Goal: Task Accomplishment & Management: Manage account settings

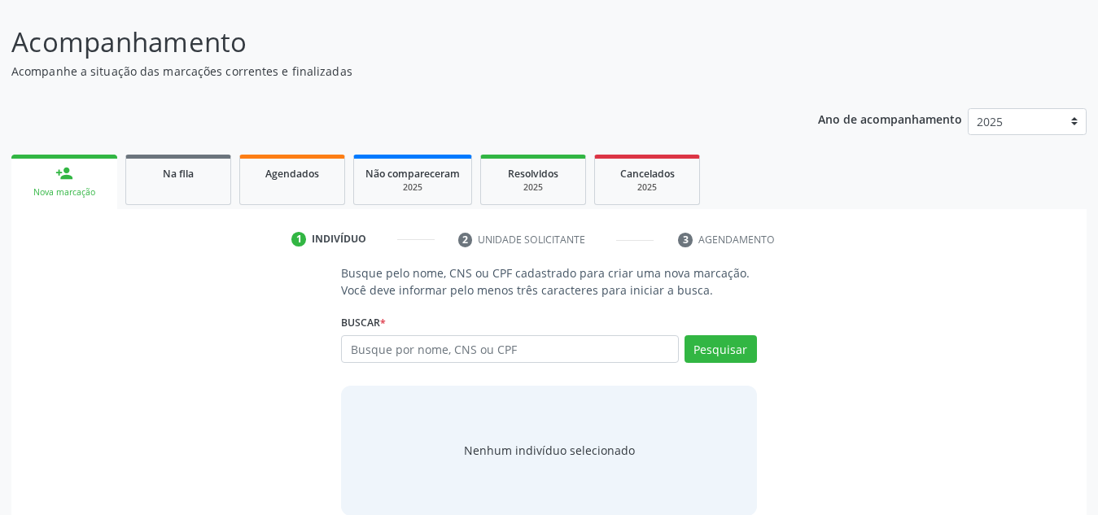
scroll to position [135, 0]
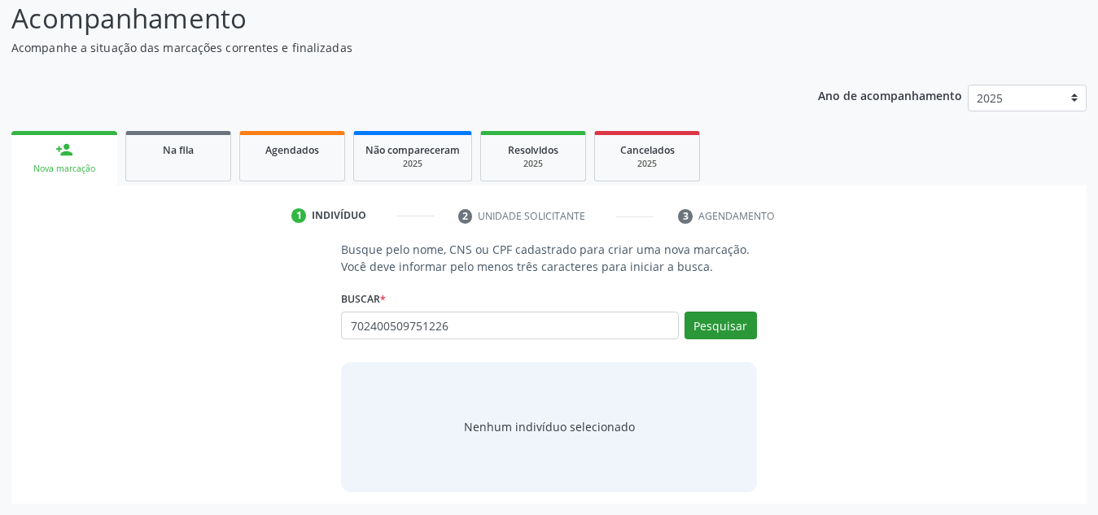
type input "702400509751226"
click at [731, 313] on button "Pesquisar" at bounding box center [720, 326] width 72 height 28
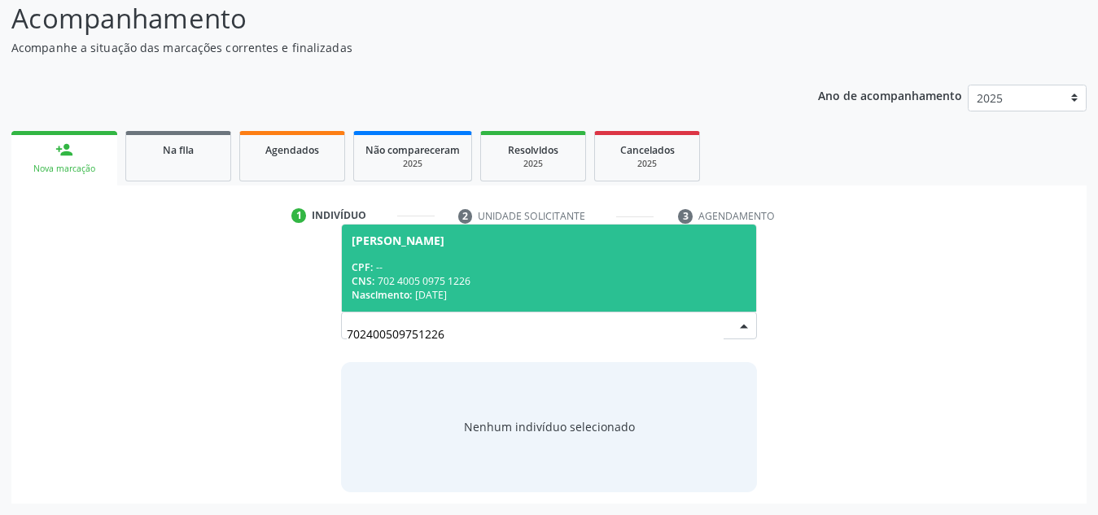
click at [565, 282] on div "CNS: 702 4005 0975 1226" at bounding box center [548, 281] width 395 height 14
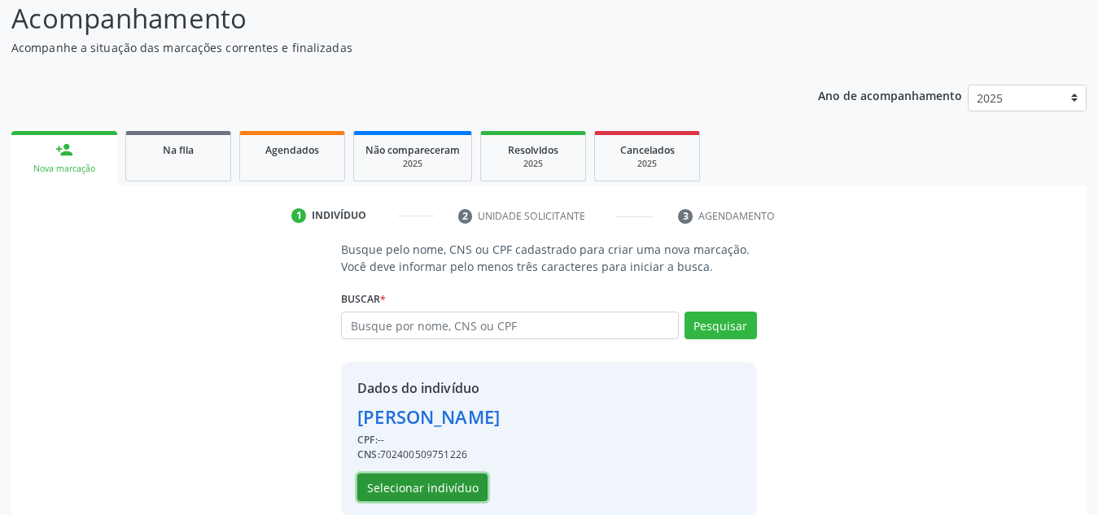
click at [464, 481] on button "Selecionar indivíduo" at bounding box center [422, 488] width 130 height 28
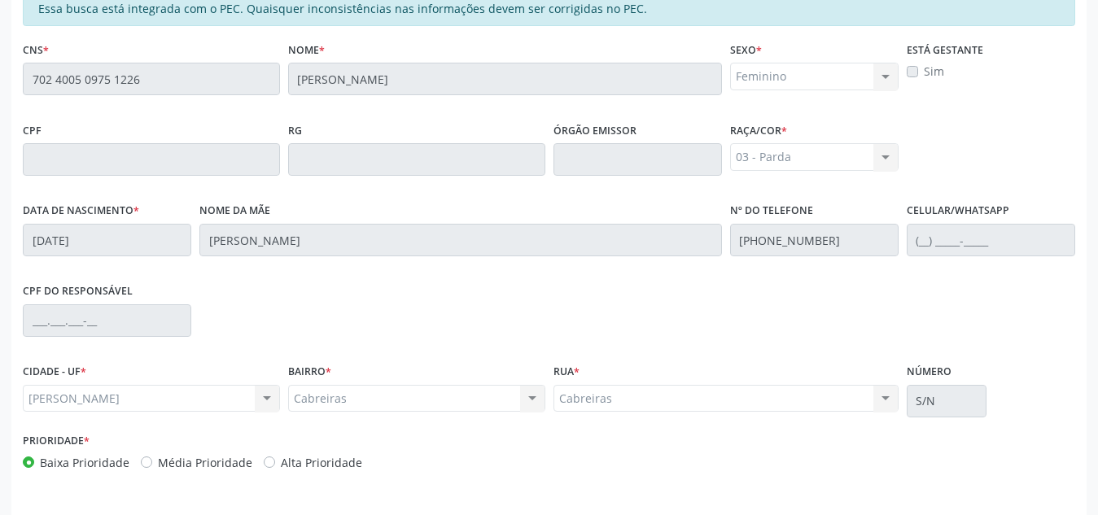
scroll to position [437, 0]
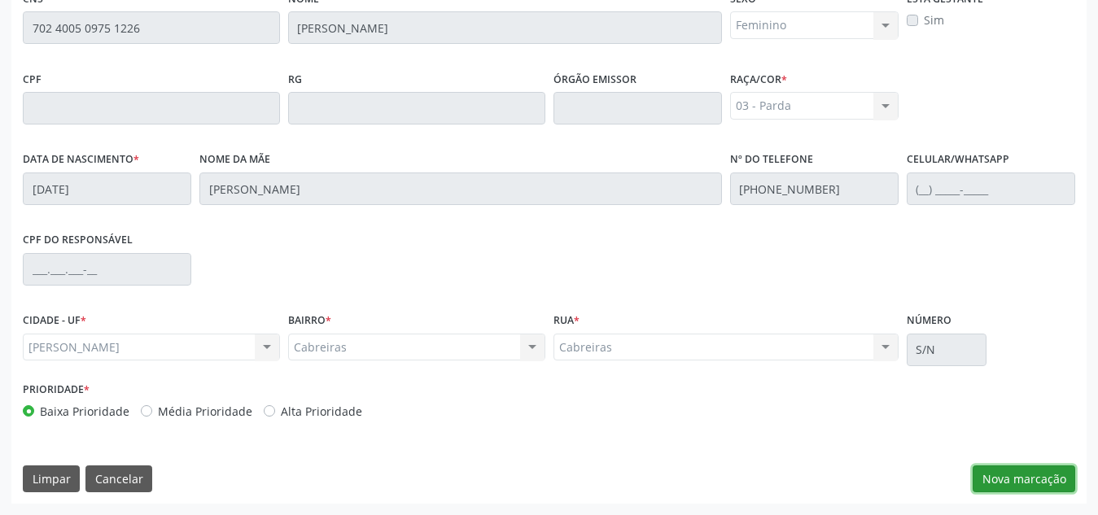
click at [1009, 479] on button "Nova marcação" at bounding box center [1023, 479] width 103 height 28
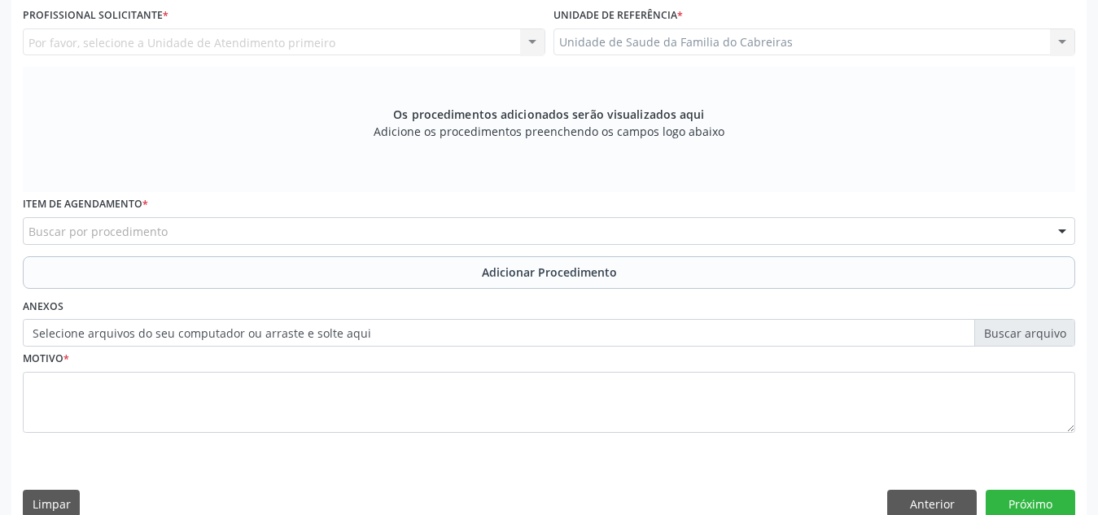
click at [569, 219] on div "Buscar por procedimento" at bounding box center [549, 231] width 1052 height 28
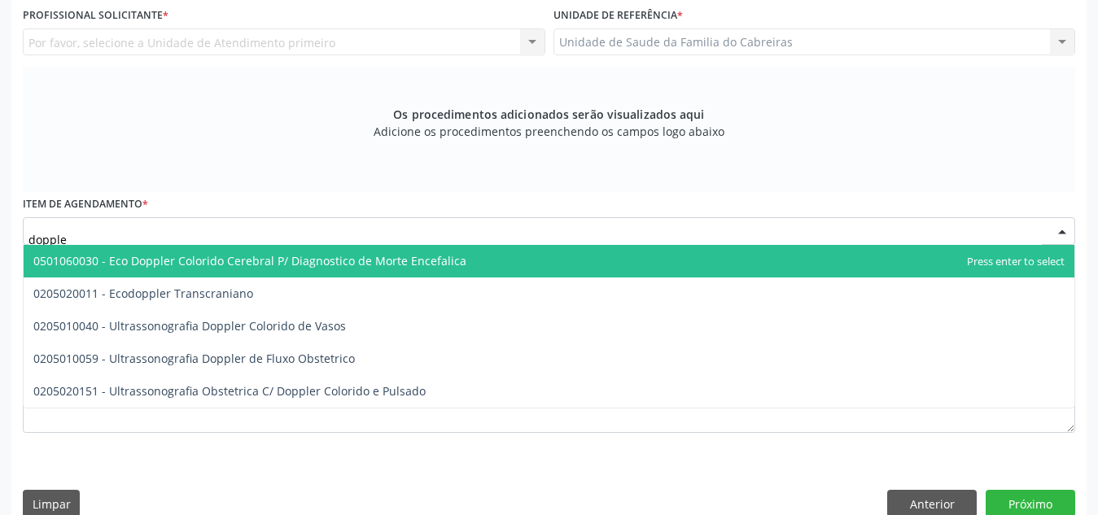
type input "doppler"
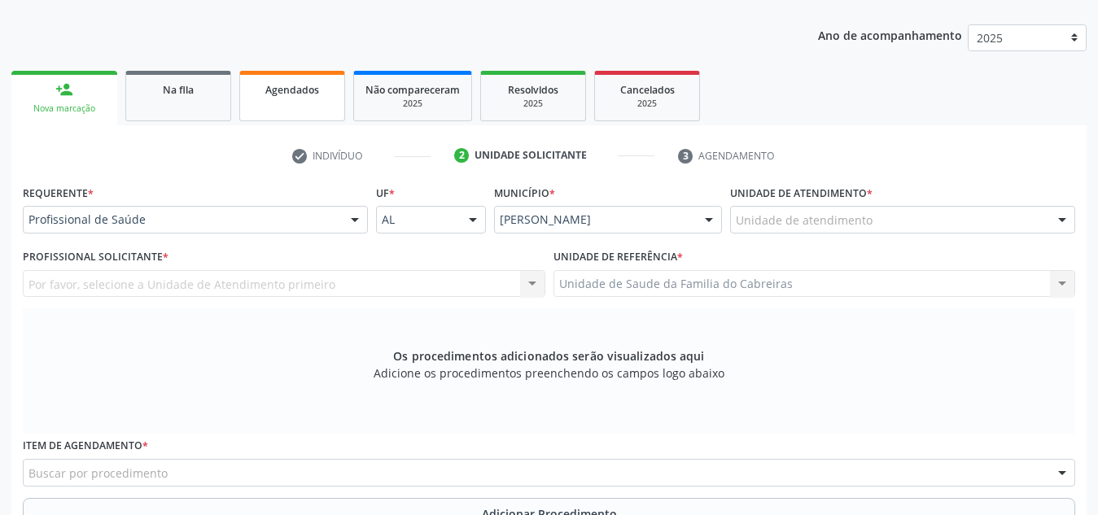
scroll to position [194, 0]
click at [270, 103] on link "Agendados" at bounding box center [292, 97] width 106 height 50
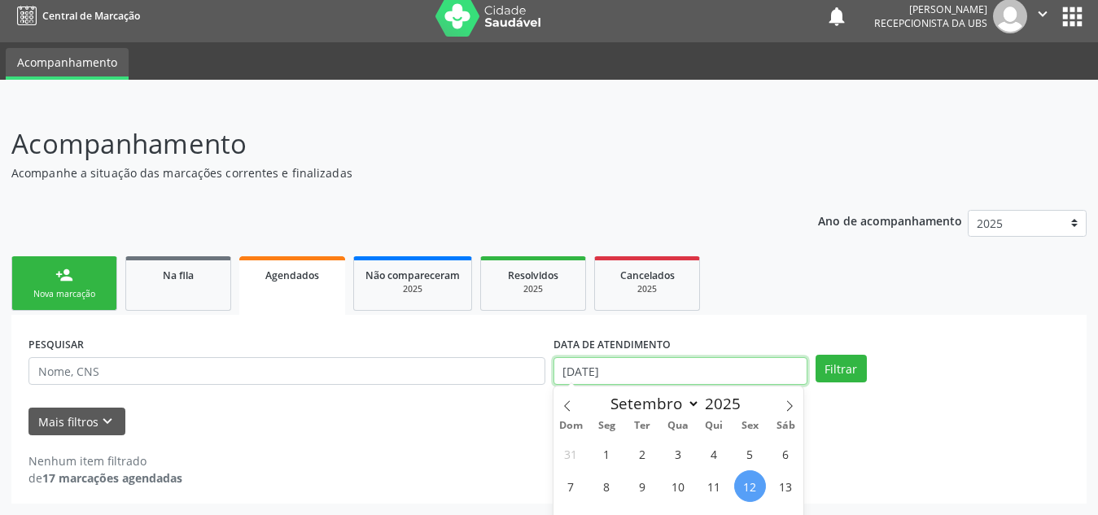
scroll to position [111, 0]
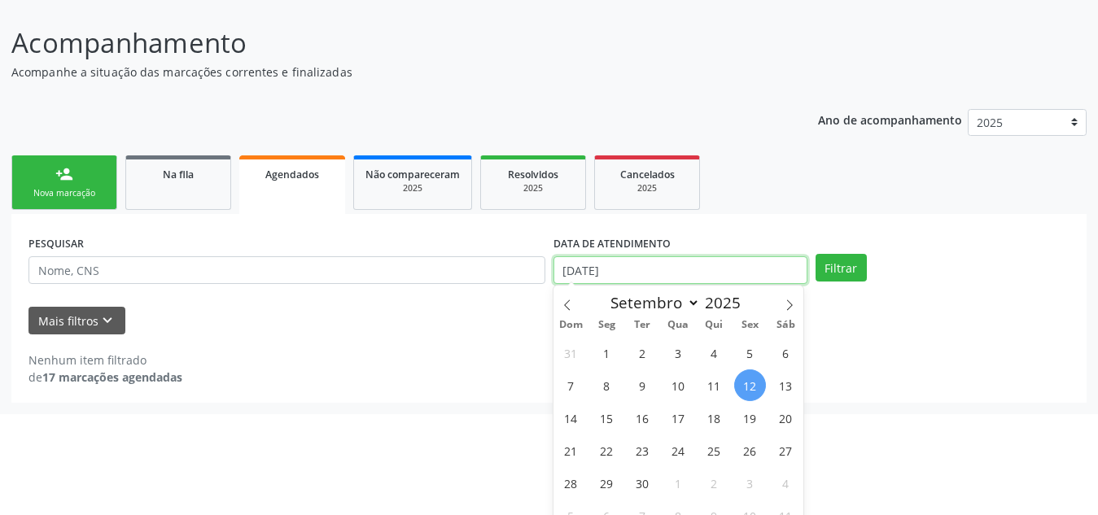
click at [648, 365] on body "Central de Marcação notifications [PERSON_NAME] Recepcionista da UBS  Configur…" at bounding box center [549, 146] width 1098 height 515
click at [786, 391] on span "13" at bounding box center [786, 385] width 32 height 32
type input "1[DATE]"
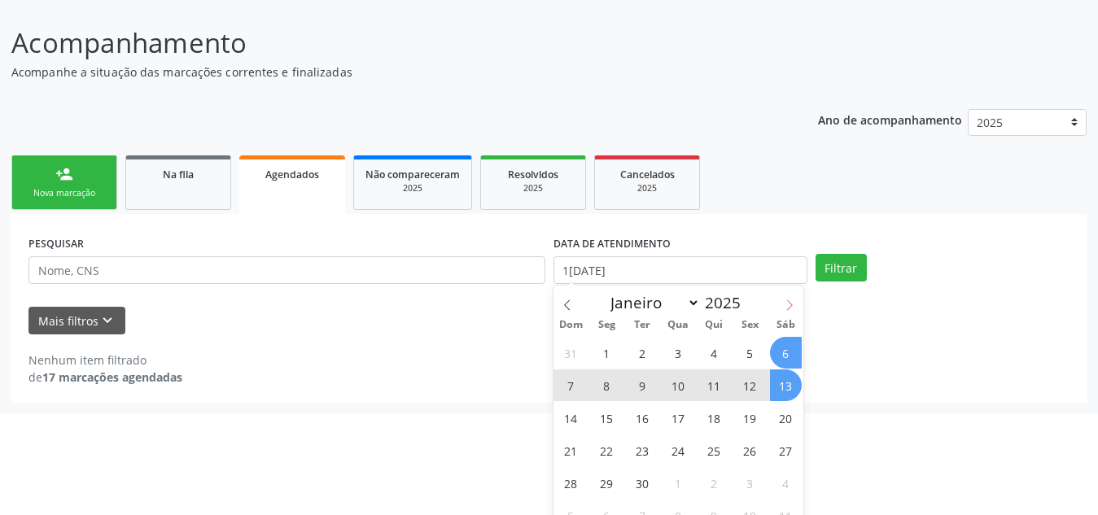
click at [788, 299] on icon at bounding box center [788, 304] width 11 height 11
select select "9"
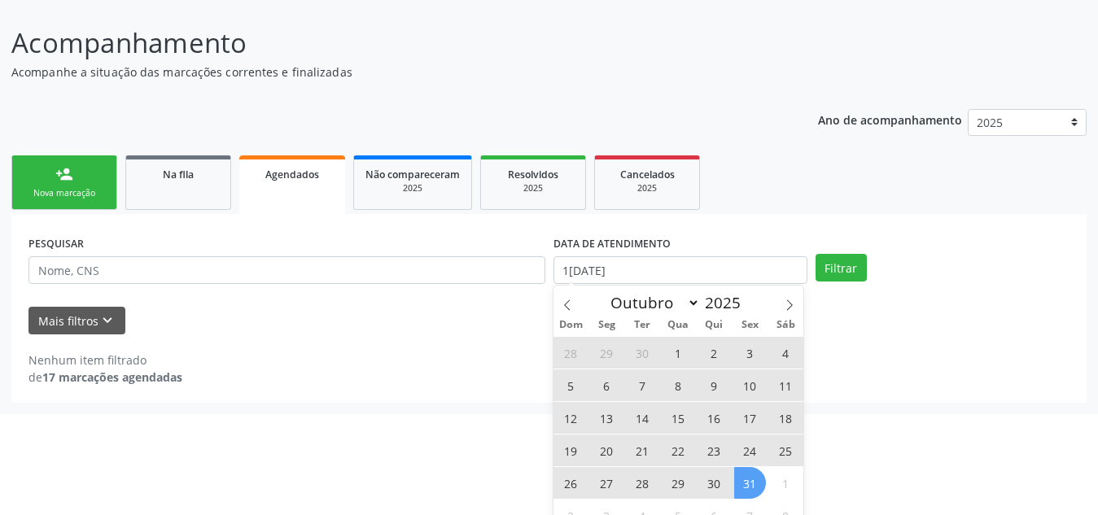
click at [740, 477] on span "31" at bounding box center [750, 483] width 32 height 32
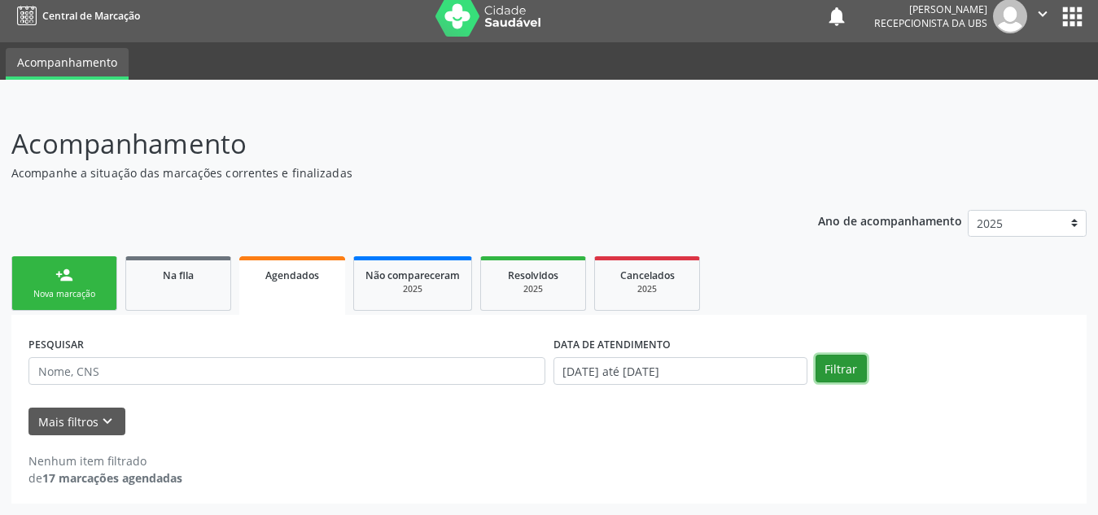
click at [822, 367] on button "Filtrar" at bounding box center [840, 369] width 51 height 28
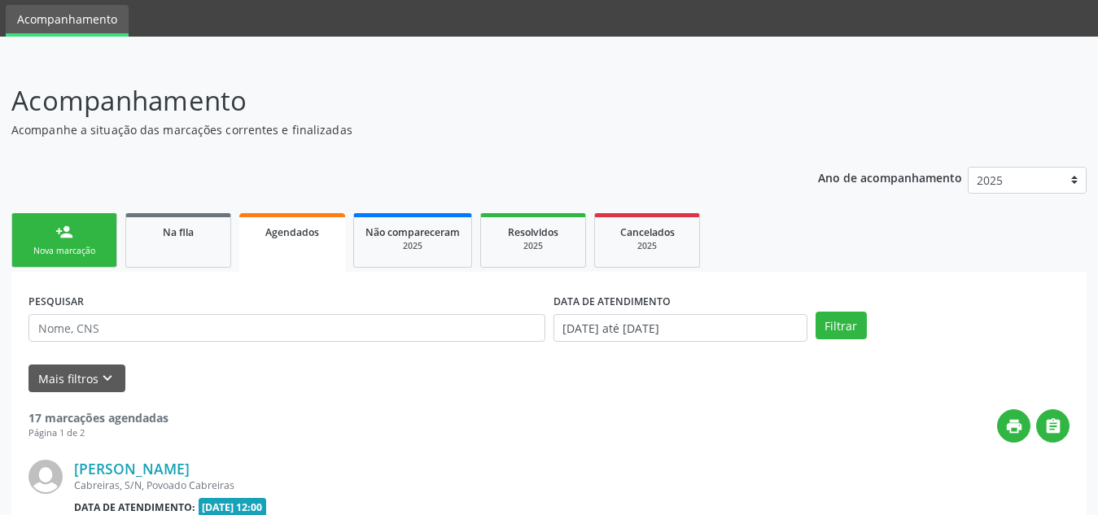
scroll to position [63, 0]
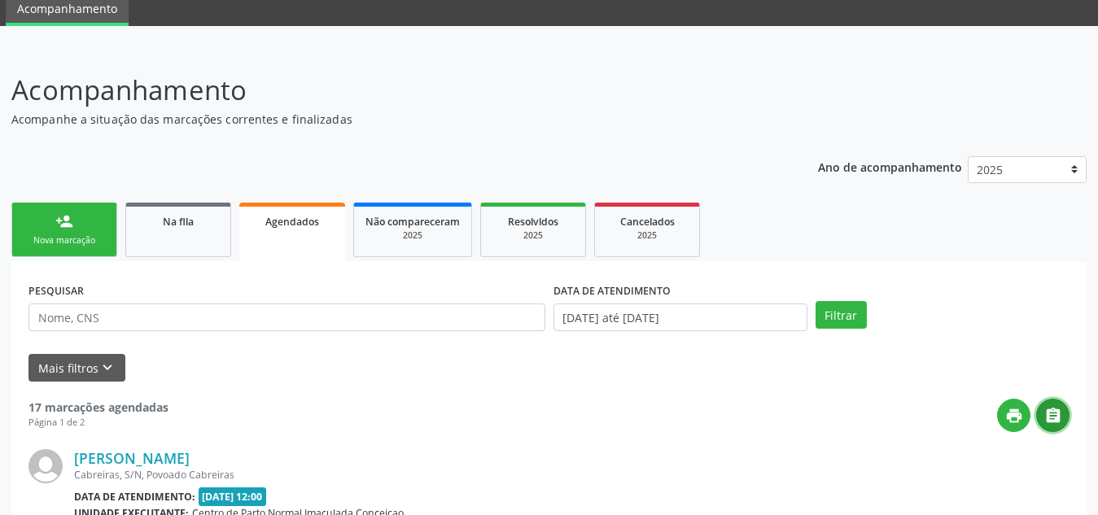
click at [1054, 416] on icon "" at bounding box center [1053, 416] width 18 height 18
click at [902, 357] on div "Mais filtros keyboard_arrow_down" at bounding box center [548, 368] width 1049 height 28
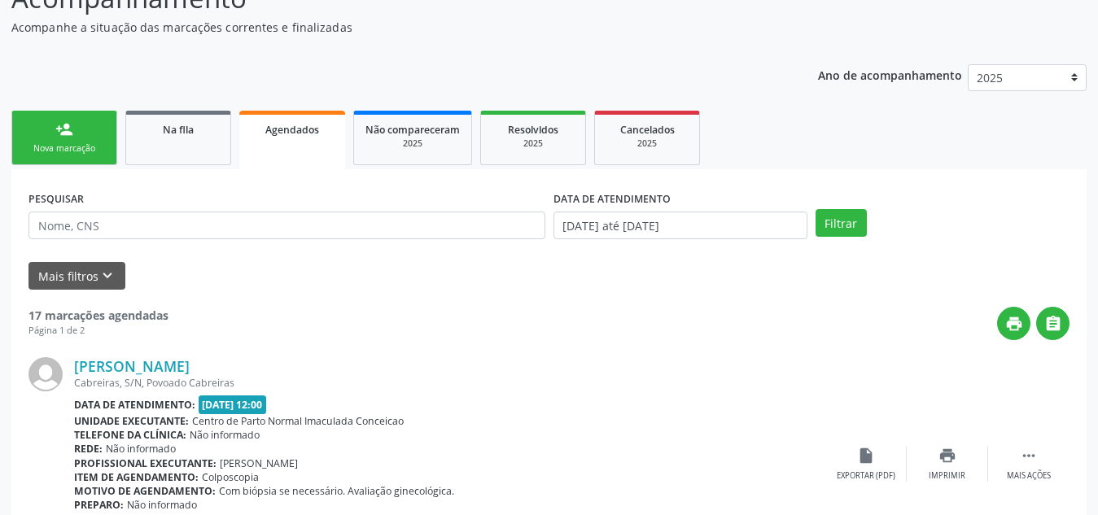
scroll to position [156, 0]
click at [1015, 334] on button "print" at bounding box center [1013, 322] width 33 height 33
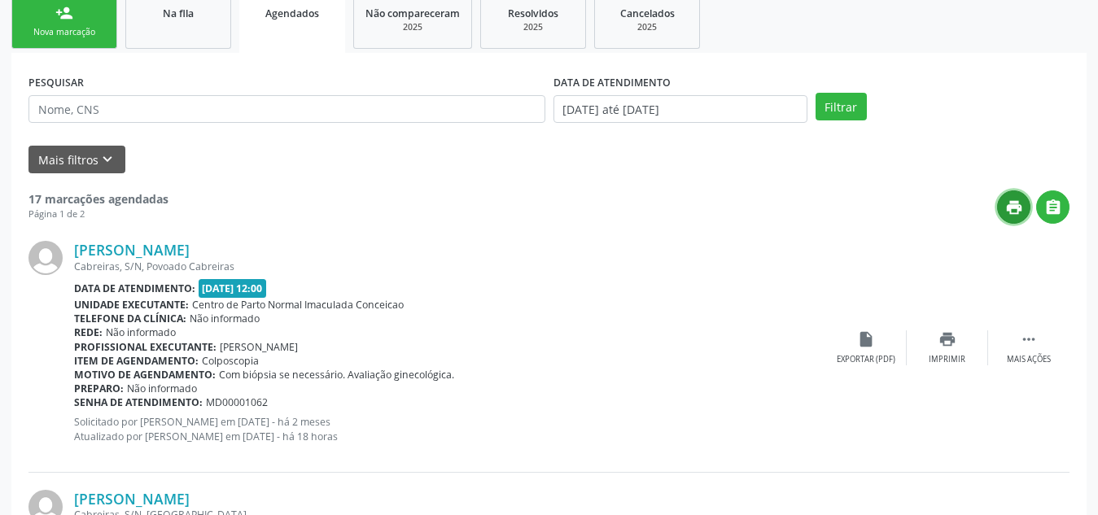
scroll to position [280, 0]
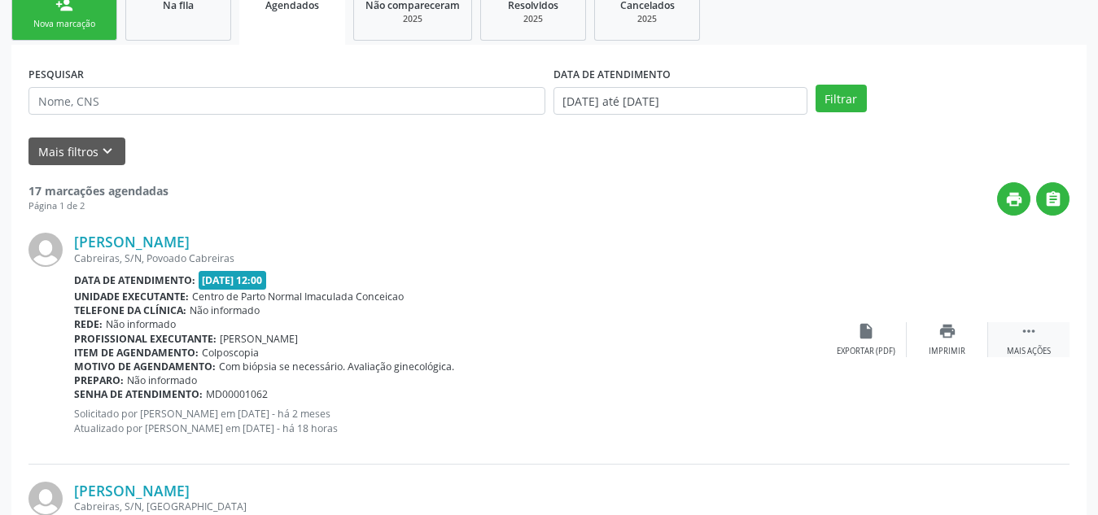
click at [1029, 347] on div "Mais ações" at bounding box center [1028, 351] width 44 height 11
click at [1029, 347] on div "Menos ações" at bounding box center [1028, 351] width 52 height 11
click at [461, 324] on div "Rede: Não informado" at bounding box center [449, 324] width 751 height 14
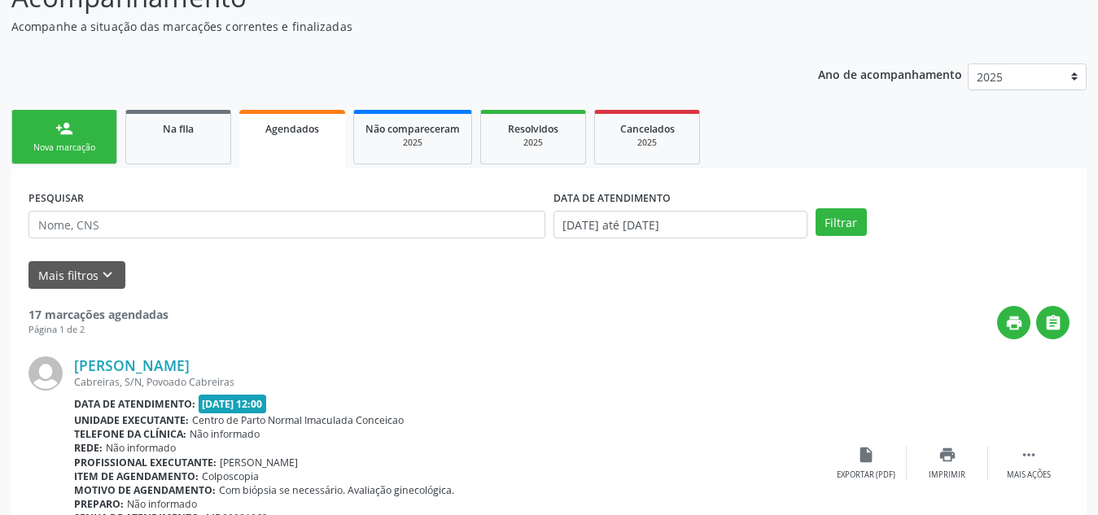
scroll to position [115, 0]
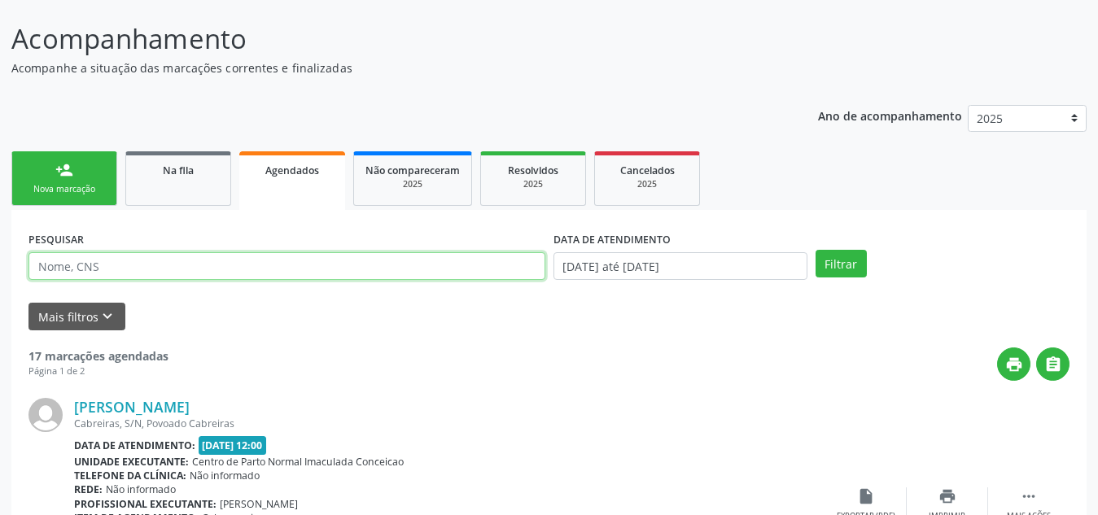
click at [120, 268] on input "text" at bounding box center [286, 266] width 517 height 28
click at [815, 250] on button "Filtrar" at bounding box center [840, 264] width 51 height 28
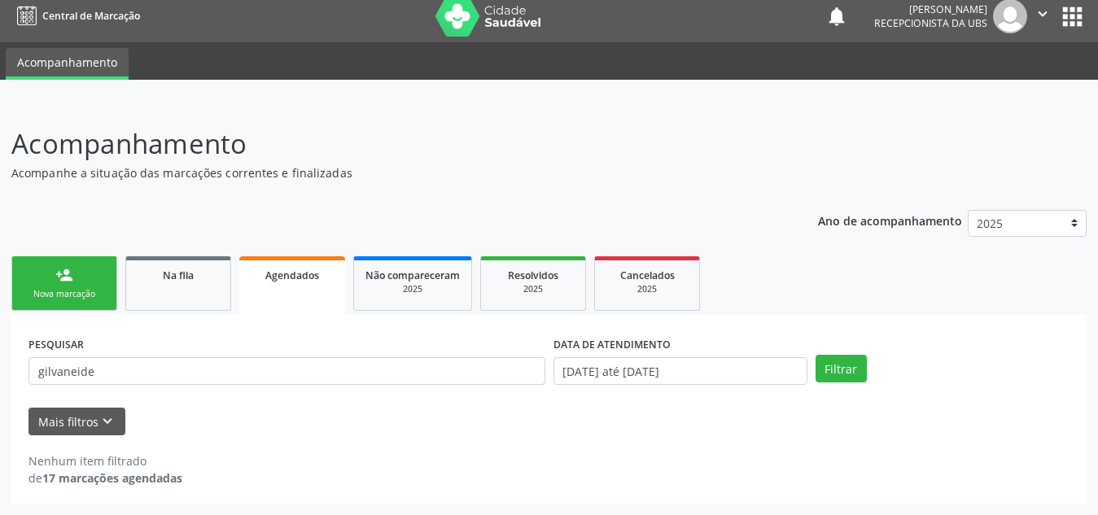
scroll to position [10, 0]
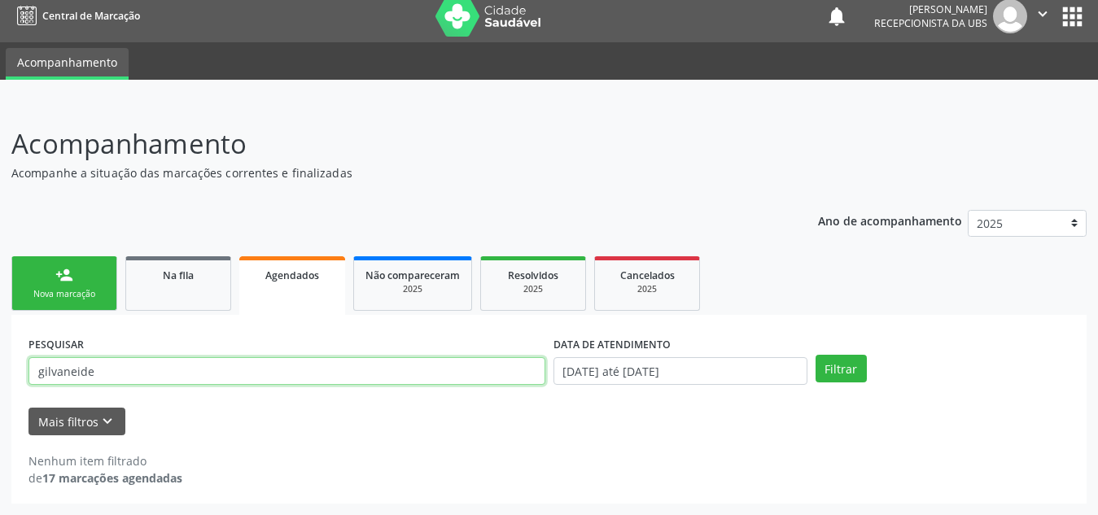
click at [110, 366] on input "gilvaneide" at bounding box center [286, 371] width 517 height 28
type input "gilvaneide"
click at [815, 355] on button "Filtrar" at bounding box center [840, 369] width 51 height 28
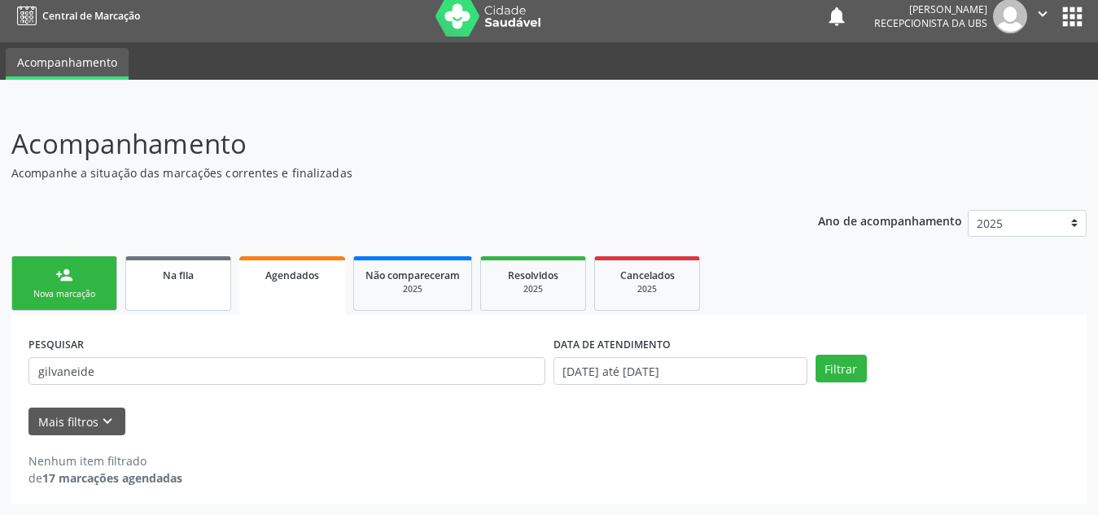
click at [185, 272] on span "Na fila" at bounding box center [178, 275] width 31 height 14
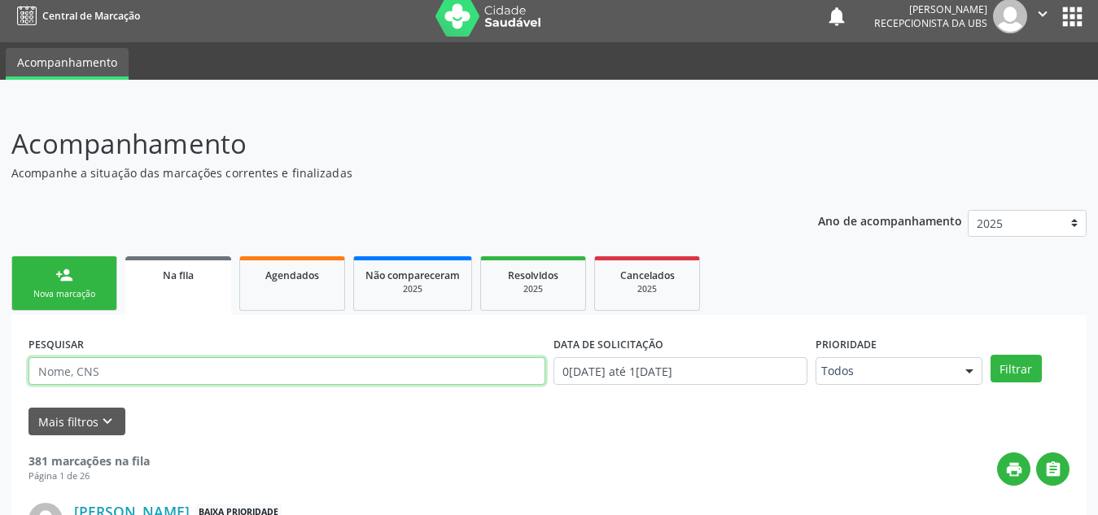
click at [220, 372] on input "text" at bounding box center [286, 371] width 517 height 28
type input "gilvaneide"
click at [990, 355] on button "Filtrar" at bounding box center [1015, 369] width 51 height 28
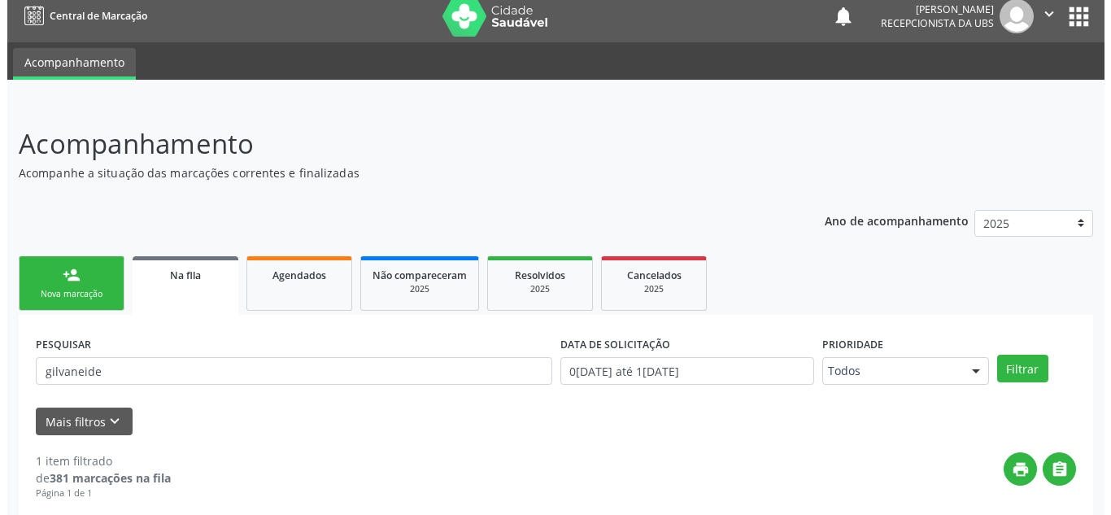
scroll to position [168, 0]
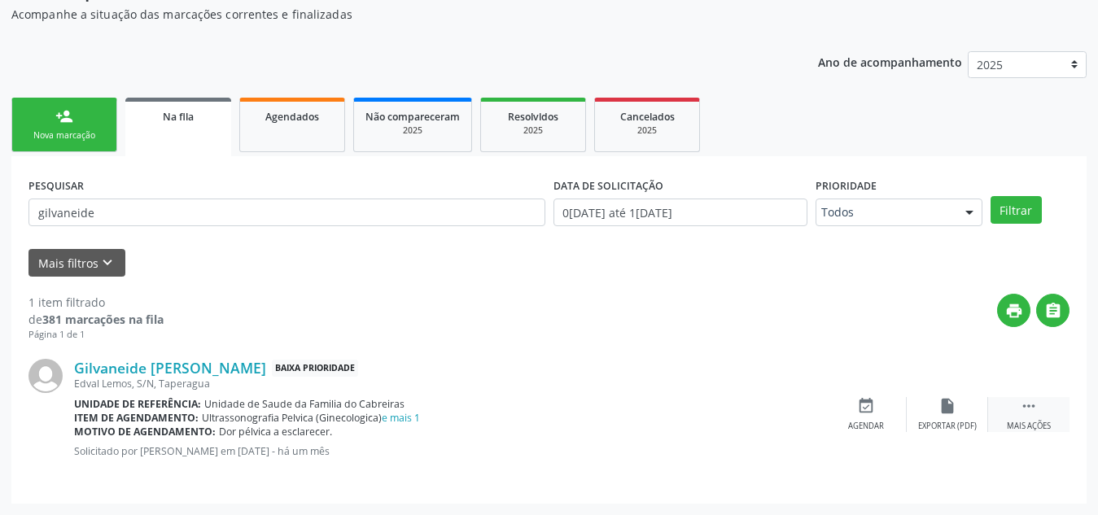
click at [1033, 417] on div " Mais ações" at bounding box center [1028, 414] width 81 height 35
click at [866, 417] on div "cancel Cancelar" at bounding box center [865, 414] width 81 height 35
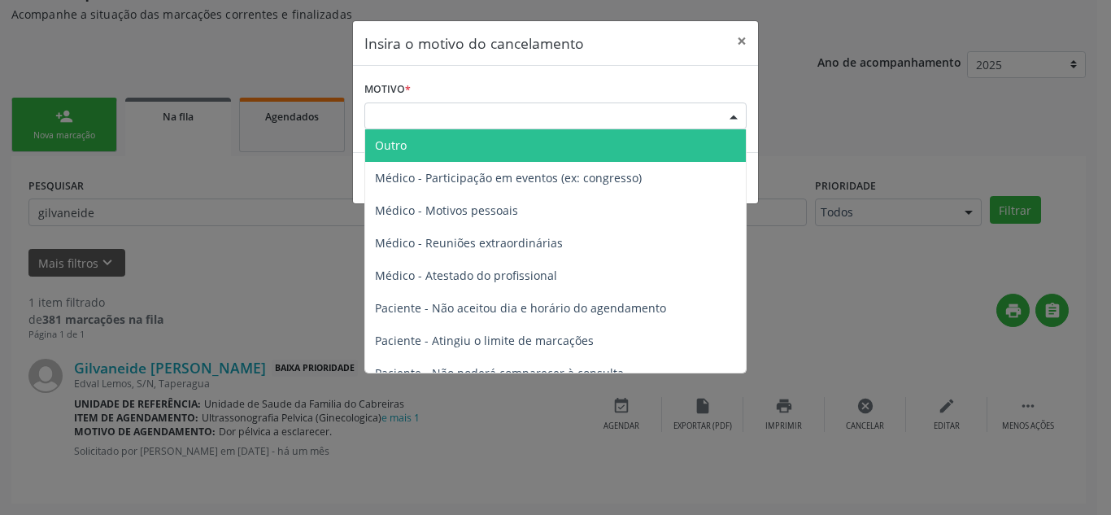
click at [686, 109] on div "Escolha o motivo" at bounding box center [555, 117] width 382 height 28
click at [563, 146] on span "Outro" at bounding box center [555, 145] width 381 height 33
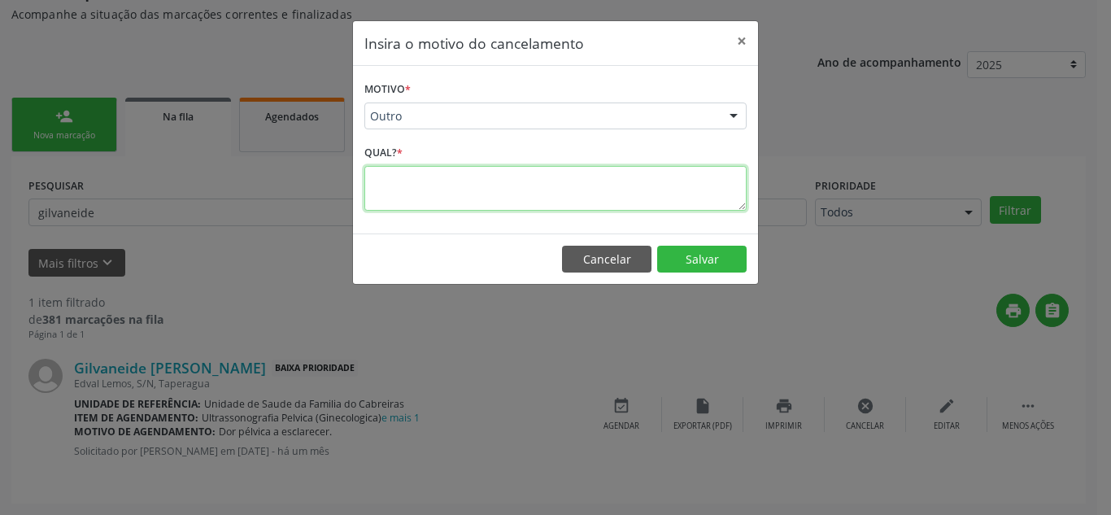
click at [565, 192] on textarea at bounding box center [555, 188] width 382 height 45
type textarea "Já realizou"
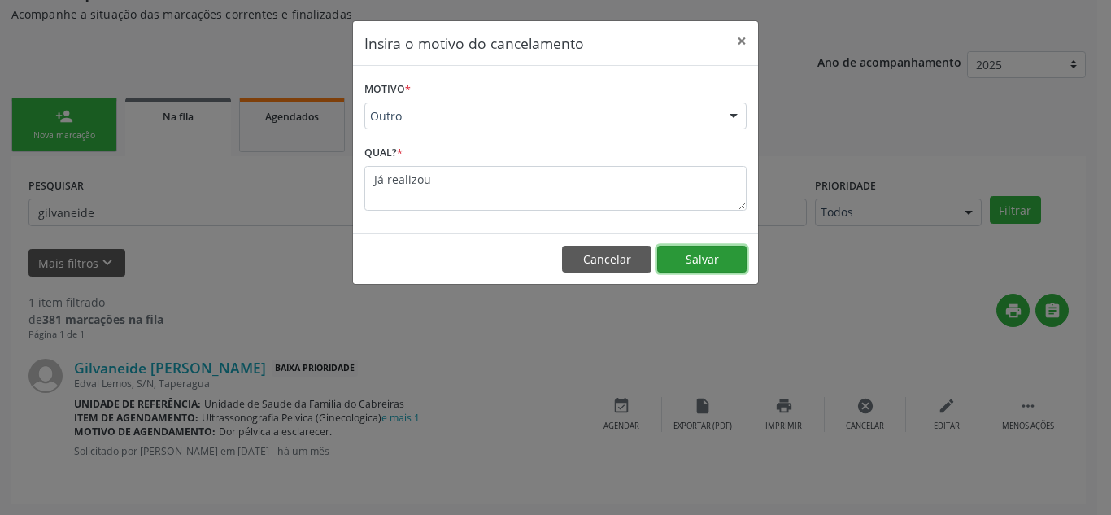
click at [678, 251] on button "Salvar" at bounding box center [701, 260] width 89 height 28
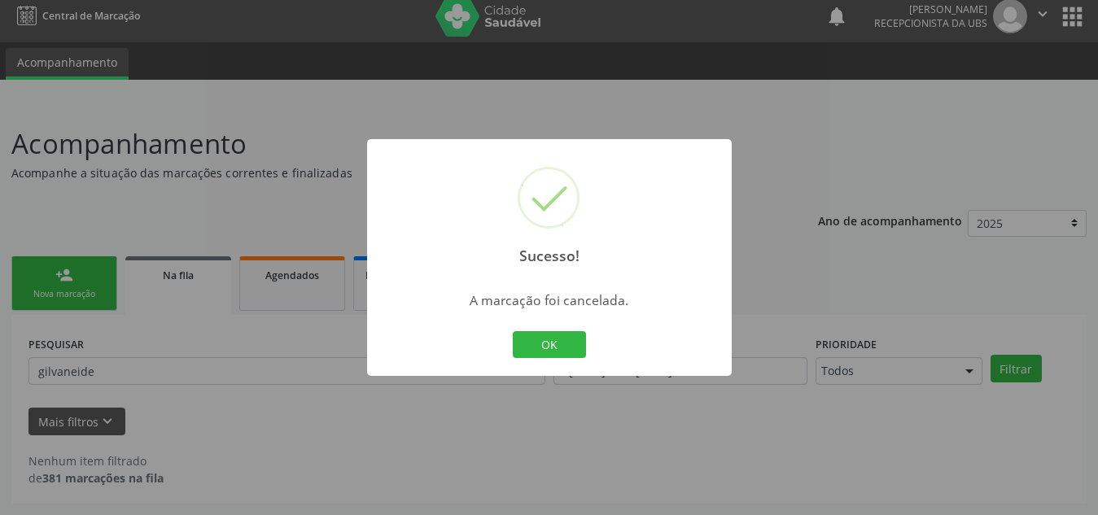
scroll to position [10, 0]
click at [570, 338] on button "OK" at bounding box center [549, 345] width 73 height 28
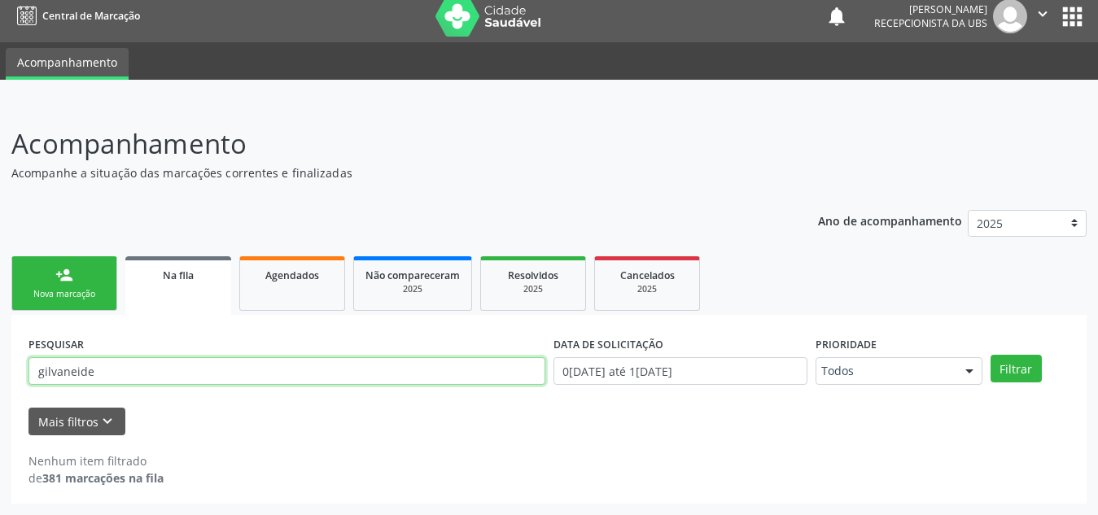
click at [81, 367] on input "gilvaneide" at bounding box center [286, 371] width 517 height 28
type input "[GEOGRAPHIC_DATA]"
click at [990, 355] on button "Filtrar" at bounding box center [1015, 369] width 51 height 28
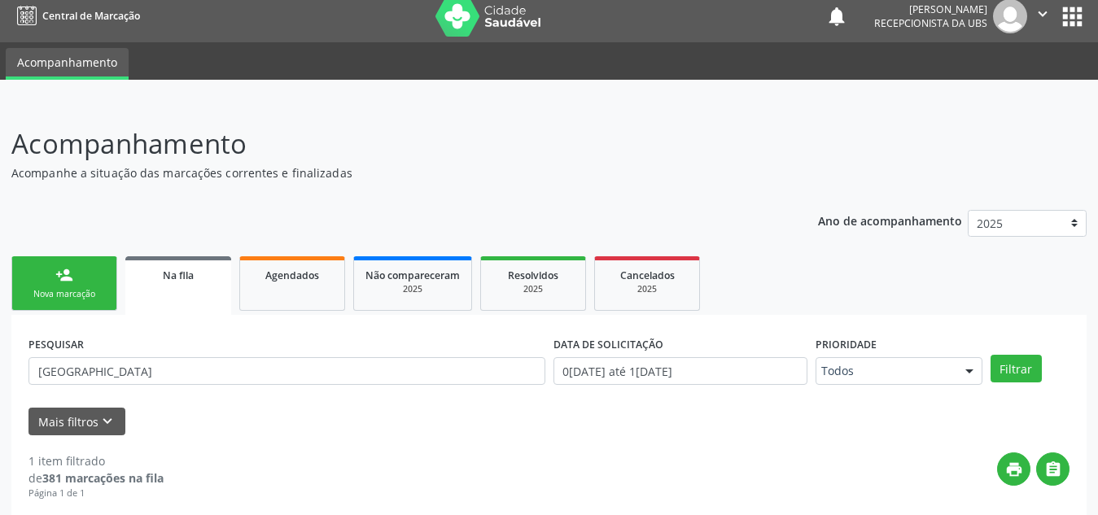
scroll to position [168, 0]
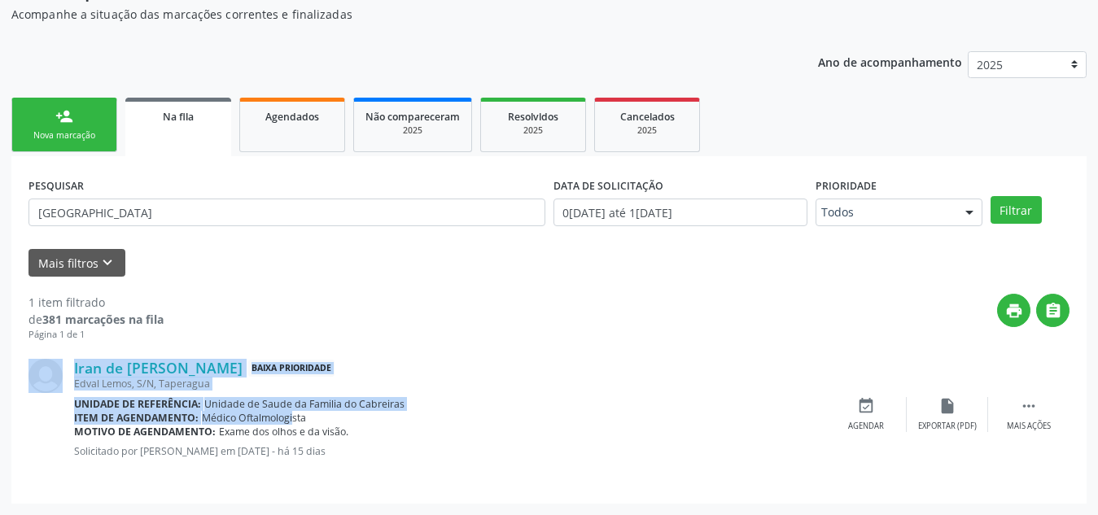
drag, startPoint x: 279, startPoint y: 417, endPoint x: 216, endPoint y: 312, distance: 121.5
click at [216, 312] on div "1 item filtrado de 381 marcações na fila Página 1 de 1 print  Iran de [PERSON_…" at bounding box center [548, 382] width 1041 height 210
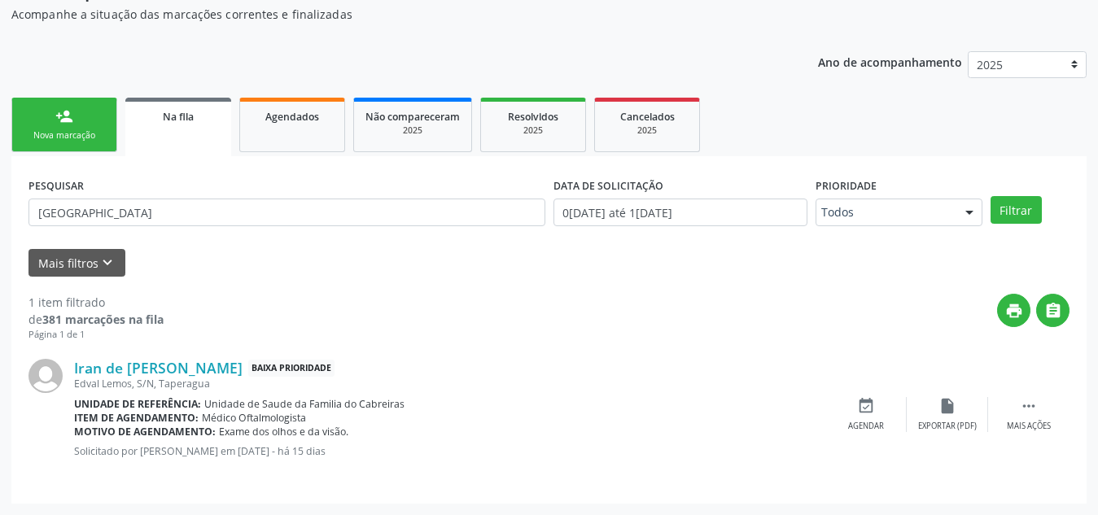
click at [216, 312] on div "print " at bounding box center [617, 318] width 906 height 48
click at [316, 109] on div "Agendados" at bounding box center [291, 115] width 81 height 17
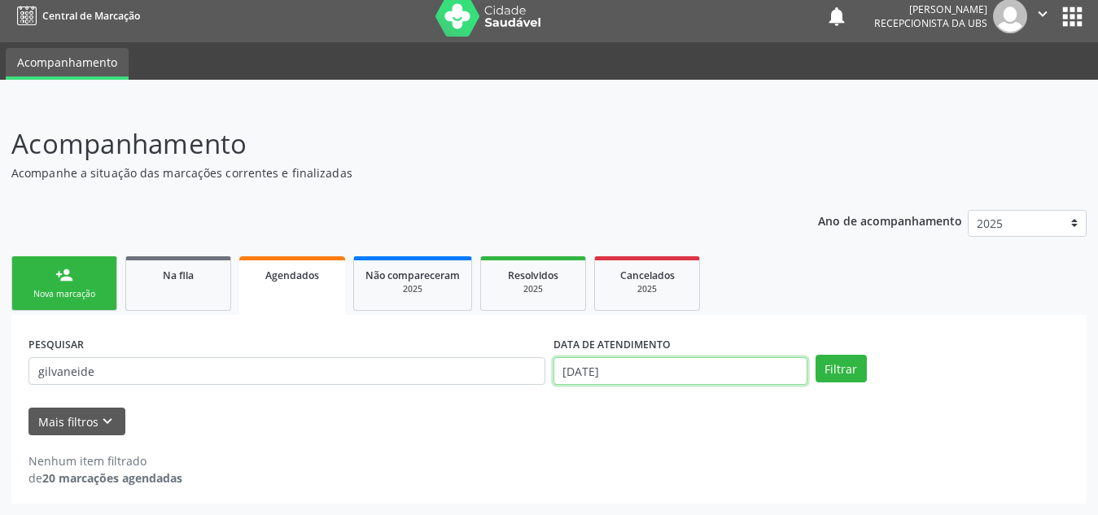
scroll to position [111, 0]
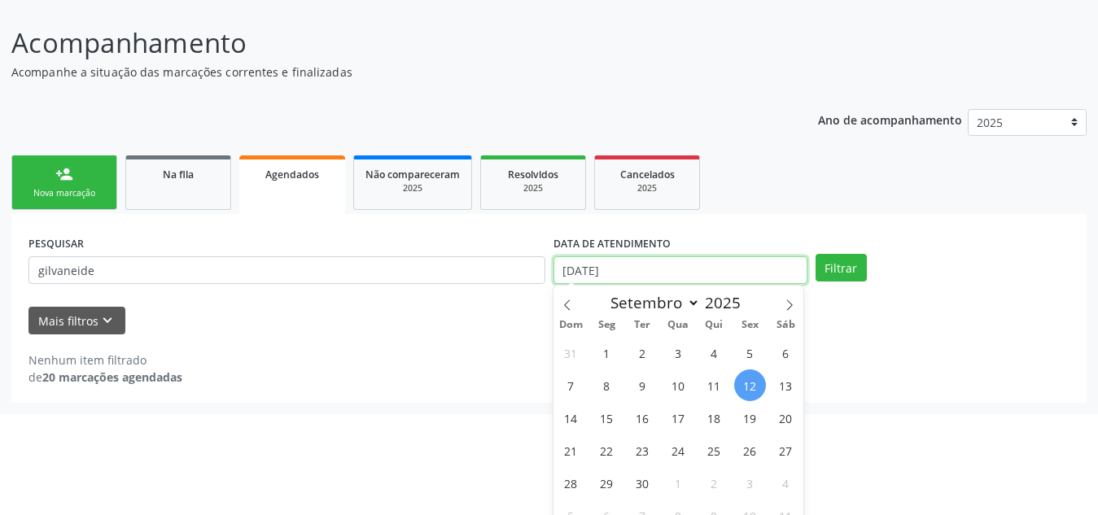
click at [626, 377] on body "Central de Marcação notifications [PERSON_NAME] Recepcionista da UBS  Configur…" at bounding box center [549, 146] width 1098 height 515
click at [793, 301] on icon at bounding box center [788, 304] width 11 height 11
click at [575, 302] on span at bounding box center [567, 300] width 28 height 28
select select "8"
click at [784, 391] on span "13" at bounding box center [786, 385] width 32 height 32
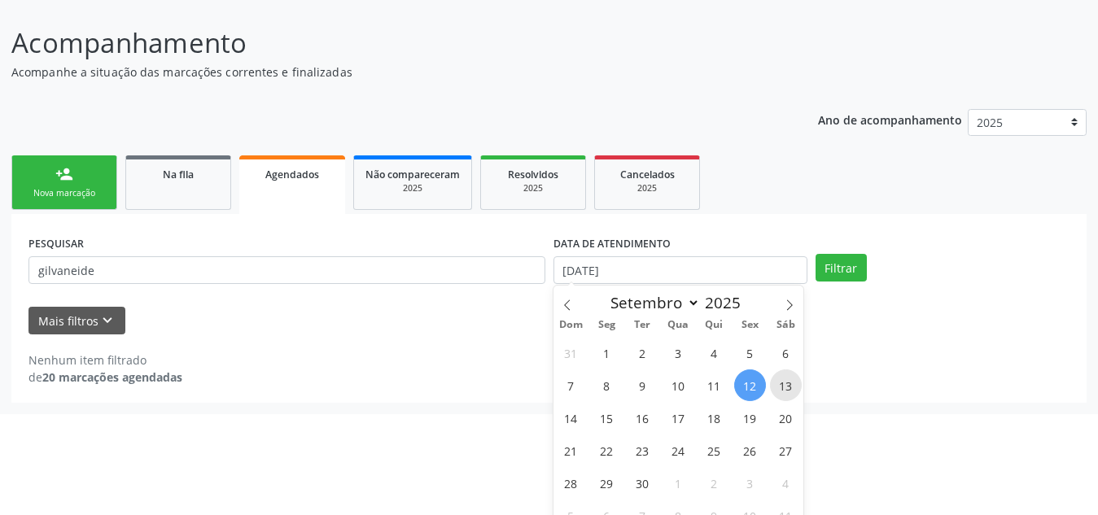
type input "1[DATE]"
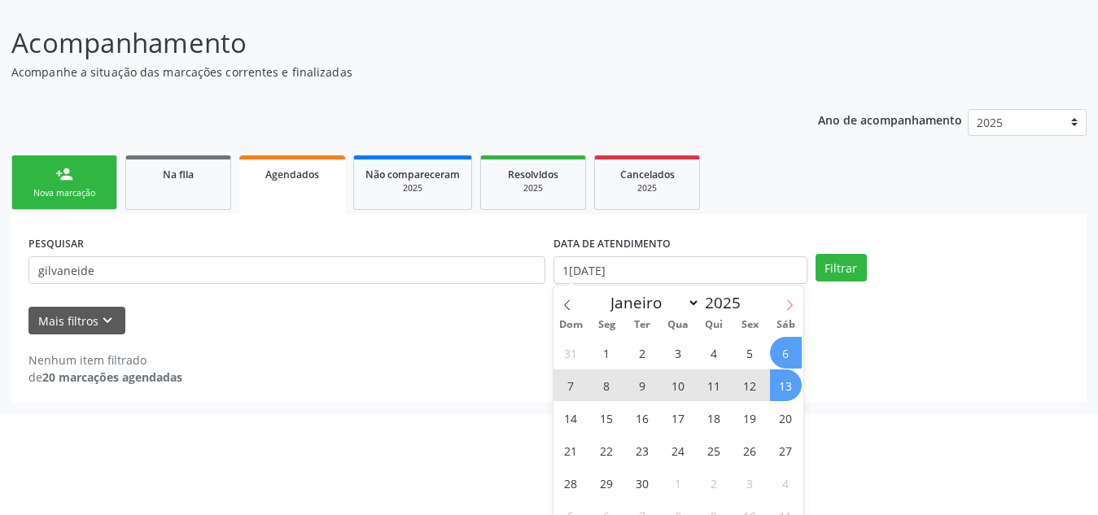
click at [790, 308] on icon at bounding box center [788, 304] width 11 height 11
select select "9"
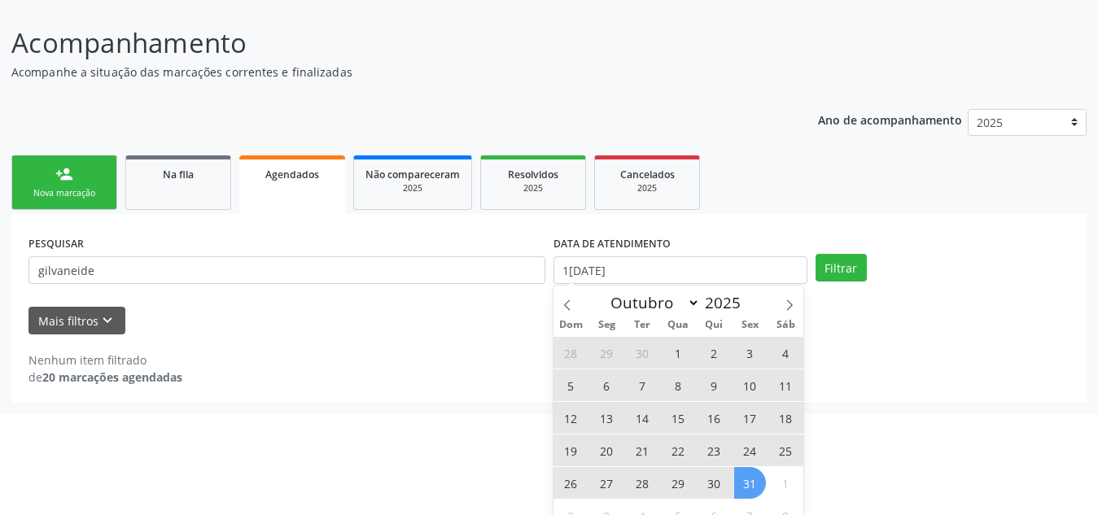
click at [748, 481] on span "31" at bounding box center [750, 483] width 32 height 32
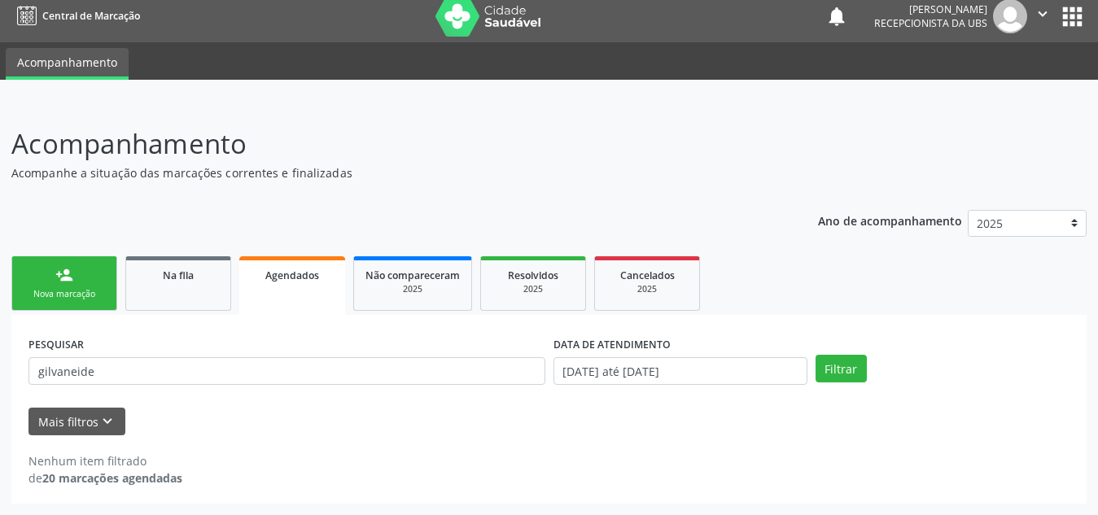
scroll to position [10, 0]
click at [840, 369] on button "Filtrar" at bounding box center [840, 369] width 51 height 28
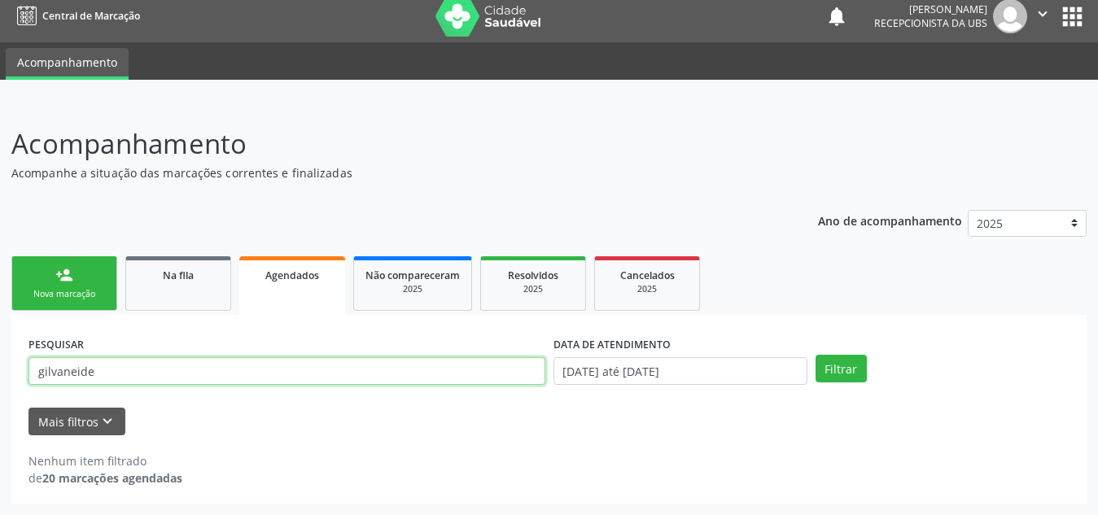
click at [81, 363] on input "gilvaneide" at bounding box center [286, 371] width 517 height 28
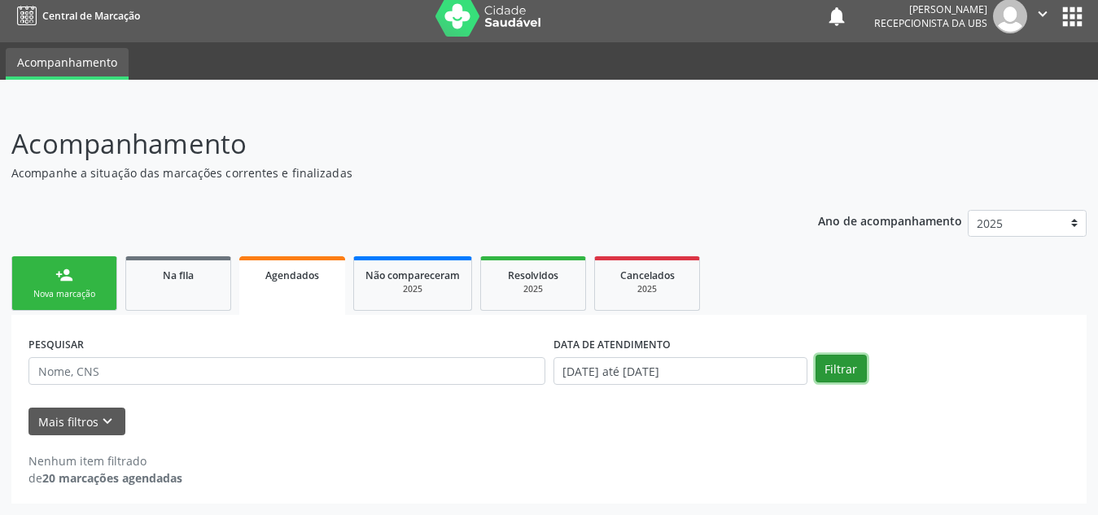
click at [828, 369] on button "Filtrar" at bounding box center [840, 369] width 51 height 28
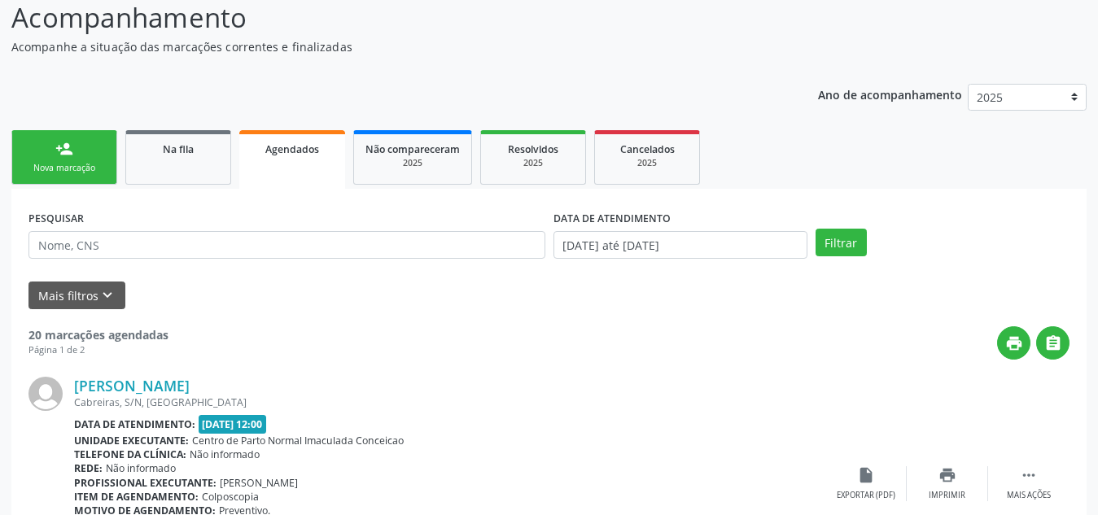
scroll to position [97, 0]
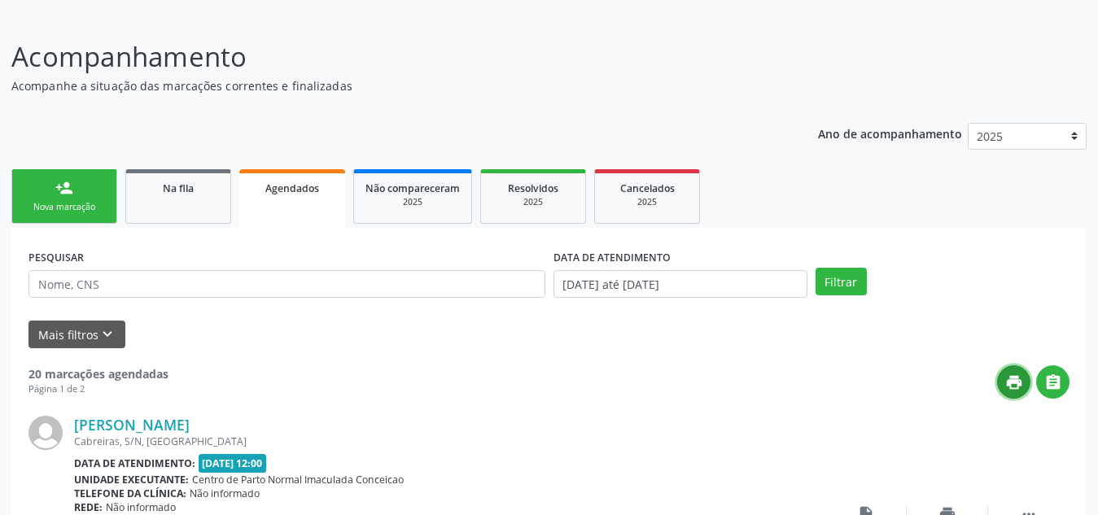
click at [1013, 378] on icon "print" at bounding box center [1014, 382] width 18 height 18
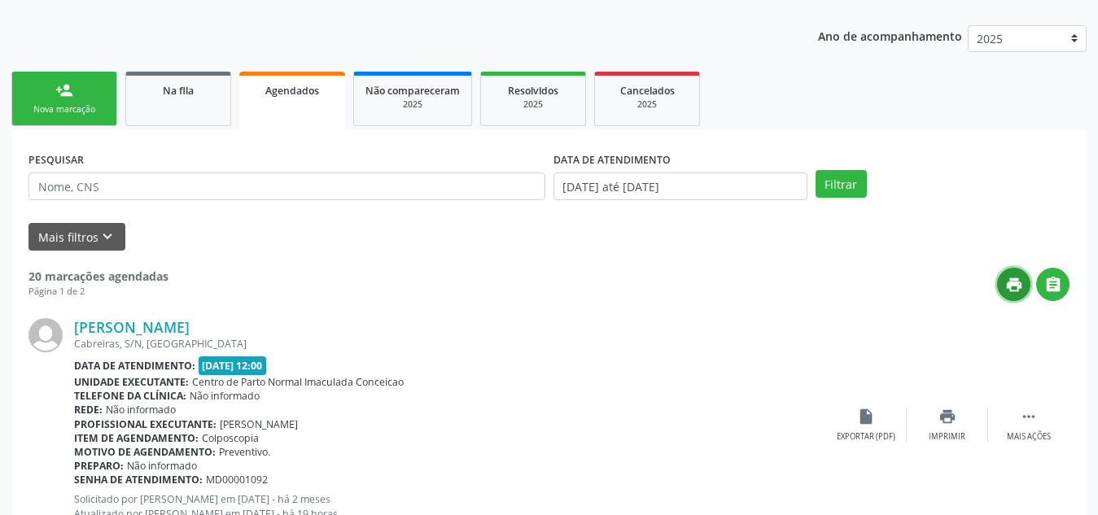
scroll to position [195, 0]
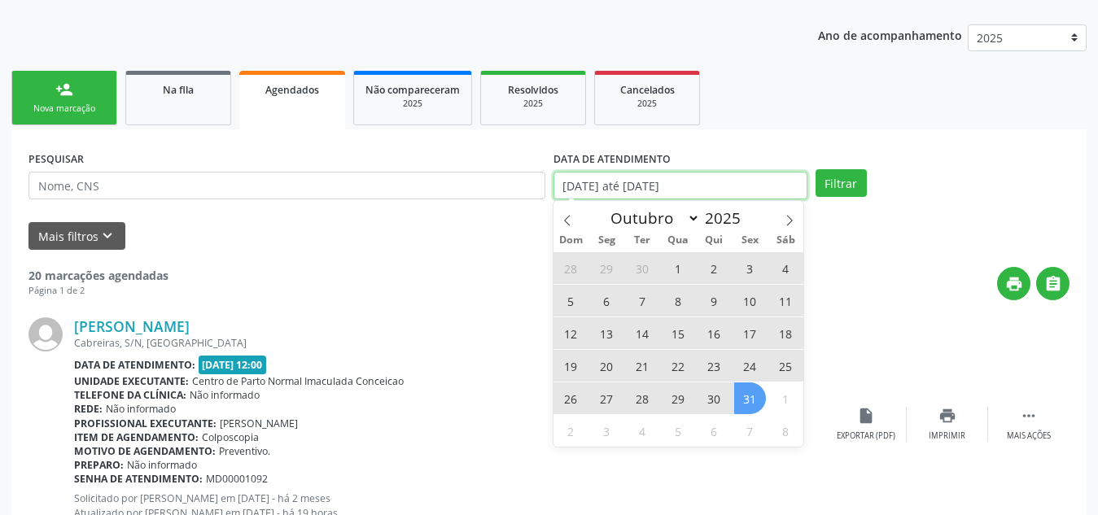
click at [766, 179] on input "[DATE] até [DATE]" at bounding box center [680, 186] width 254 height 28
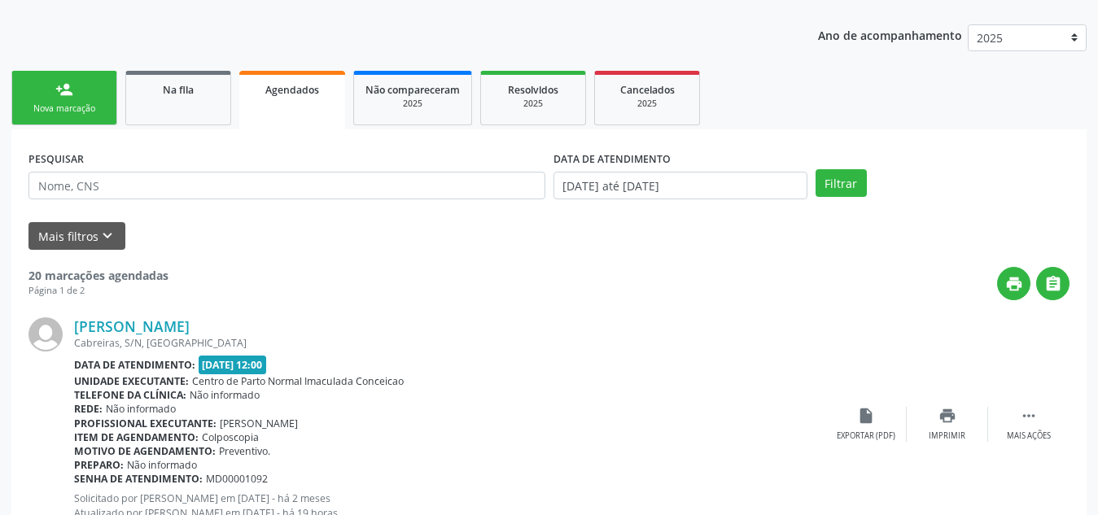
click at [840, 180] on button "Filtrar" at bounding box center [840, 183] width 51 height 28
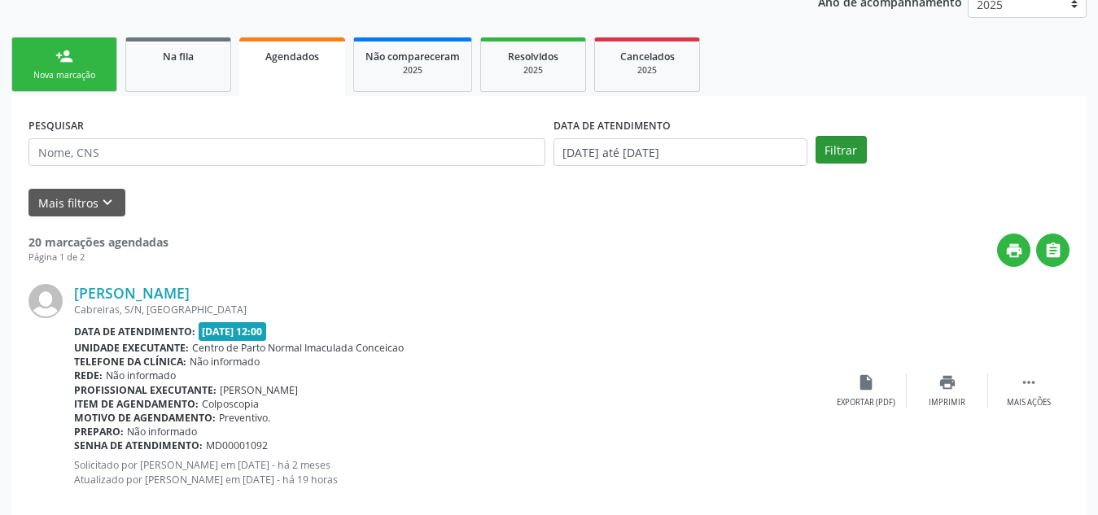
scroll to position [275, 0]
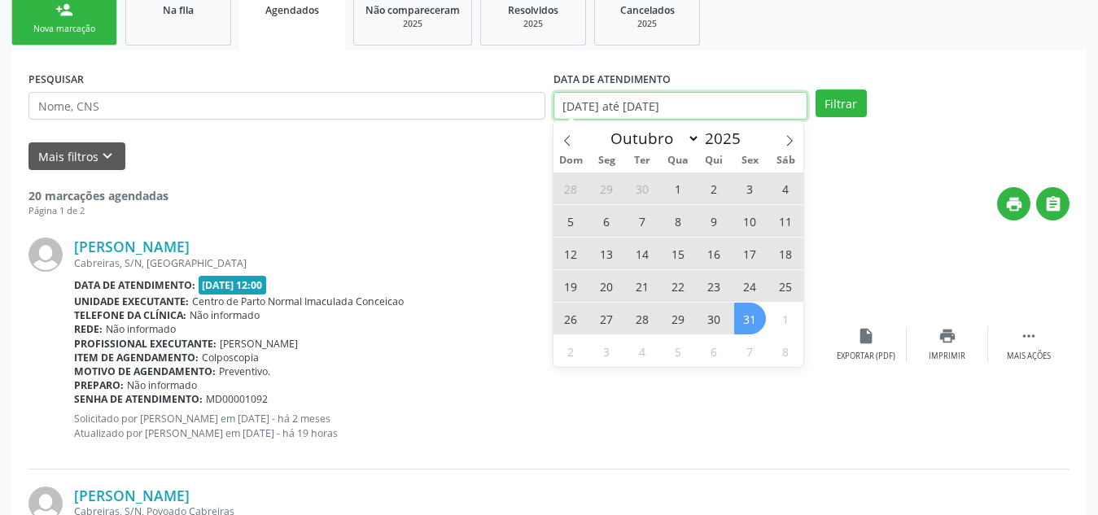
click at [626, 109] on input "[DATE] até [DATE]" at bounding box center [680, 106] width 254 height 28
click at [574, 136] on span at bounding box center [567, 135] width 28 height 28
select select "8"
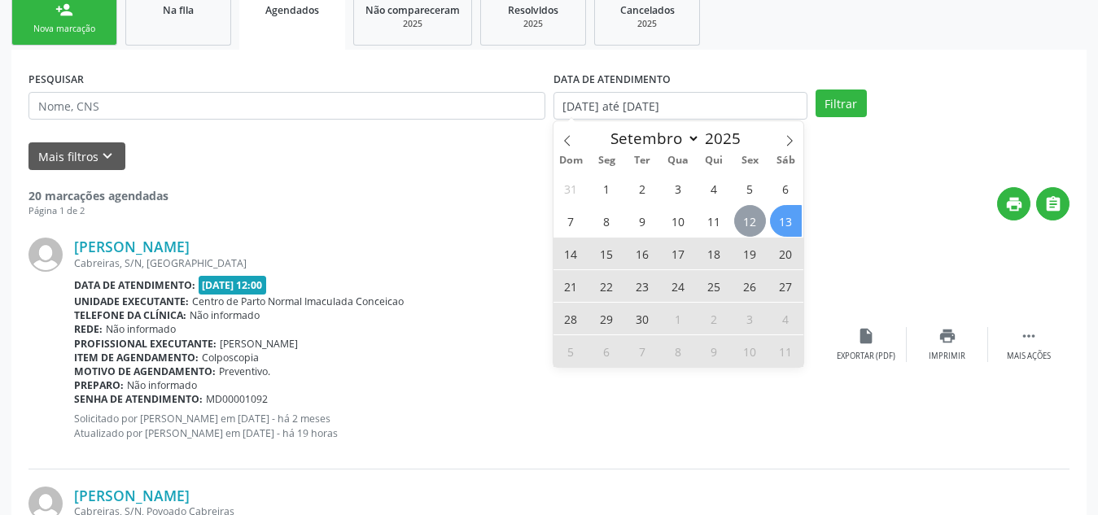
click at [757, 219] on span "12" at bounding box center [750, 221] width 32 height 32
type input "[DATE]"
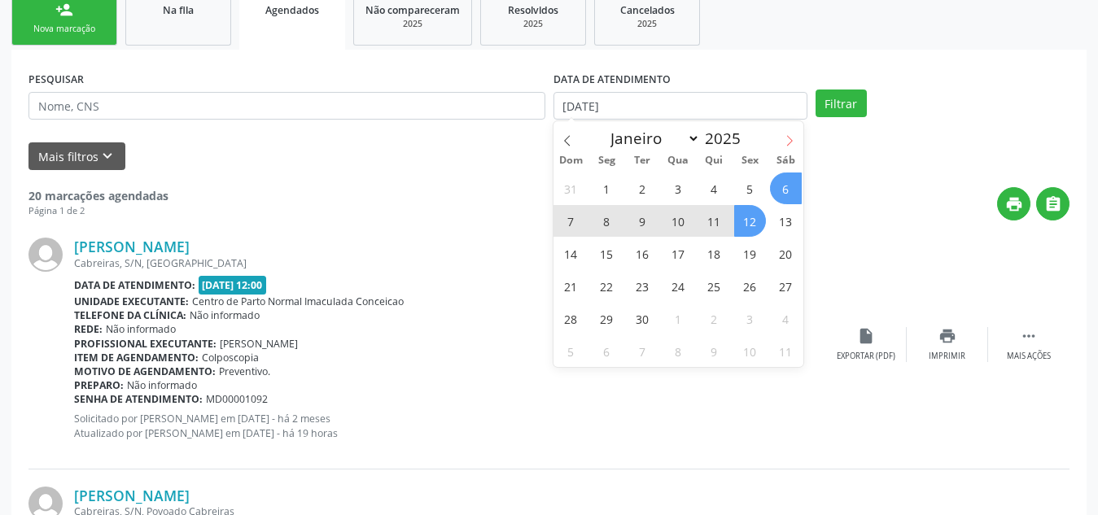
click at [789, 140] on icon at bounding box center [788, 140] width 11 height 11
select select "9"
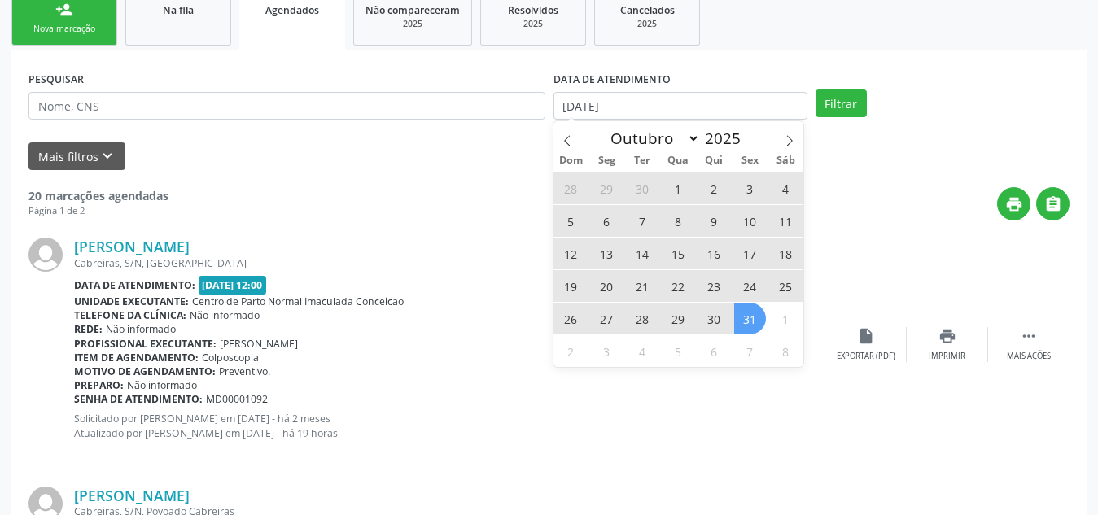
click at [744, 316] on span "31" at bounding box center [750, 319] width 32 height 32
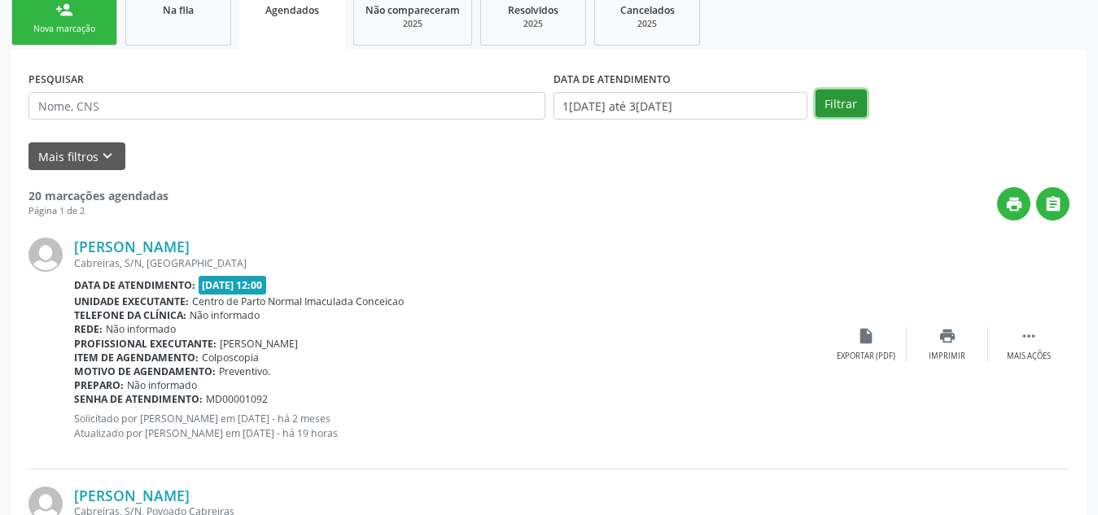
click at [831, 112] on button "Filtrar" at bounding box center [840, 103] width 51 height 28
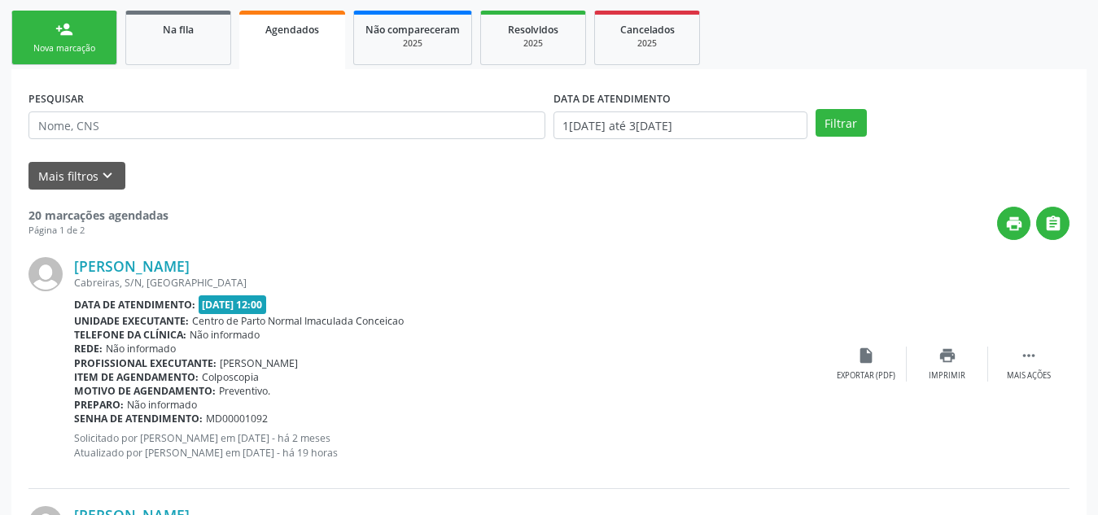
scroll to position [0, 0]
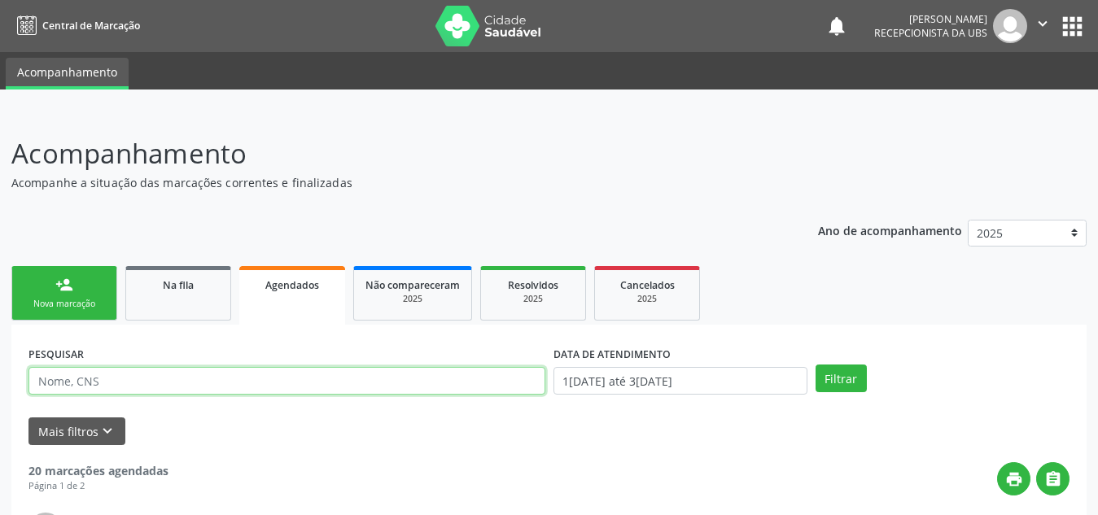
click at [116, 384] on input "text" at bounding box center [286, 381] width 517 height 28
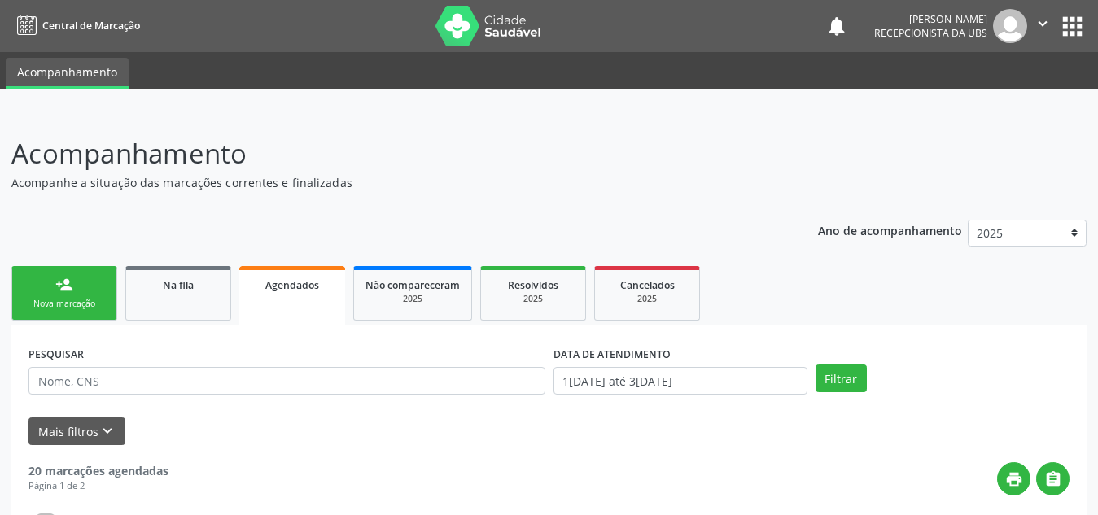
click at [192, 277] on div "Na fila" at bounding box center [177, 284] width 81 height 17
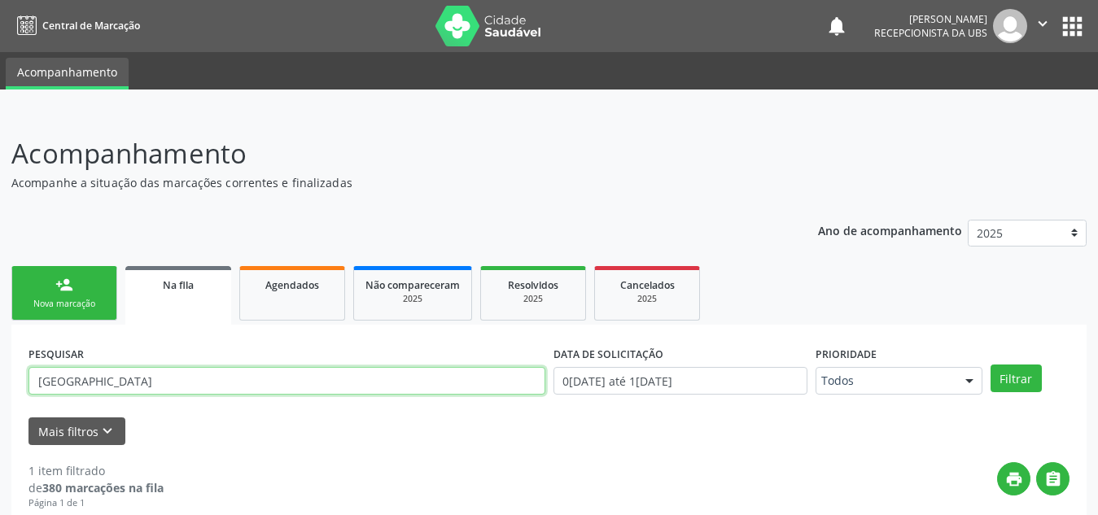
click at [238, 379] on input "[GEOGRAPHIC_DATA]" at bounding box center [286, 381] width 517 height 28
type input "i"
click at [990, 364] on button "Filtrar" at bounding box center [1015, 378] width 51 height 28
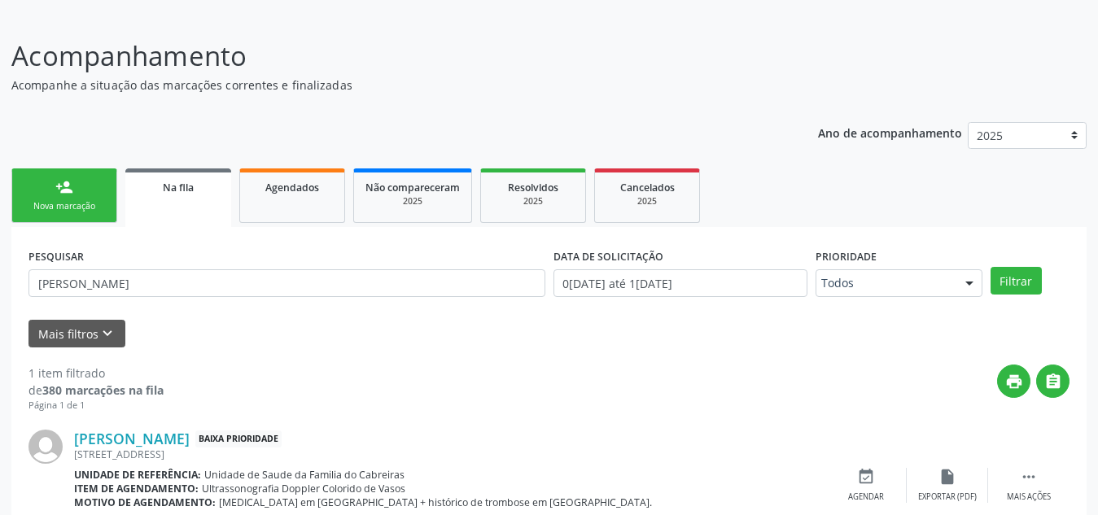
scroll to position [168, 0]
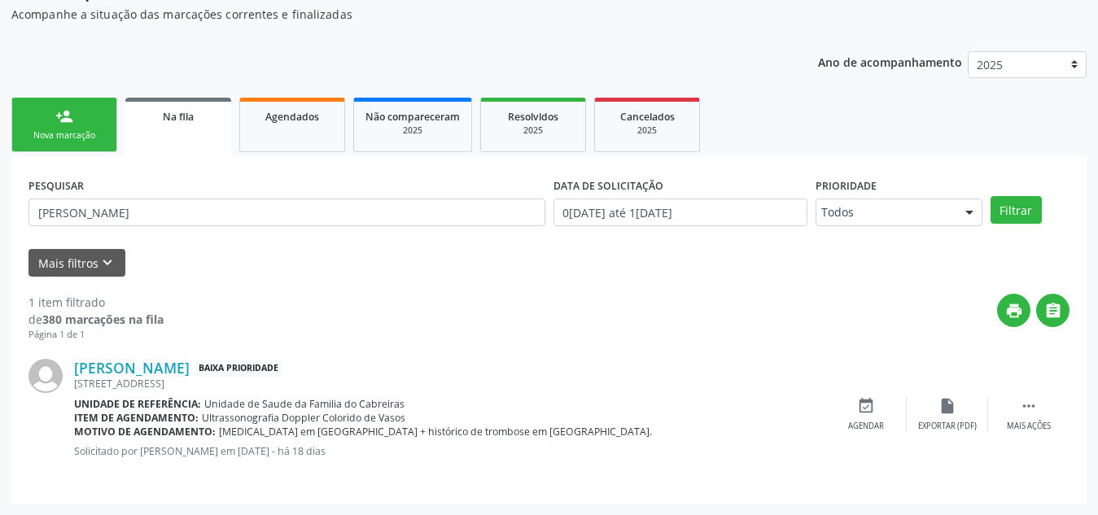
drag, startPoint x: 409, startPoint y: 421, endPoint x: 199, endPoint y: 419, distance: 209.9
click at [199, 419] on div "Item de agendamento: Ultrassonografia Doppler Colorido de Vasos" at bounding box center [449, 418] width 751 height 14
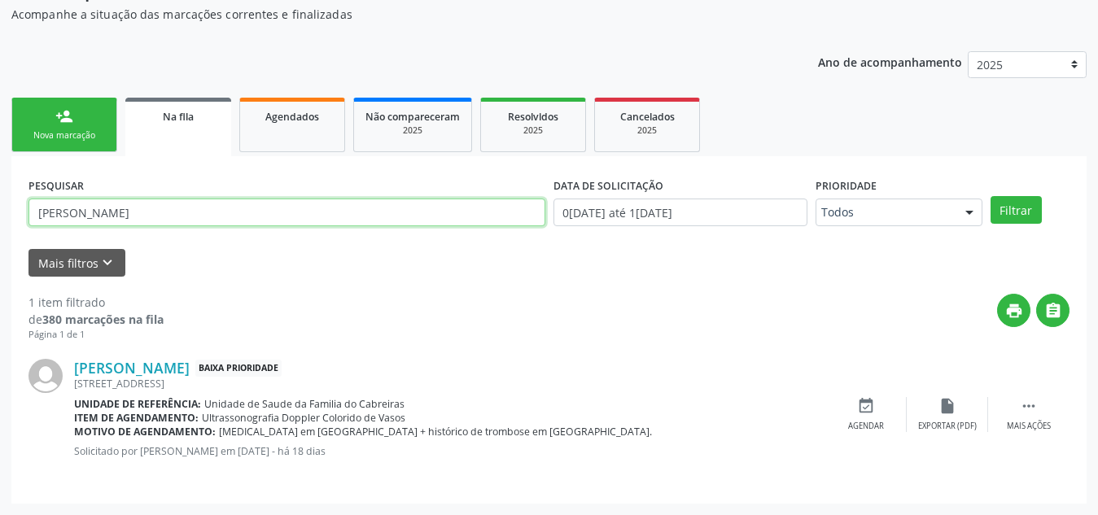
drag, startPoint x: 126, startPoint y: 208, endPoint x: 29, endPoint y: 208, distance: 96.8
click at [29, 208] on input "[PERSON_NAME]" at bounding box center [286, 213] width 517 height 28
click at [990, 196] on button "Filtrar" at bounding box center [1015, 210] width 51 height 28
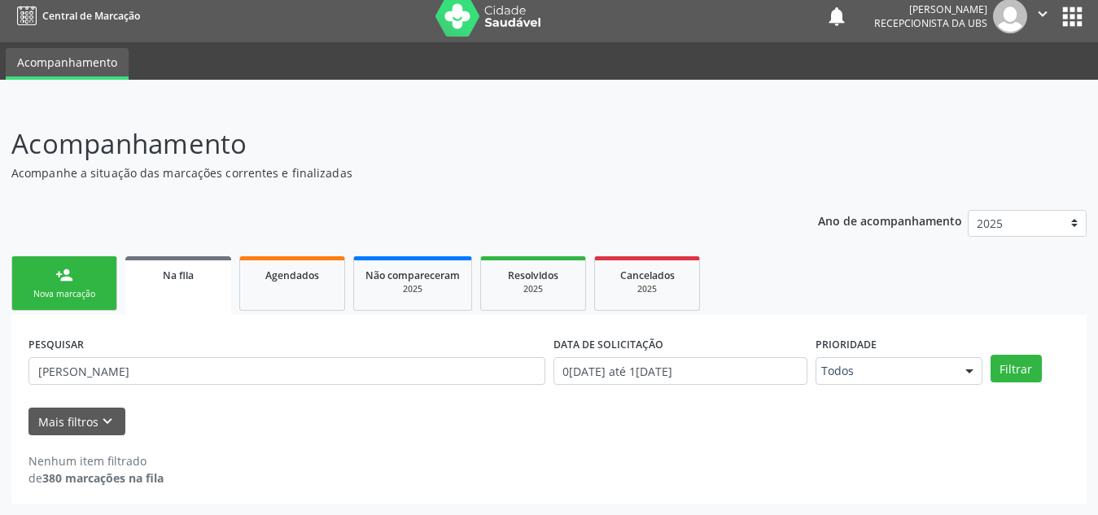
scroll to position [10, 0]
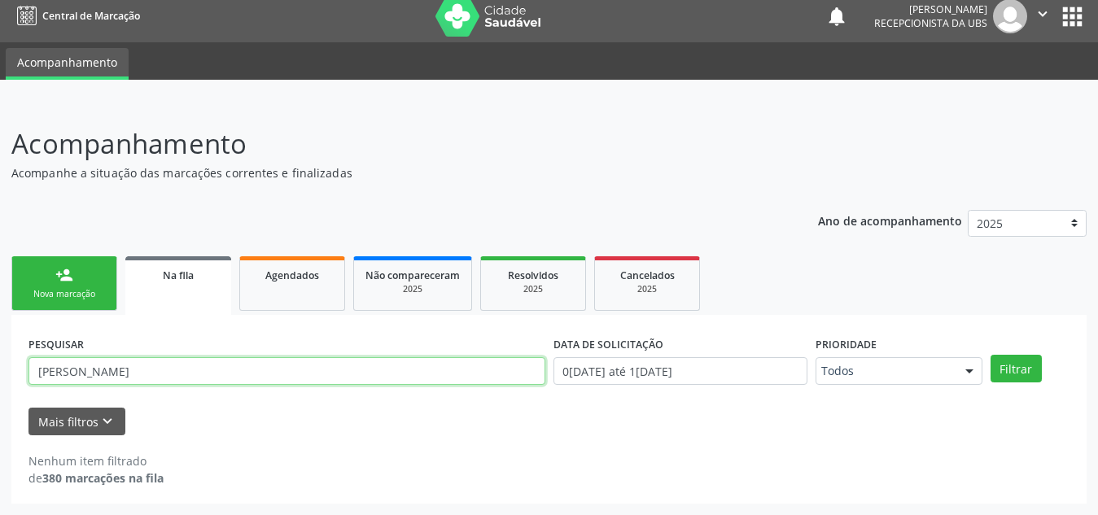
drag, startPoint x: 78, startPoint y: 373, endPoint x: 36, endPoint y: 373, distance: 42.3
click at [36, 373] on input "[PERSON_NAME]" at bounding box center [286, 371] width 517 height 28
click at [990, 355] on button "Filtrar" at bounding box center [1015, 369] width 51 height 28
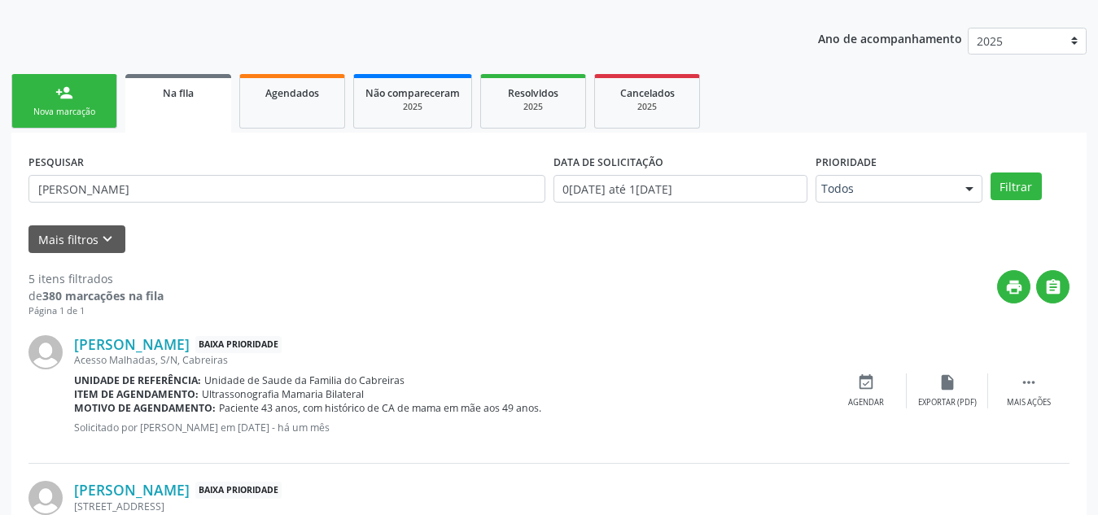
scroll to position [180, 0]
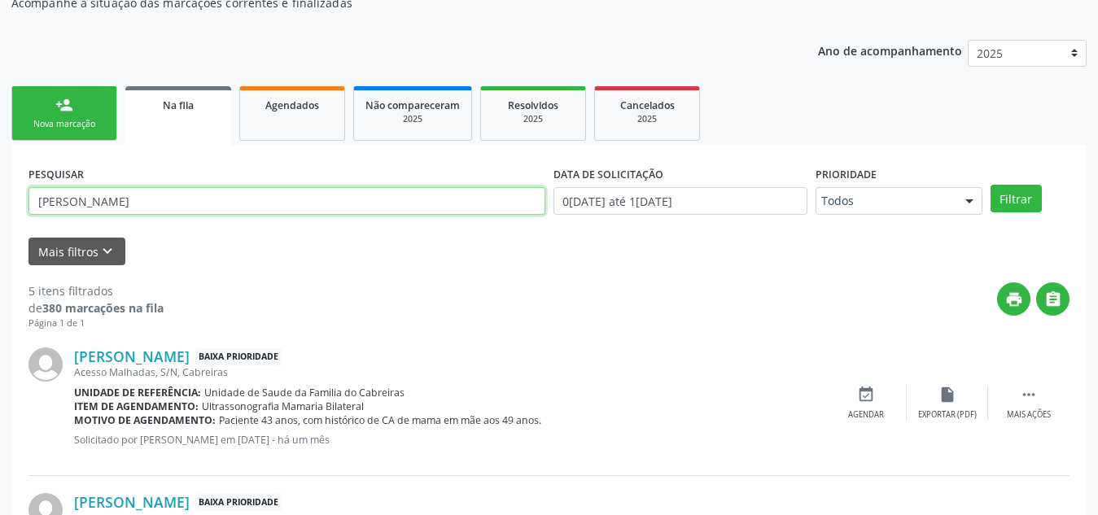
click at [43, 200] on input "[PERSON_NAME]" at bounding box center [286, 201] width 517 height 28
type input "[PERSON_NAME]"
click at [990, 185] on button "Filtrar" at bounding box center [1015, 199] width 51 height 28
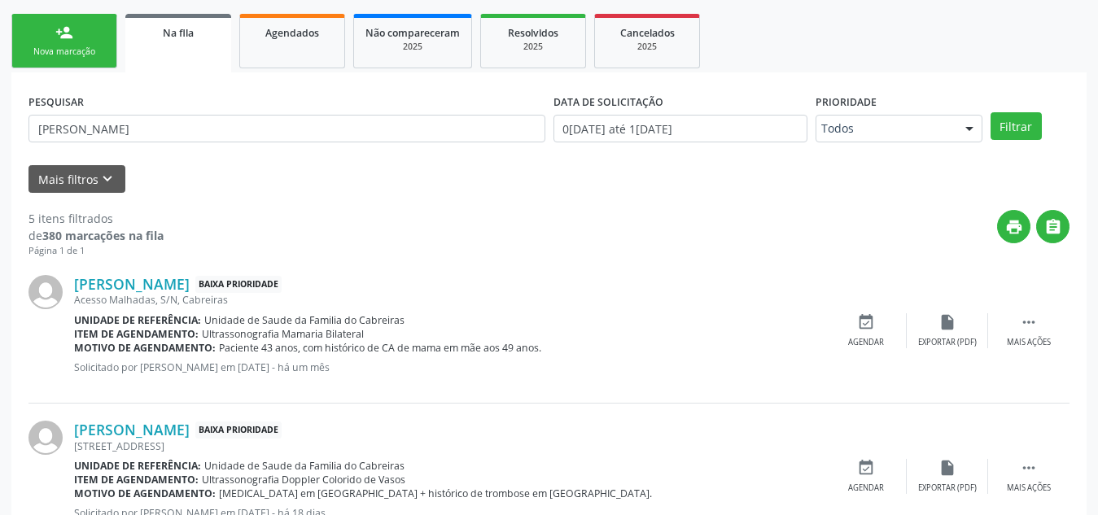
scroll to position [0, 0]
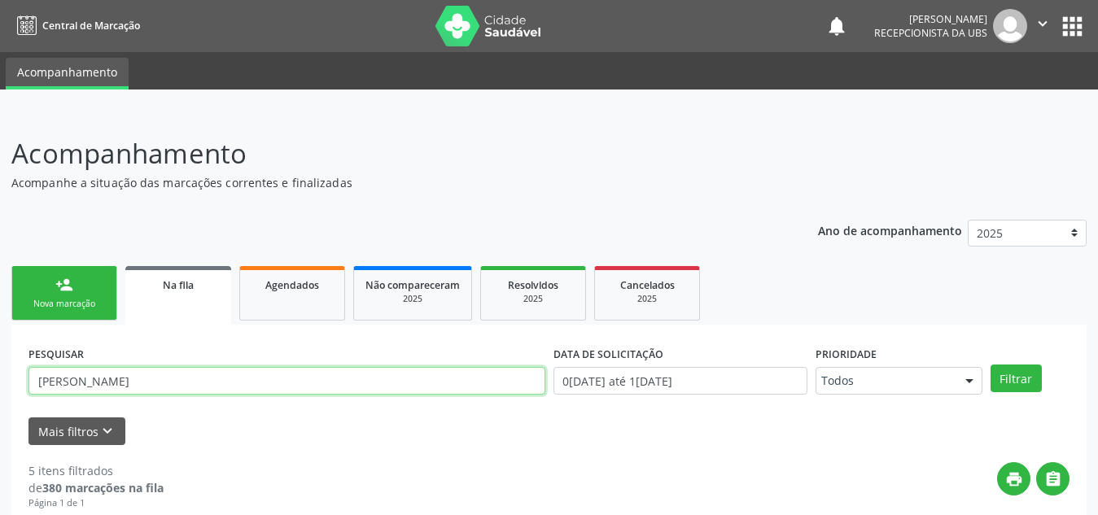
click at [60, 388] on input "[PERSON_NAME]" at bounding box center [286, 381] width 517 height 28
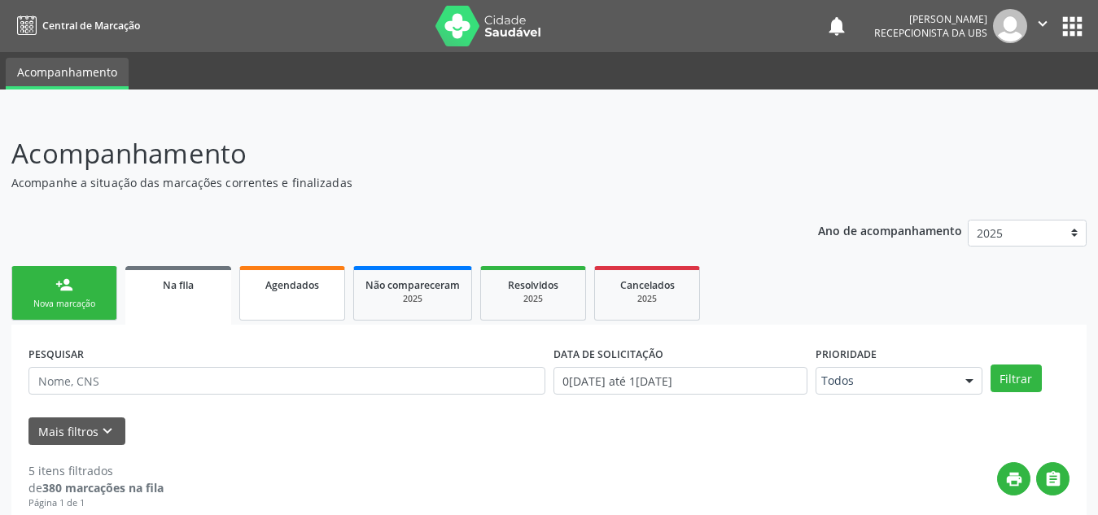
click at [281, 303] on link "Agendados" at bounding box center [292, 293] width 106 height 55
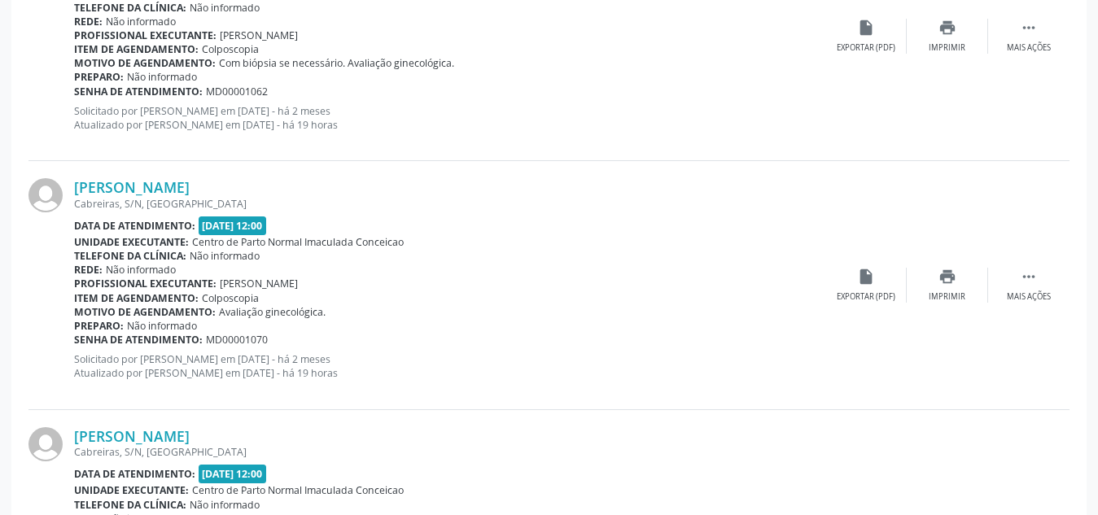
scroll to position [832, 0]
click at [1020, 282] on icon "" at bounding box center [1028, 276] width 18 height 18
click at [627, 330] on div "Preparo: Não informado" at bounding box center [368, 325] width 588 height 14
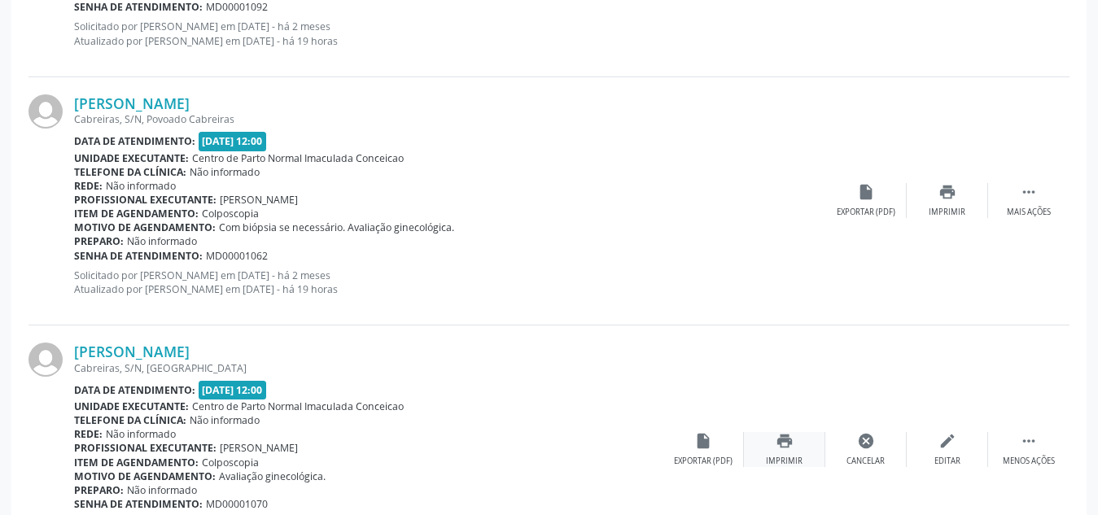
scroll to position [666, 0]
click at [954, 194] on icon "print" at bounding box center [947, 194] width 18 height 18
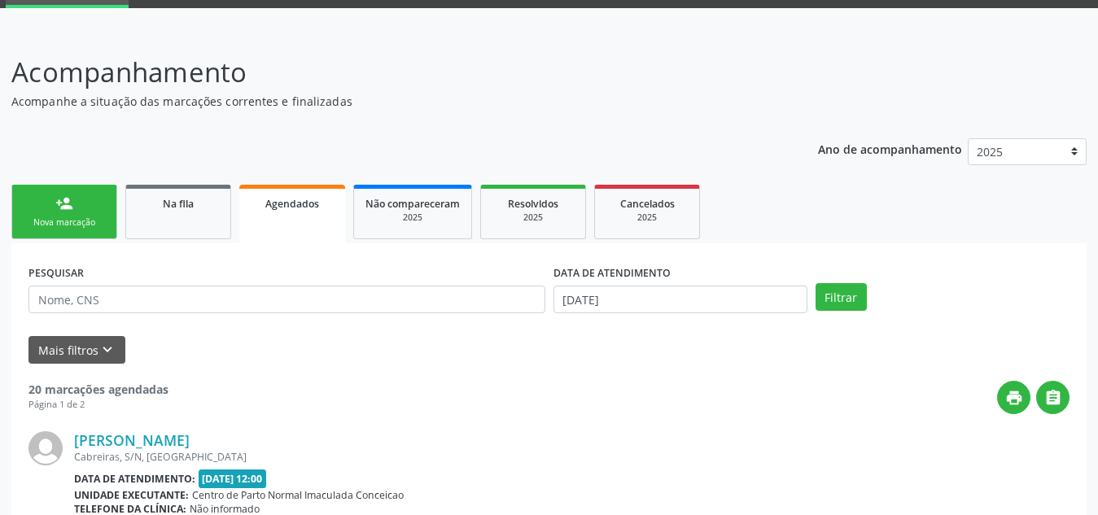
scroll to position [0, 0]
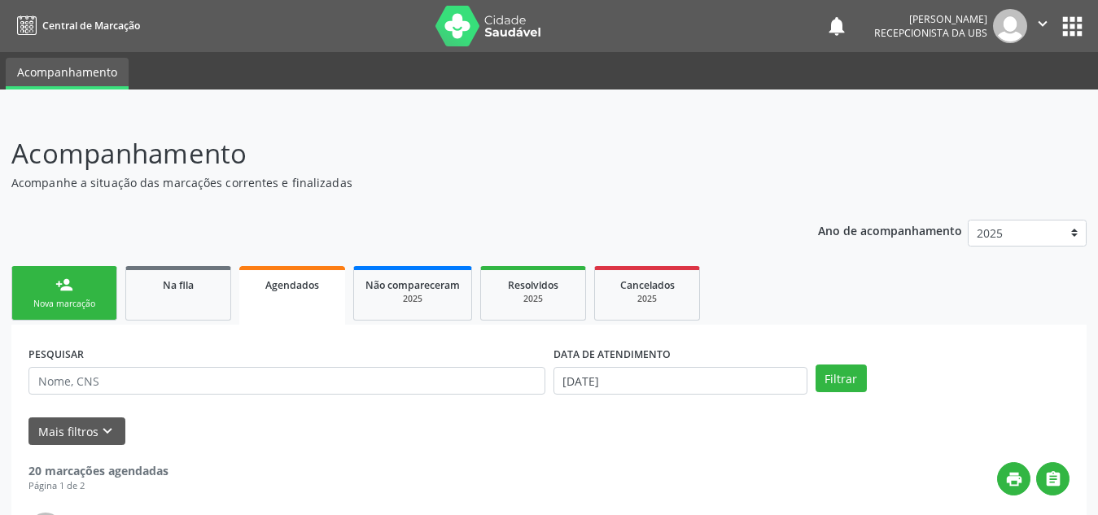
click at [53, 299] on div "Nova marcação" at bounding box center [64, 304] width 81 height 12
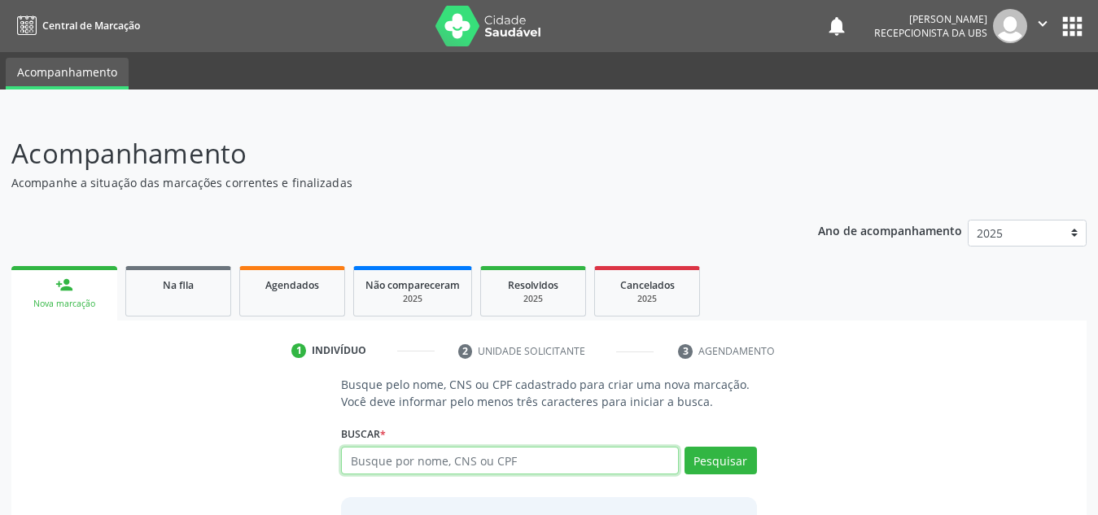
click at [413, 462] on input "text" at bounding box center [510, 461] width 338 height 28
type input "10831458437"
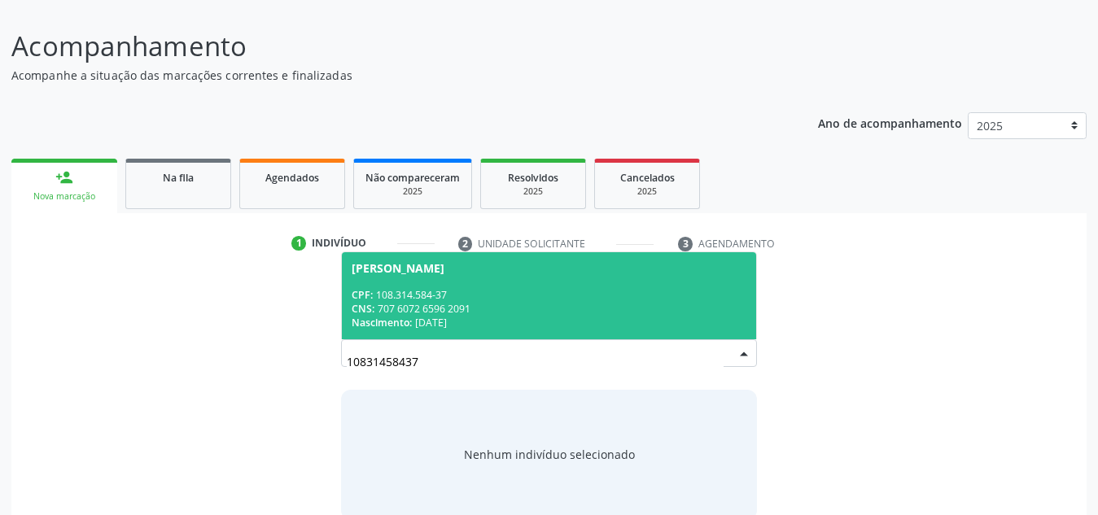
scroll to position [108, 0]
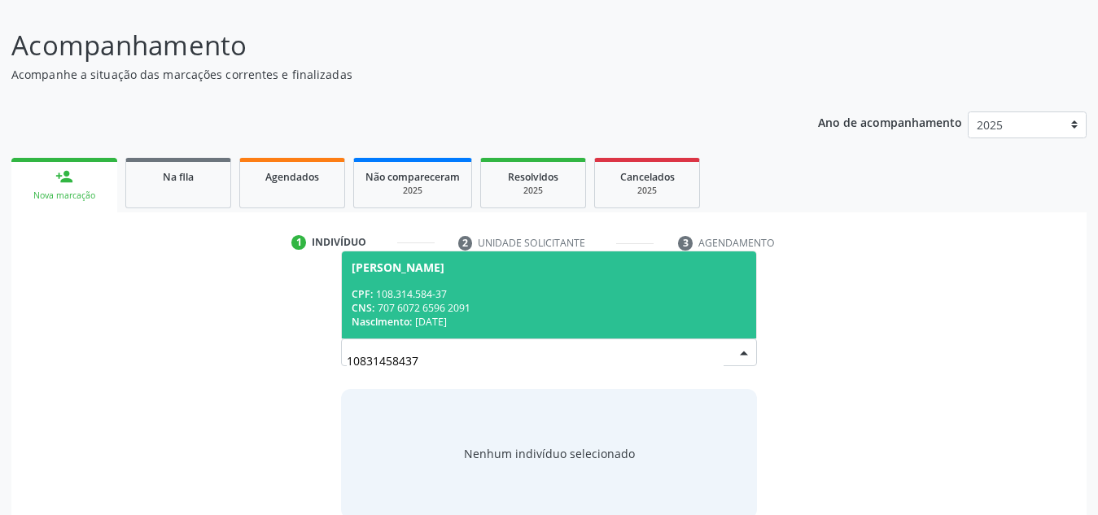
click at [525, 293] on div "CPF: 108.314.584-37" at bounding box center [548, 294] width 395 height 14
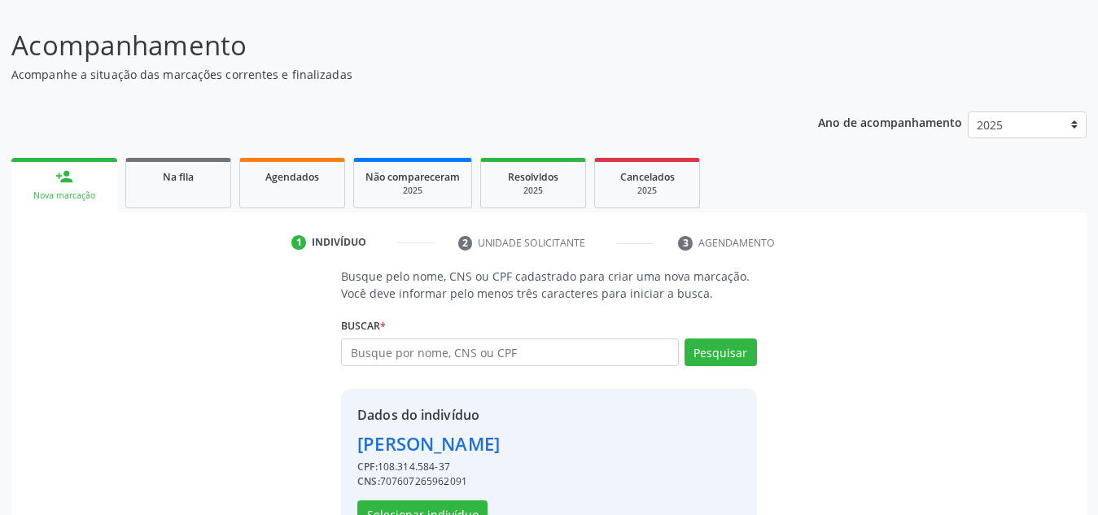
click at [525, 293] on p "Busque pelo nome, CNS ou CPF cadastrado para criar uma nova marcação. Você deve…" at bounding box center [549, 285] width 416 height 34
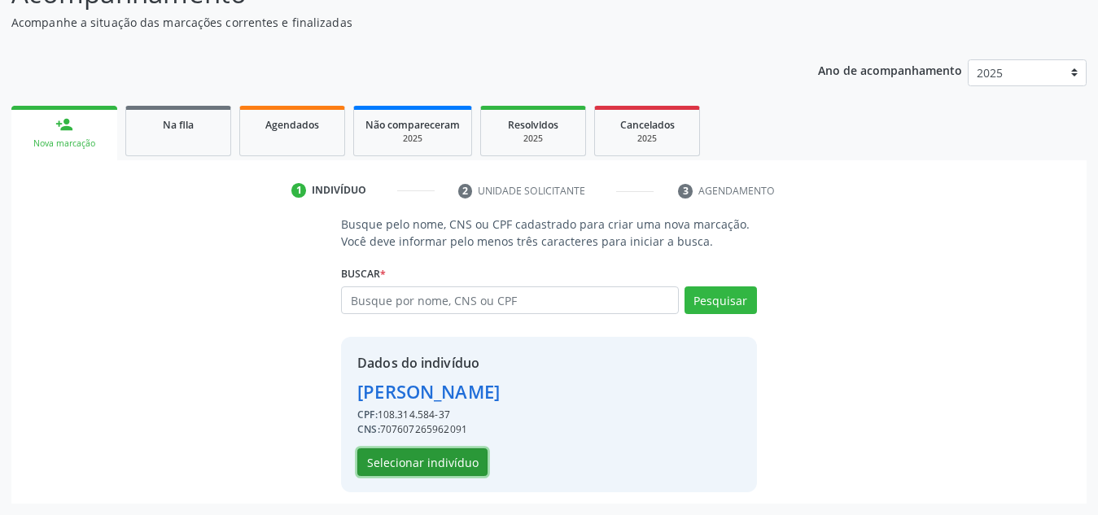
click at [420, 460] on button "Selecionar indivíduo" at bounding box center [422, 462] width 130 height 28
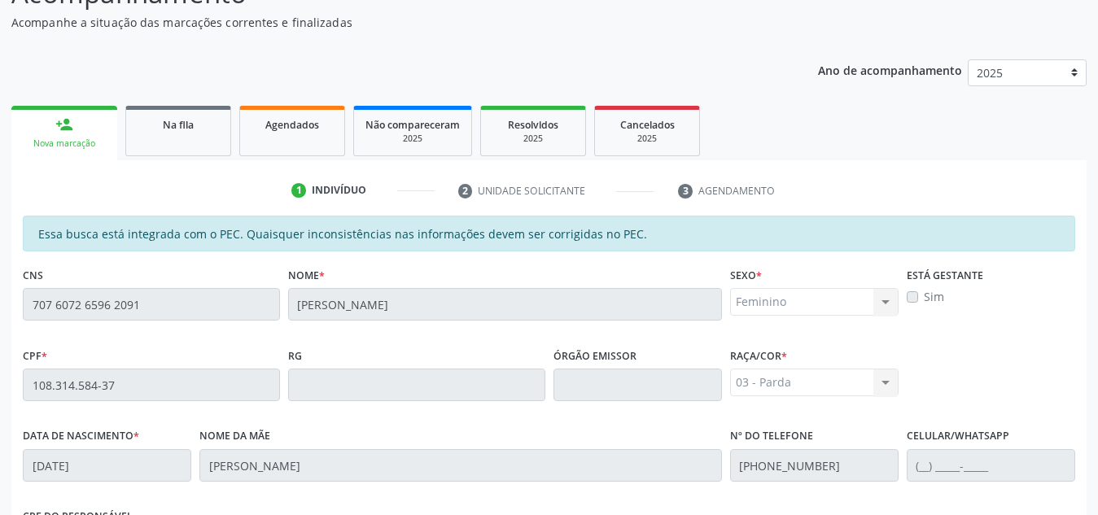
scroll to position [437, 0]
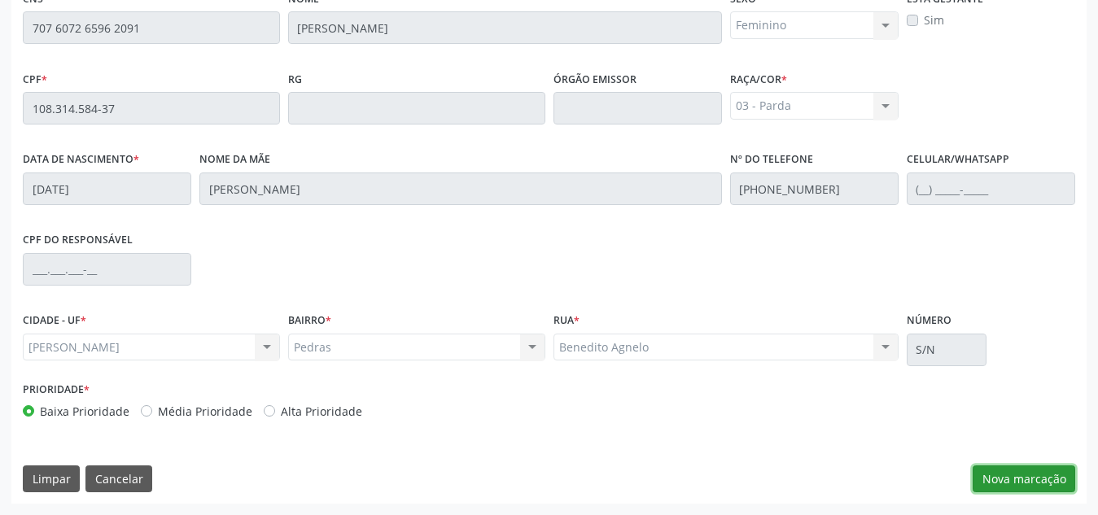
click at [993, 480] on button "Nova marcação" at bounding box center [1023, 479] width 103 height 28
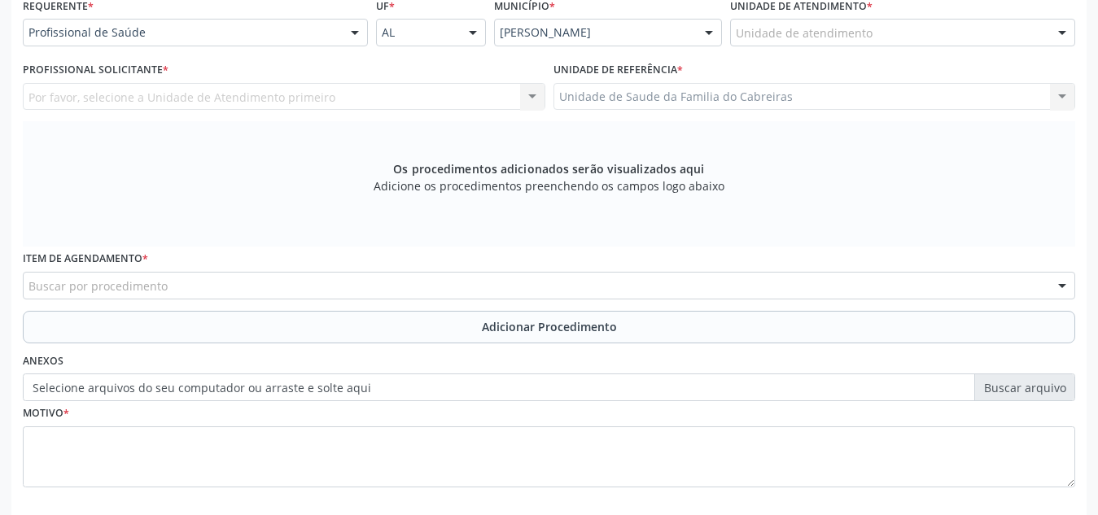
scroll to position [382, 0]
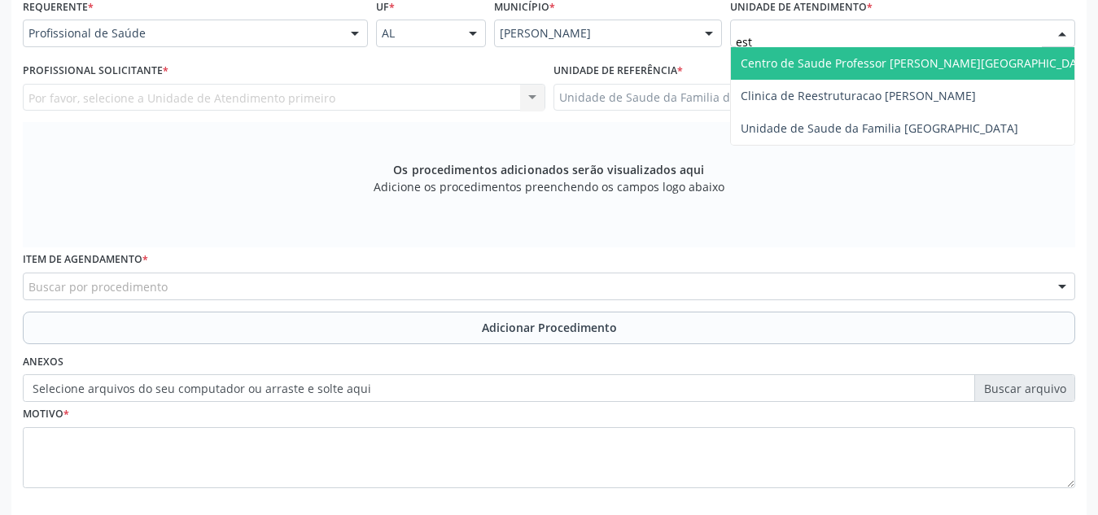
type input "esta"
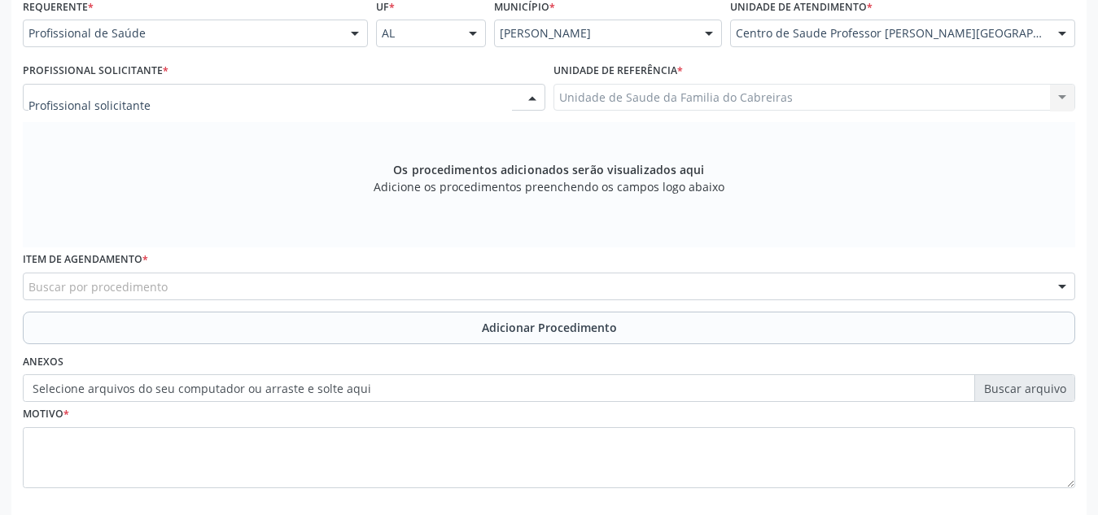
click at [347, 98] on div at bounding box center [284, 98] width 522 height 28
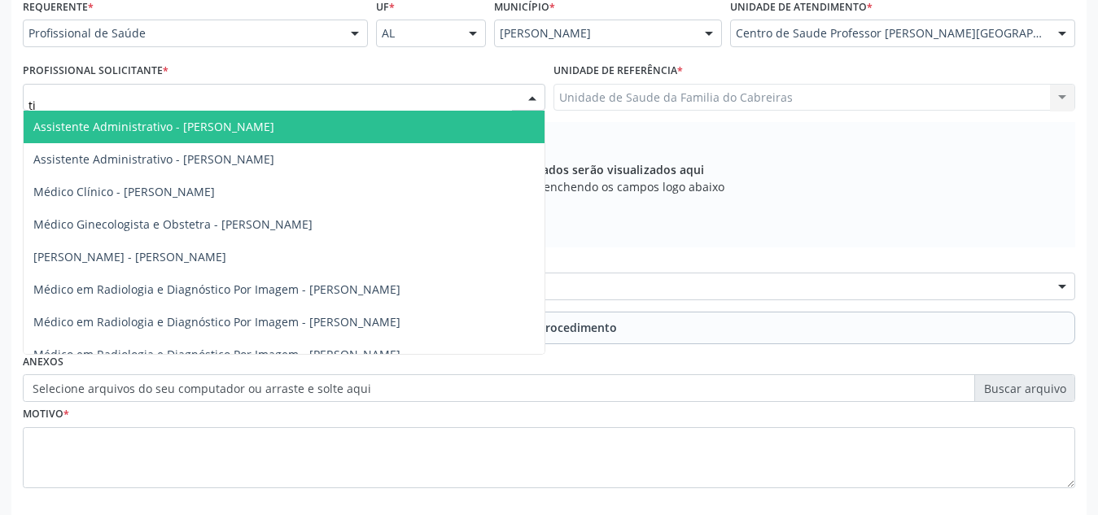
type input "tia"
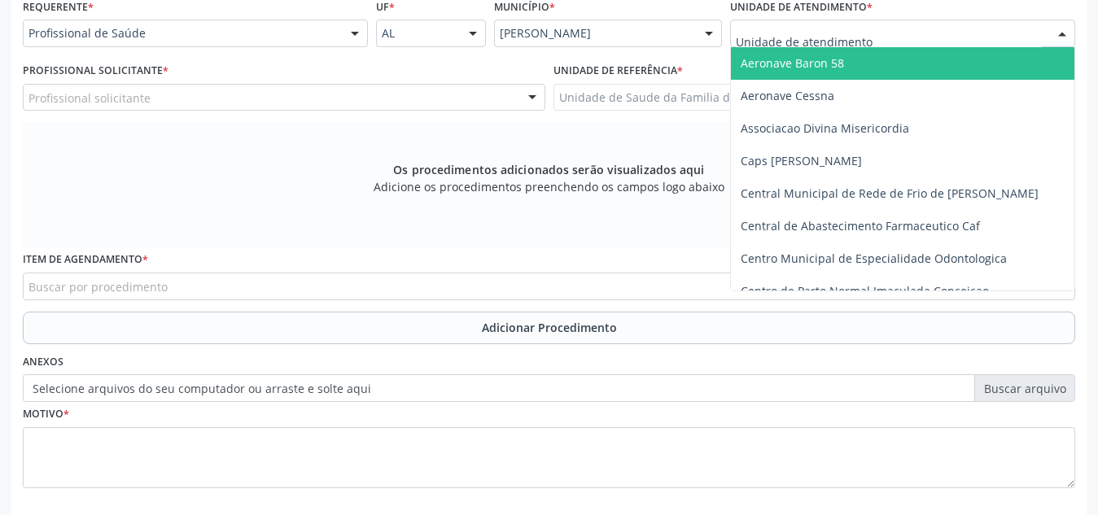
click at [797, 24] on div at bounding box center [902, 34] width 345 height 28
type input "i"
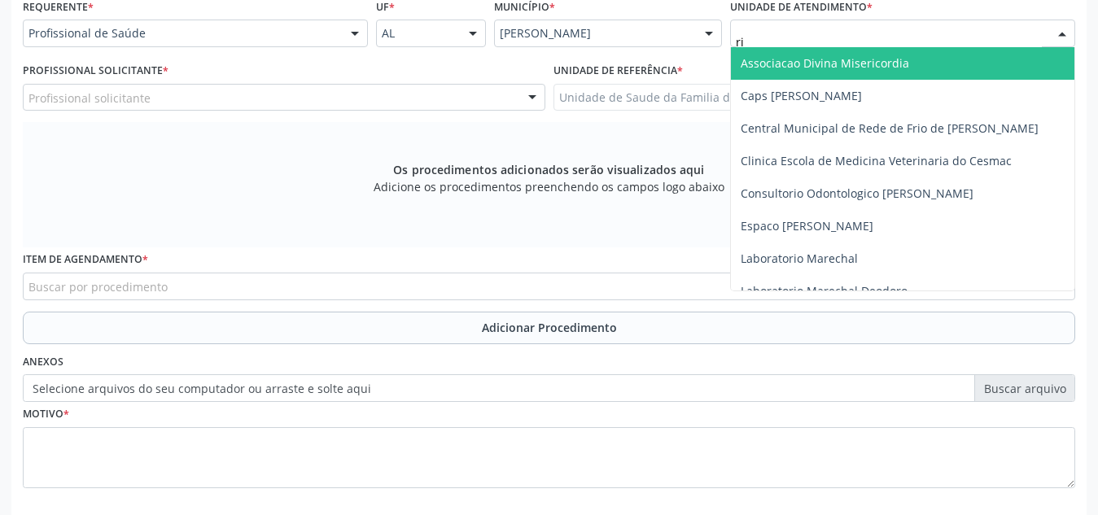
type input "rit"
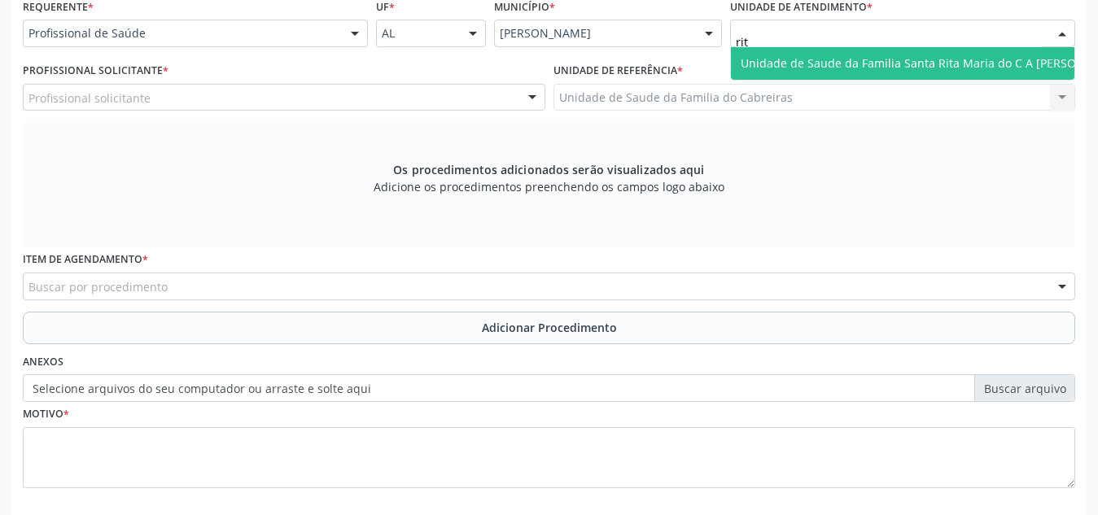
click at [818, 55] on span "Unidade de Saude da Familia Santa Rita Maria do C A [PERSON_NAME]" at bounding box center [933, 62] width 386 height 15
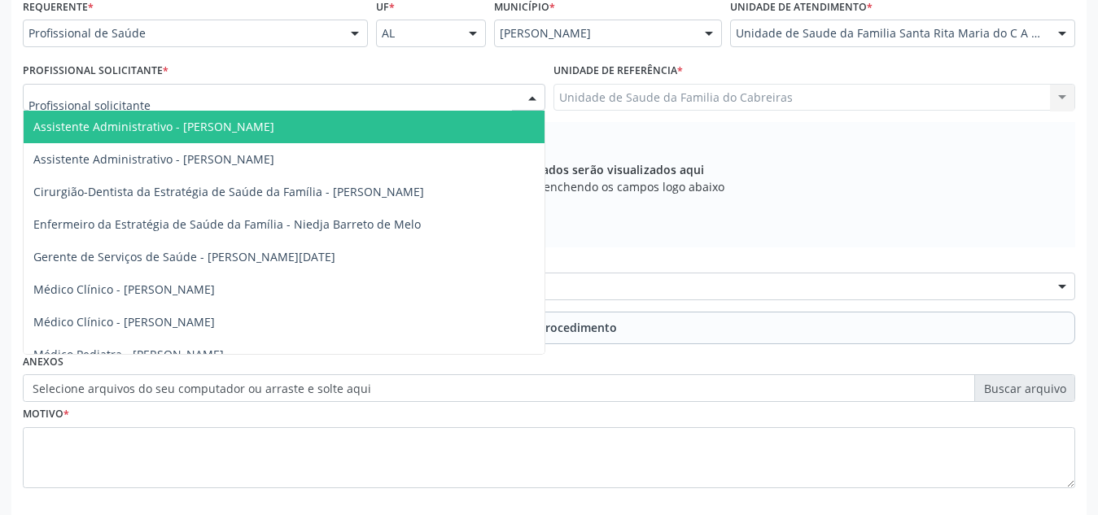
click at [393, 95] on div at bounding box center [284, 98] width 522 height 28
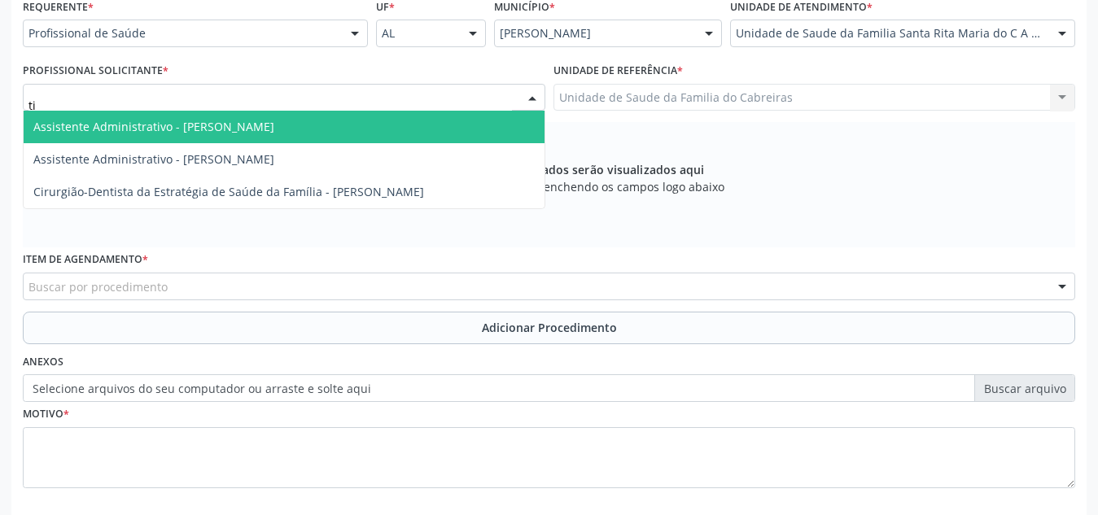
type input "tia"
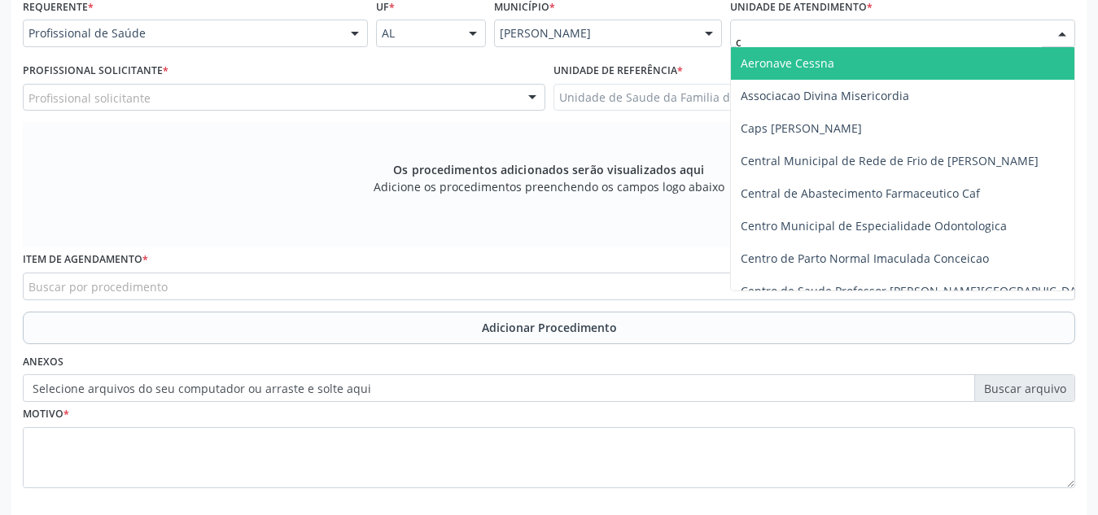
type input "ca"
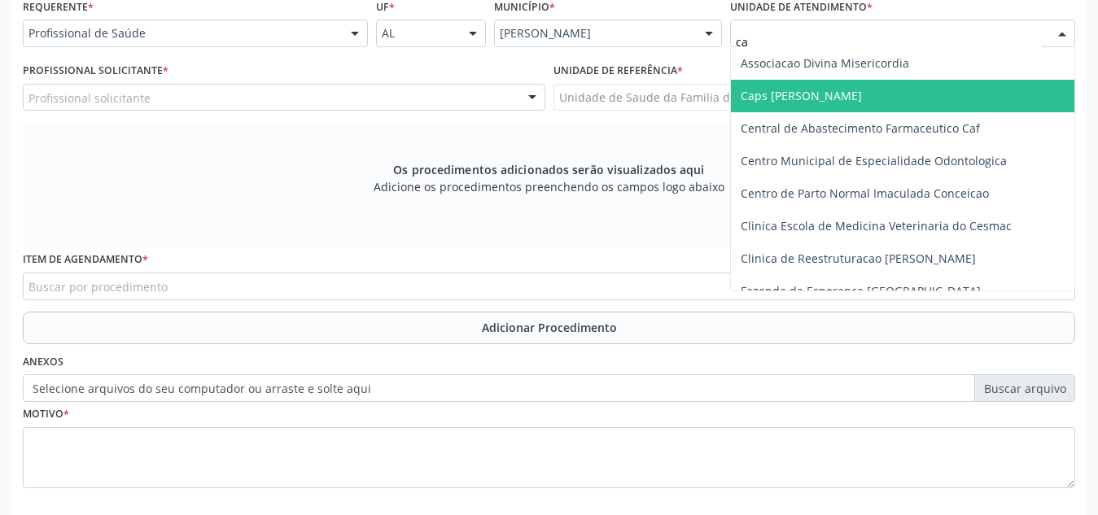
click at [786, 85] on span "Caps [PERSON_NAME]" at bounding box center [902, 96] width 343 height 33
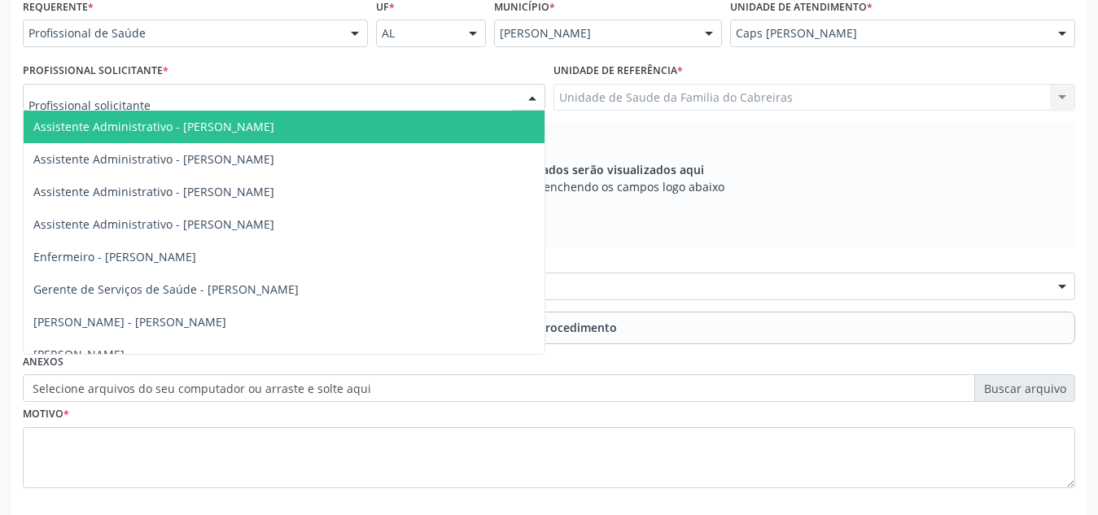
click at [438, 89] on div at bounding box center [284, 98] width 522 height 28
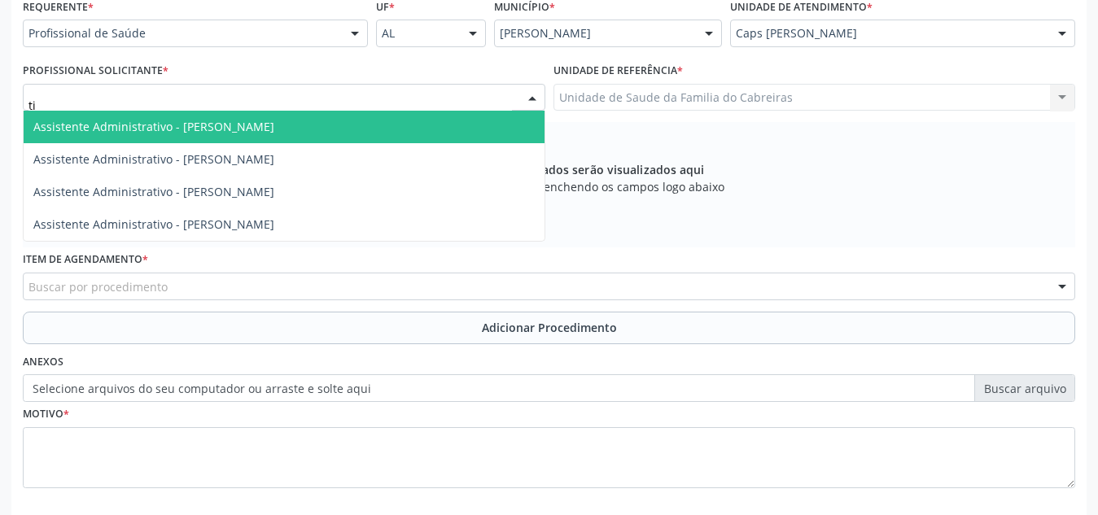
type input "t"
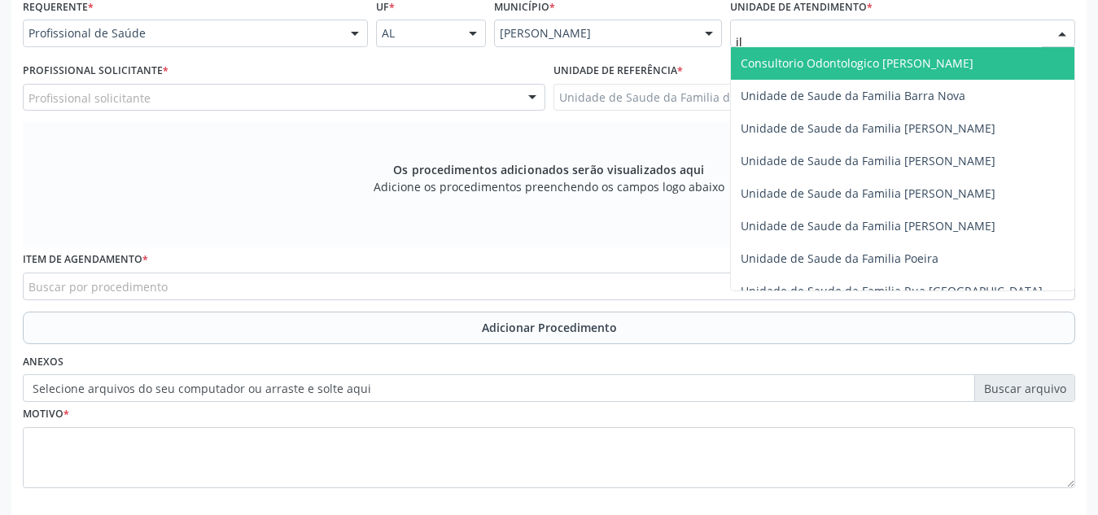
type input "i"
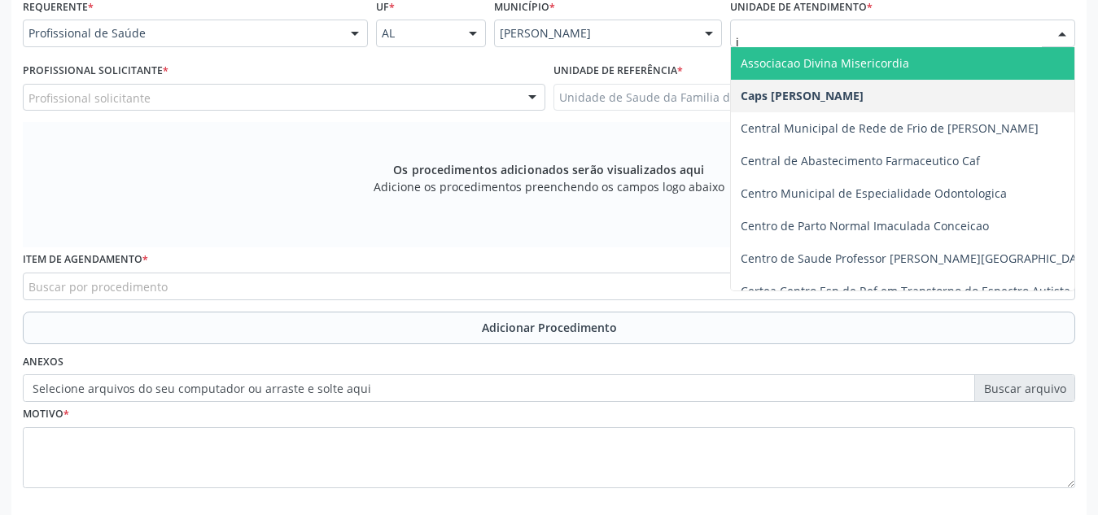
click at [860, 33] on input "i" at bounding box center [888, 41] width 306 height 33
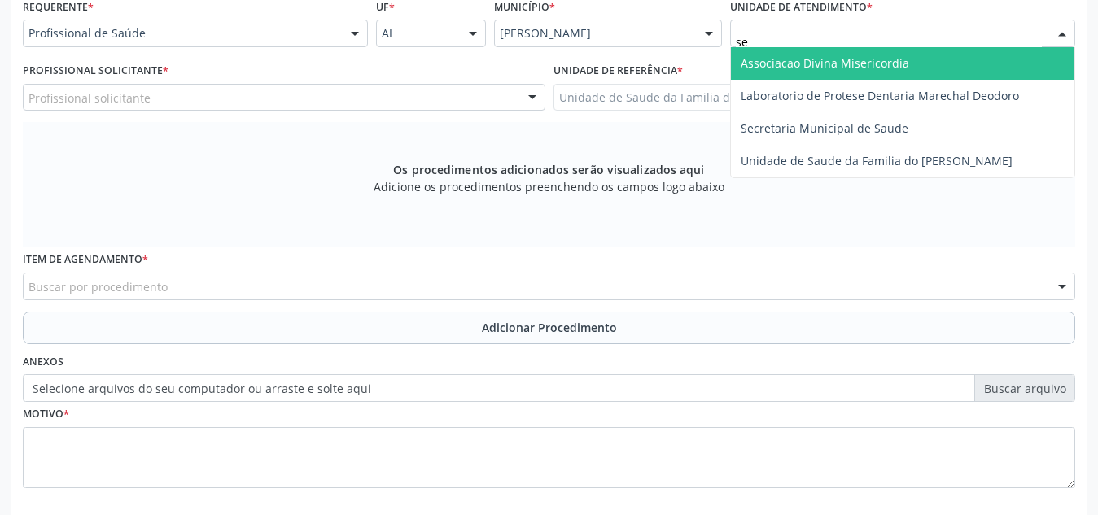
type input "sec"
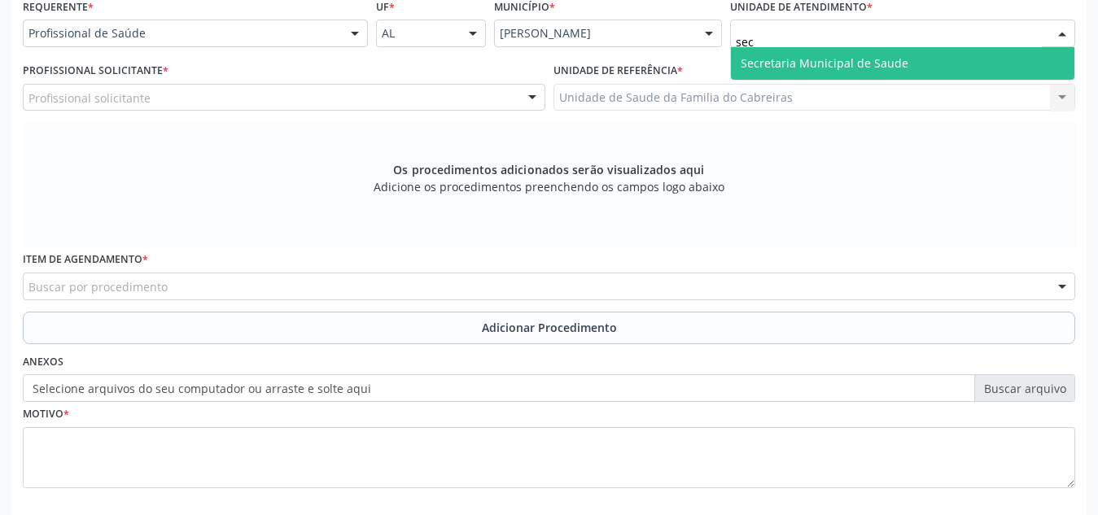
click at [871, 62] on span "Secretaria Municipal de Saude" at bounding box center [824, 62] width 168 height 15
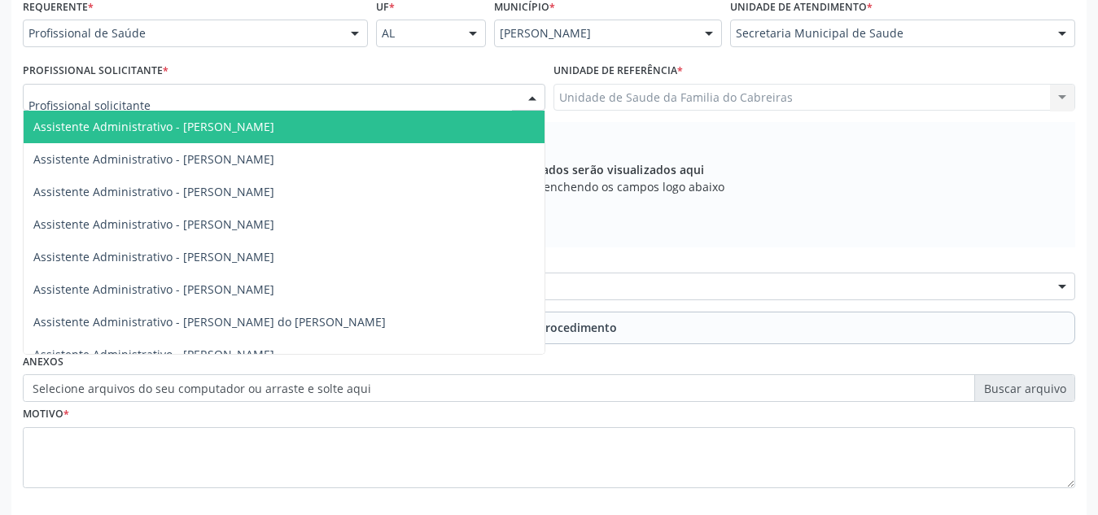
click at [448, 96] on div at bounding box center [284, 98] width 522 height 28
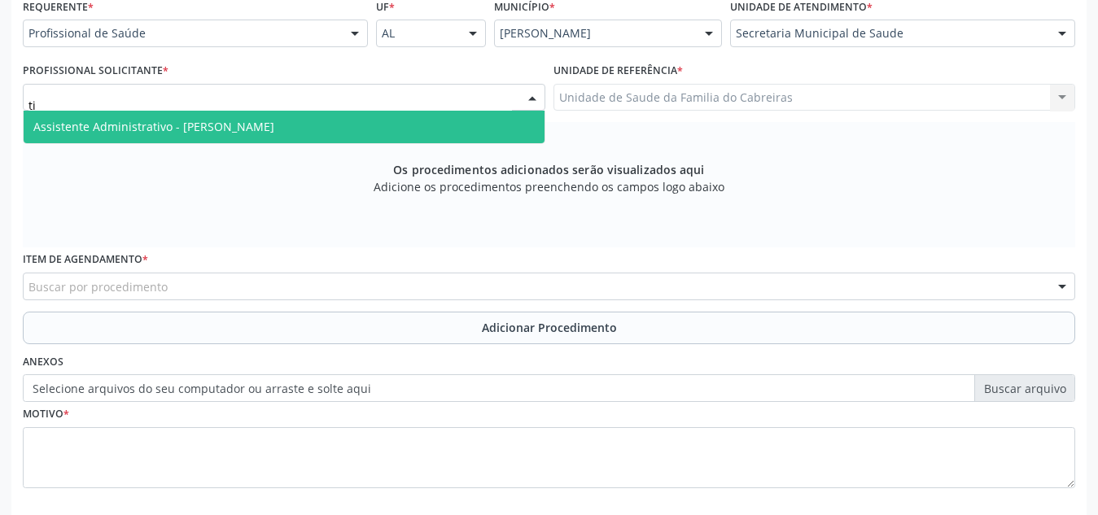
type input "t"
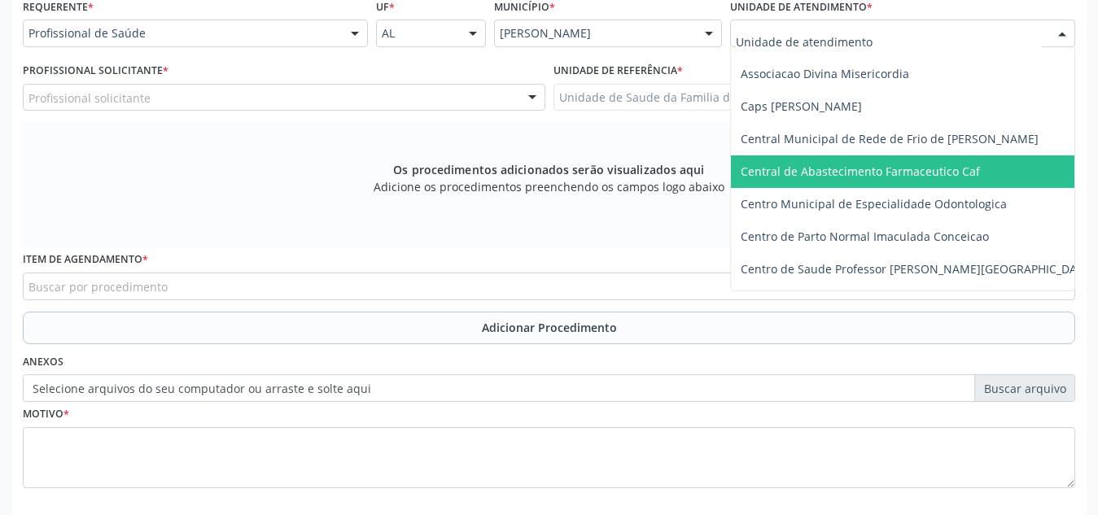
scroll to position [55, 0]
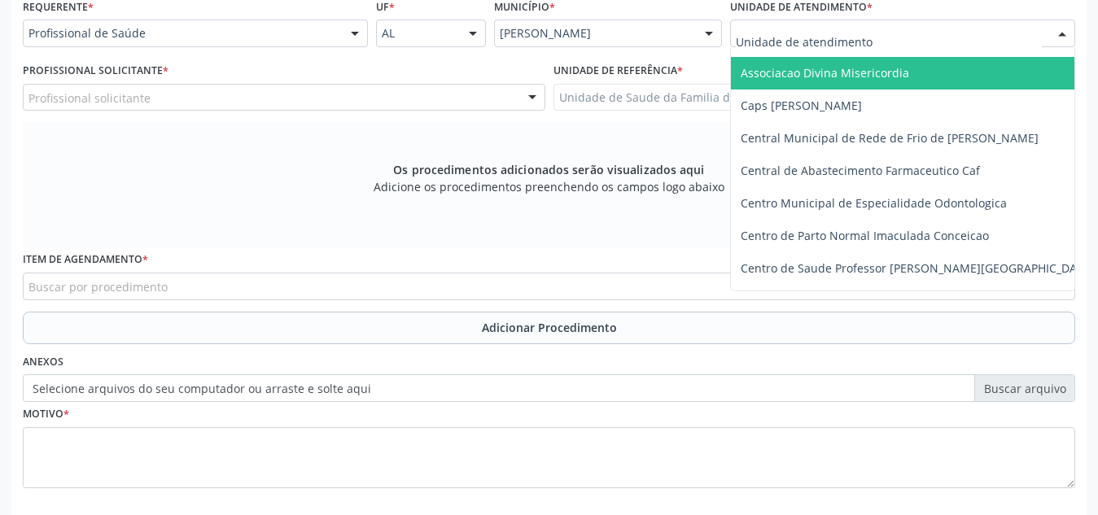
click at [844, 59] on span "Associacao Divina Misericordia" at bounding box center [934, 73] width 406 height 33
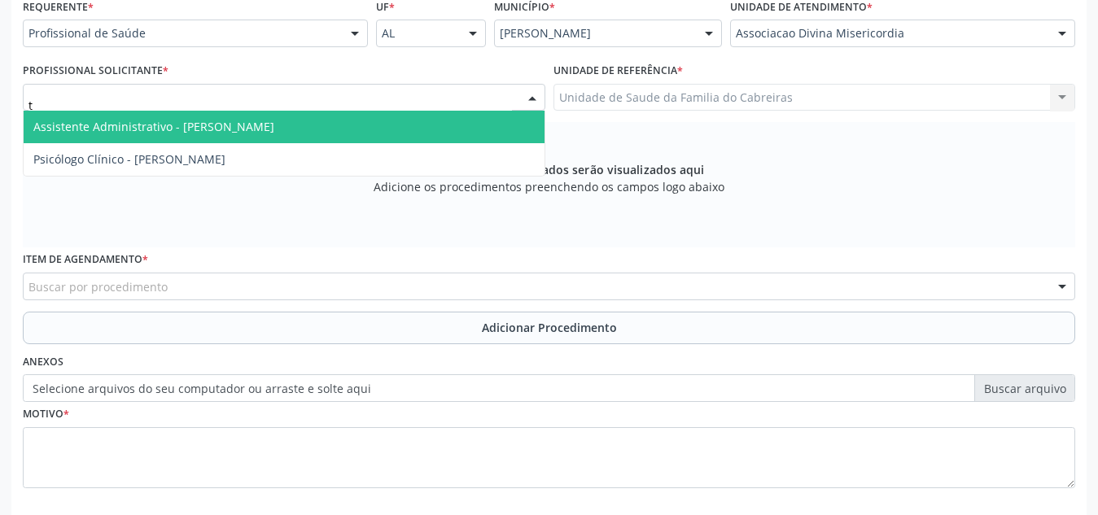
click at [431, 107] on div "t" at bounding box center [284, 98] width 522 height 28
type input "tia"
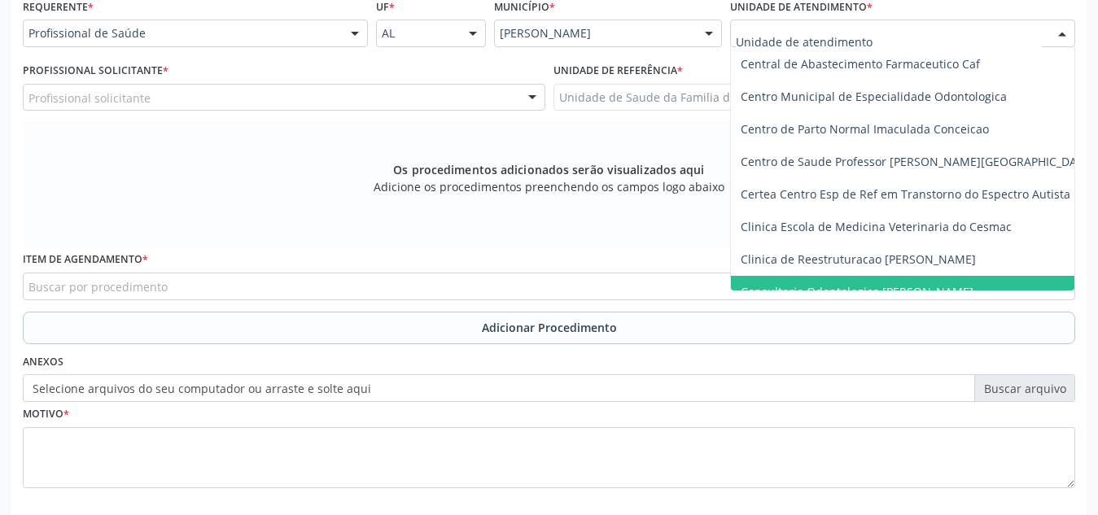
scroll to position [0, 0]
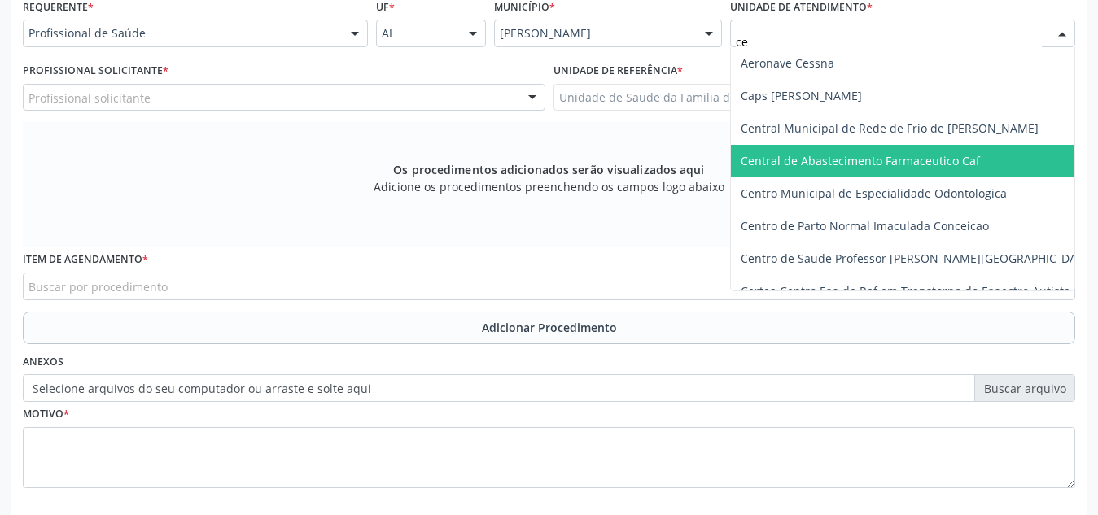
type input "cer"
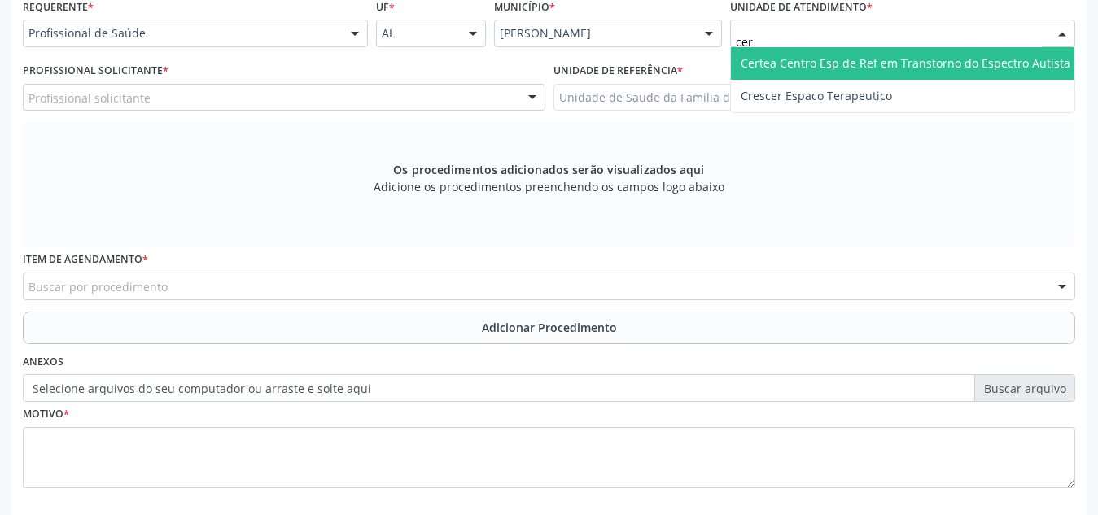
click at [857, 59] on span "Certea Centro Esp de Ref em Transtorno do Espectro Autista" at bounding box center [905, 62] width 330 height 15
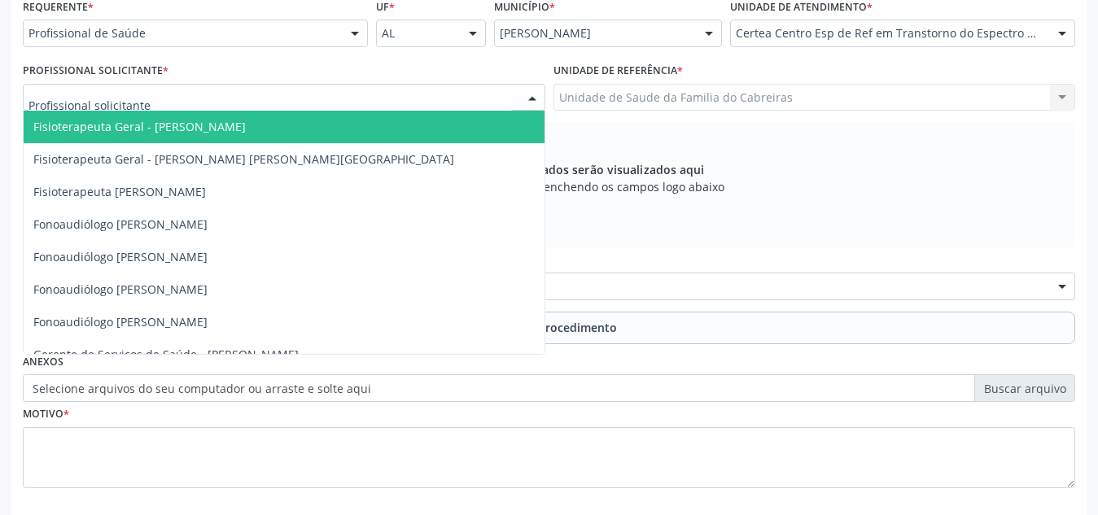
click at [449, 94] on div at bounding box center [284, 98] width 522 height 28
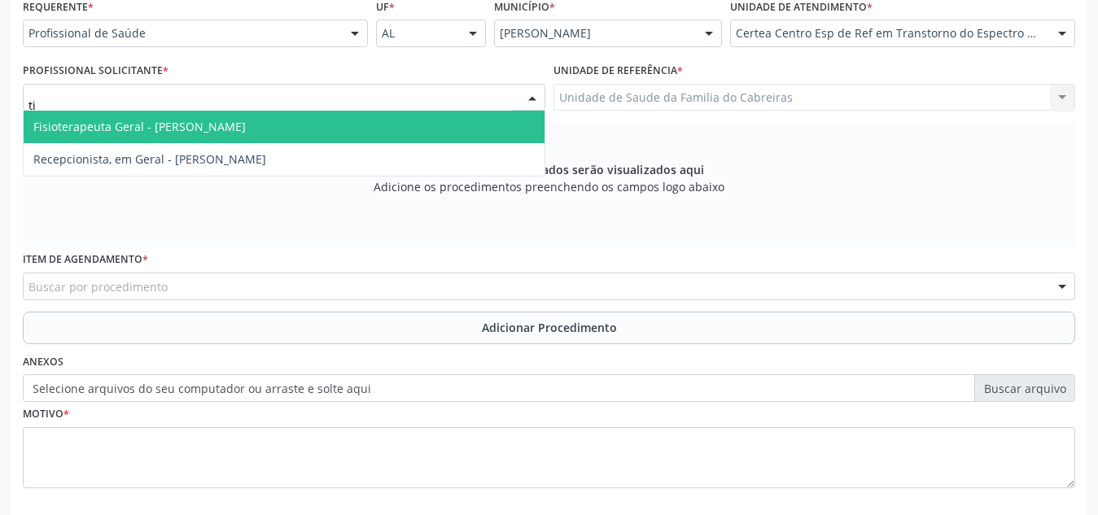
type input "t"
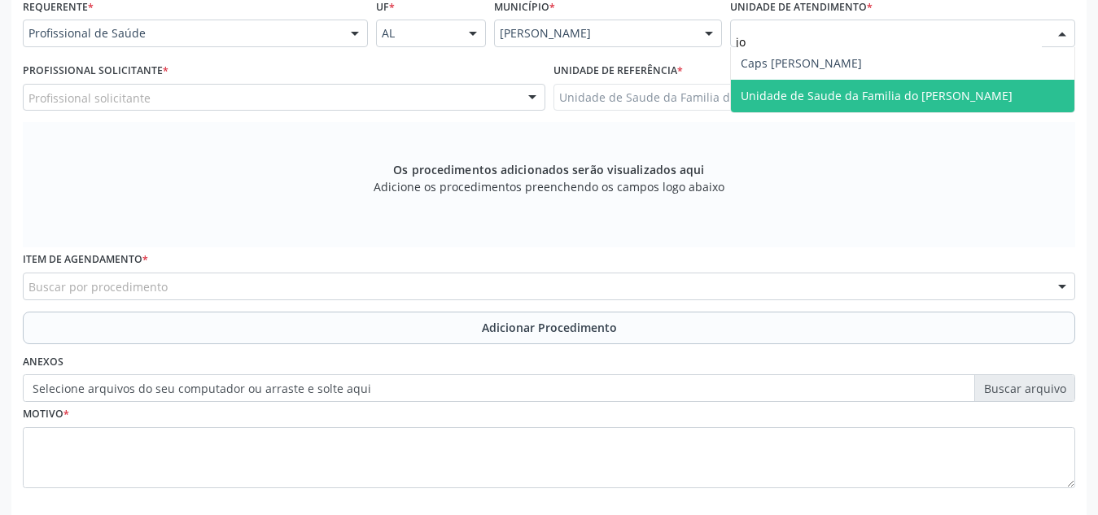
type input "[PERSON_NAME]"
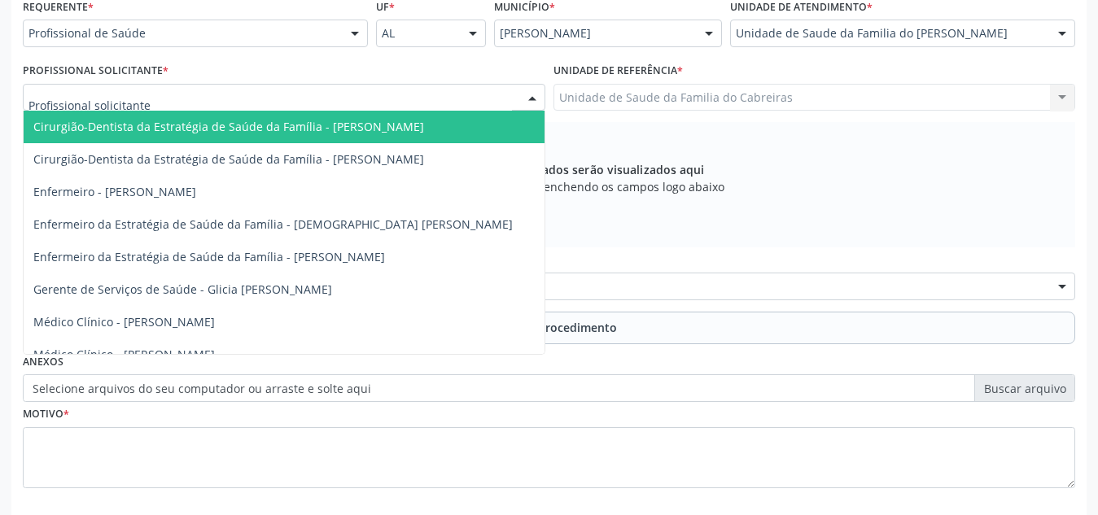
click at [475, 99] on div at bounding box center [284, 98] width 522 height 28
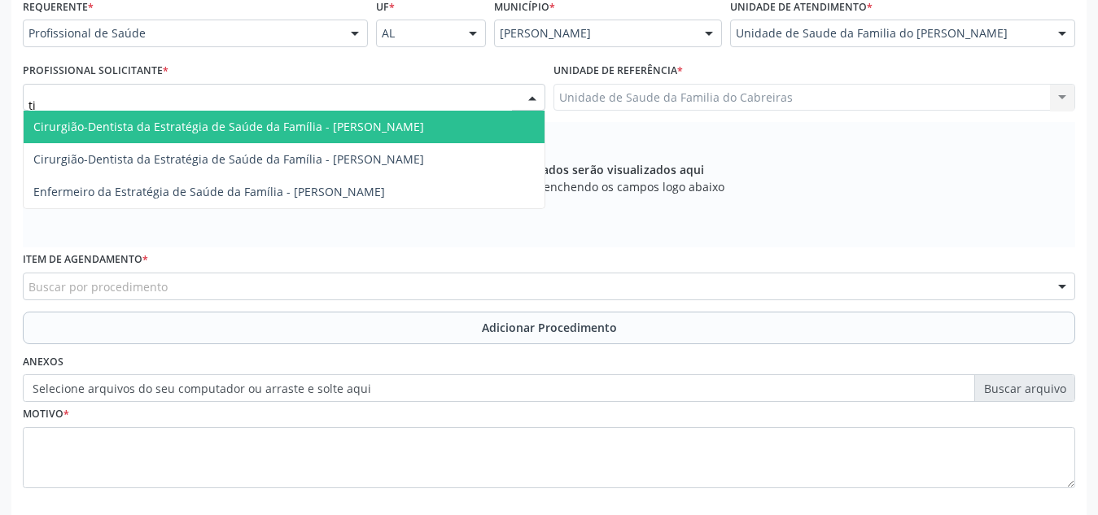
type input "t"
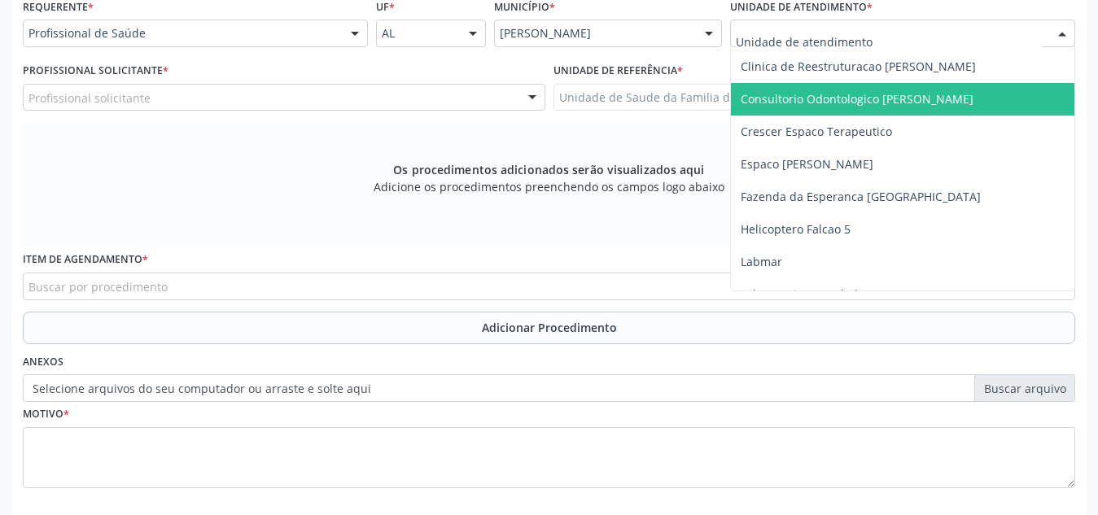
scroll to position [356, 0]
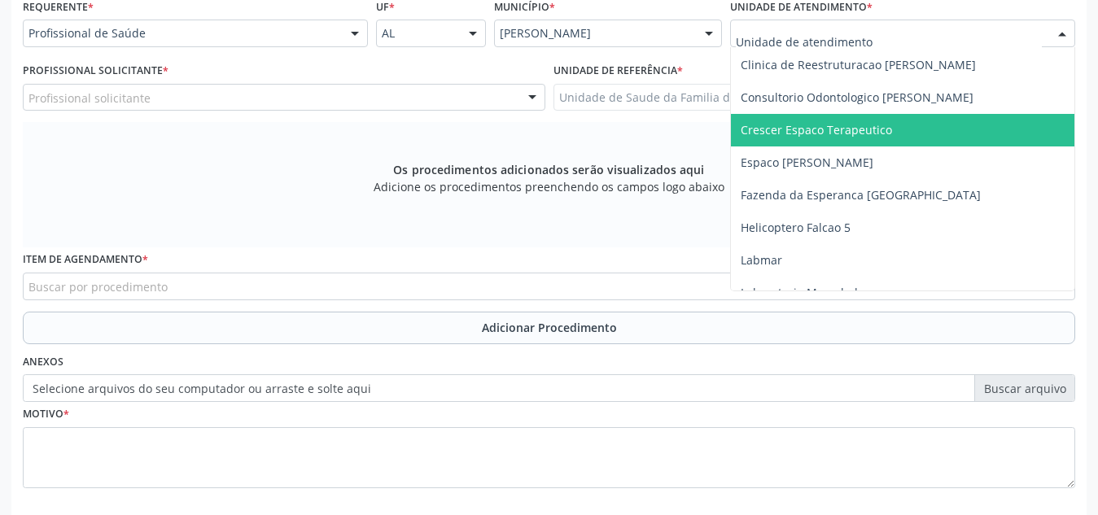
click at [830, 116] on span "Crescer Espaco Terapeutico" at bounding box center [934, 130] width 406 height 33
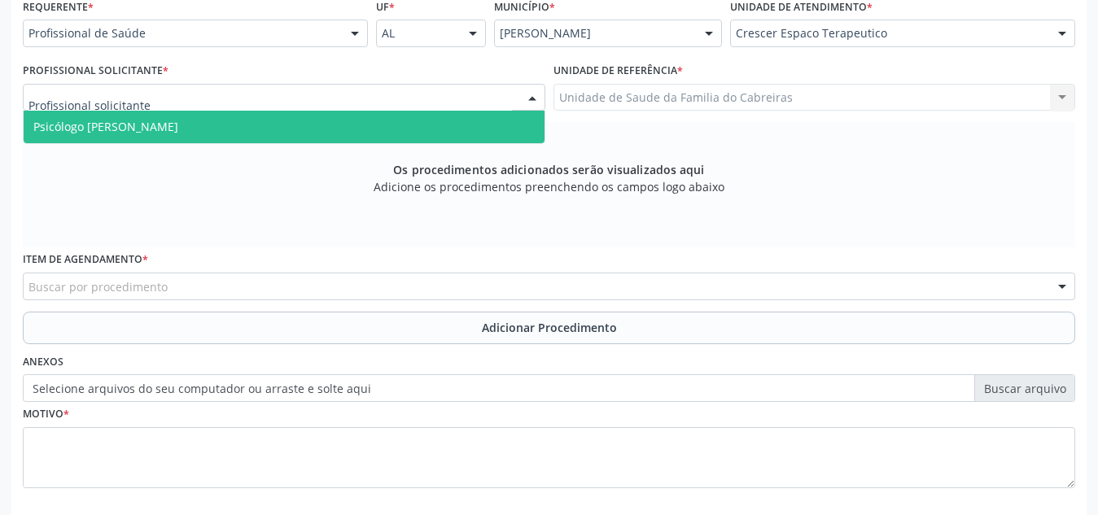
click at [378, 102] on div at bounding box center [284, 98] width 522 height 28
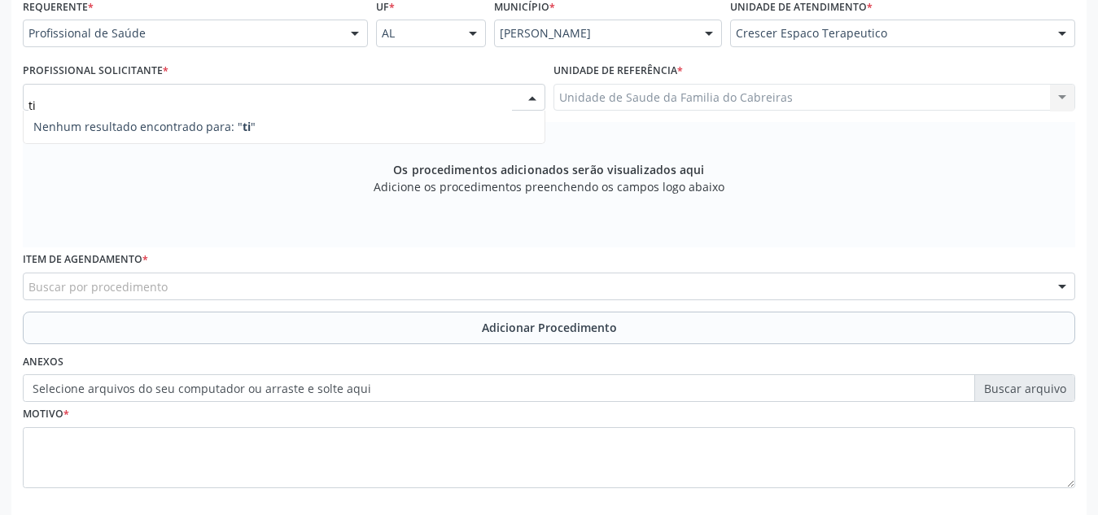
type input "tia"
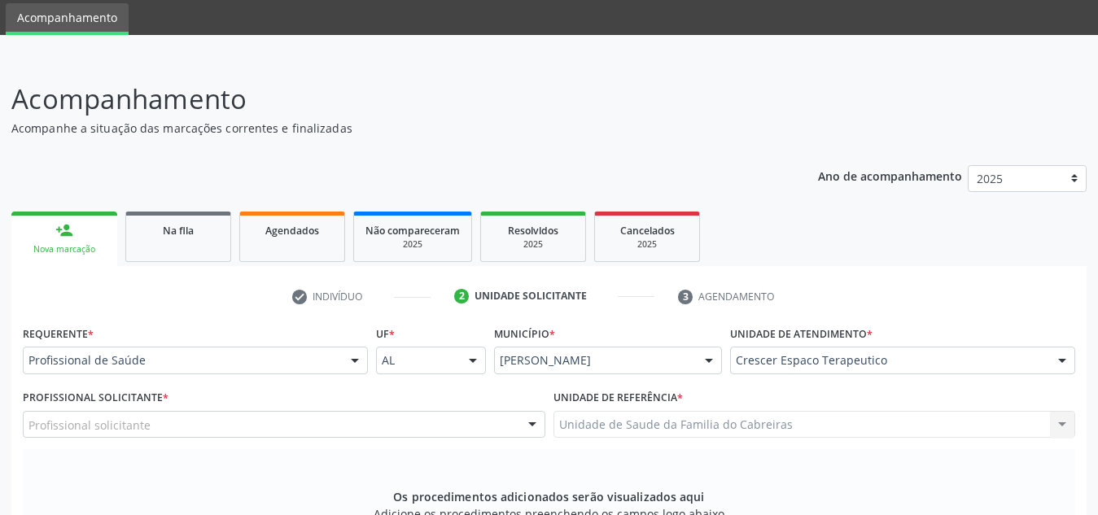
scroll to position [50, 0]
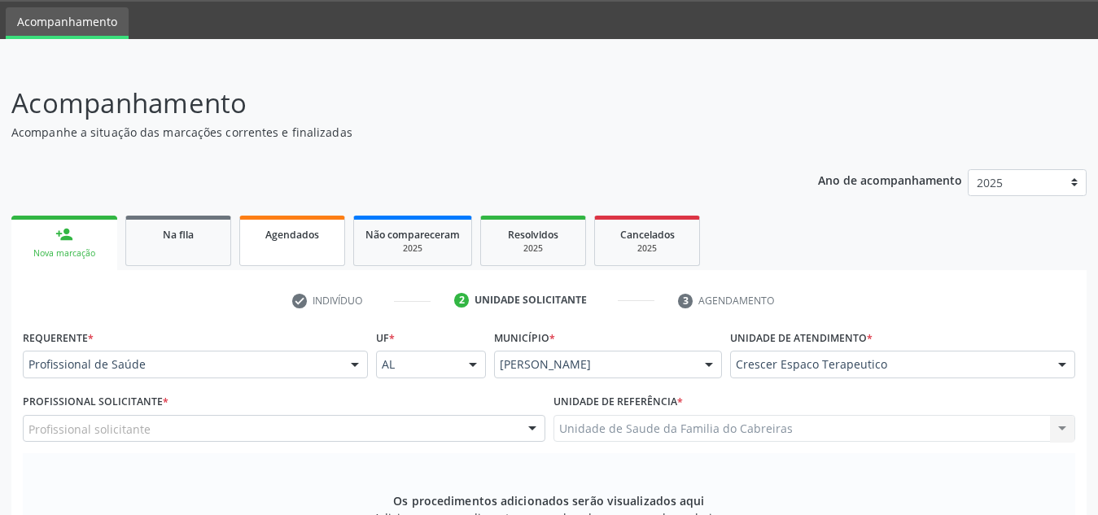
click at [286, 256] on link "Agendados" at bounding box center [292, 241] width 106 height 50
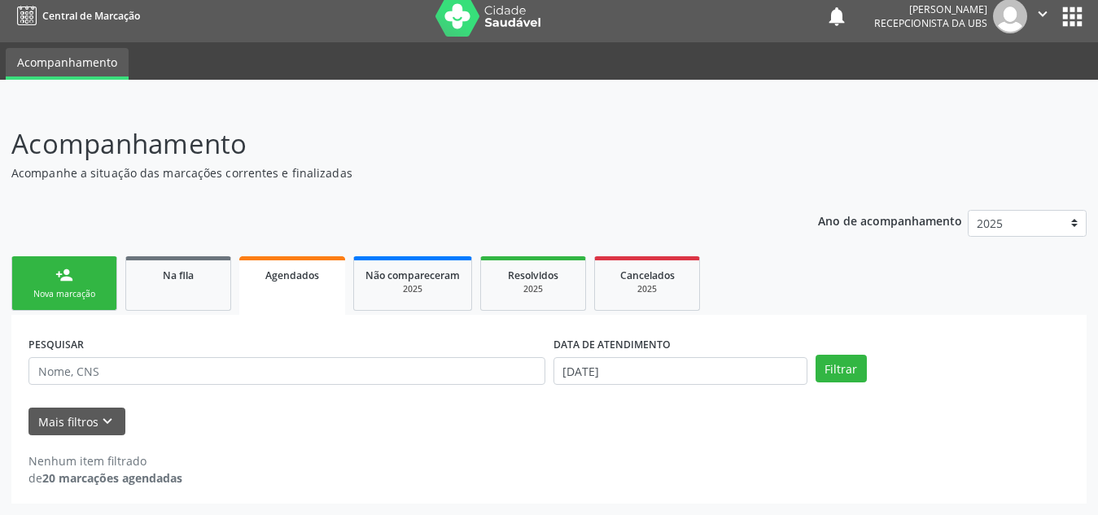
scroll to position [10, 0]
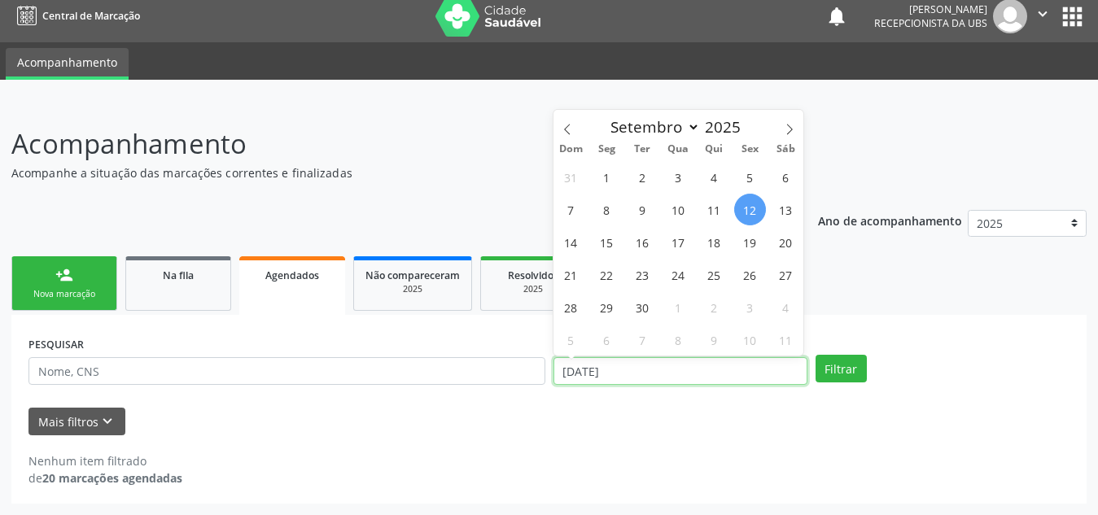
click at [702, 373] on input "[DATE]" at bounding box center [680, 371] width 254 height 28
click at [779, 213] on span "13" at bounding box center [786, 210] width 32 height 32
type input "1[DATE]"
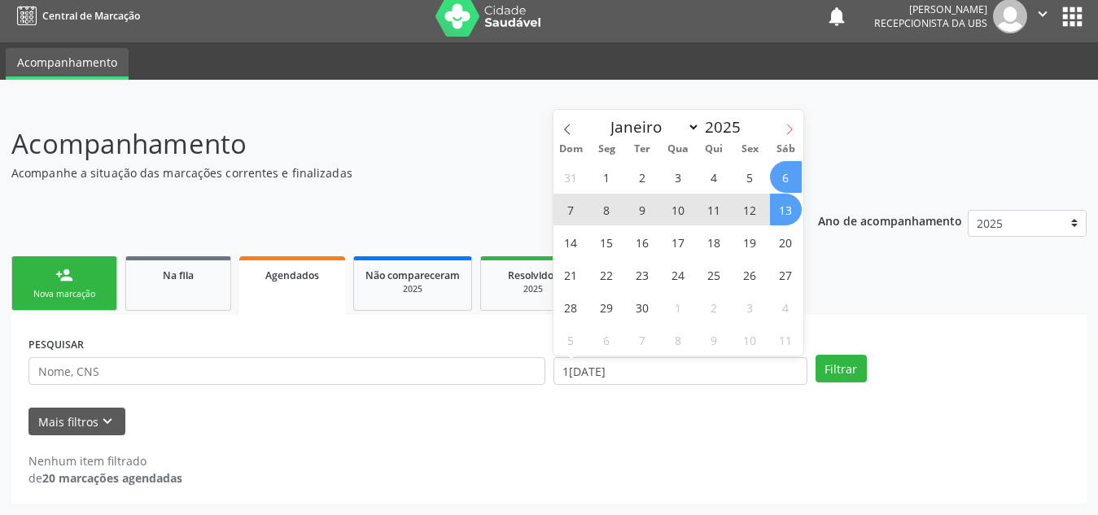
click at [788, 129] on icon at bounding box center [788, 129] width 11 height 11
select select "9"
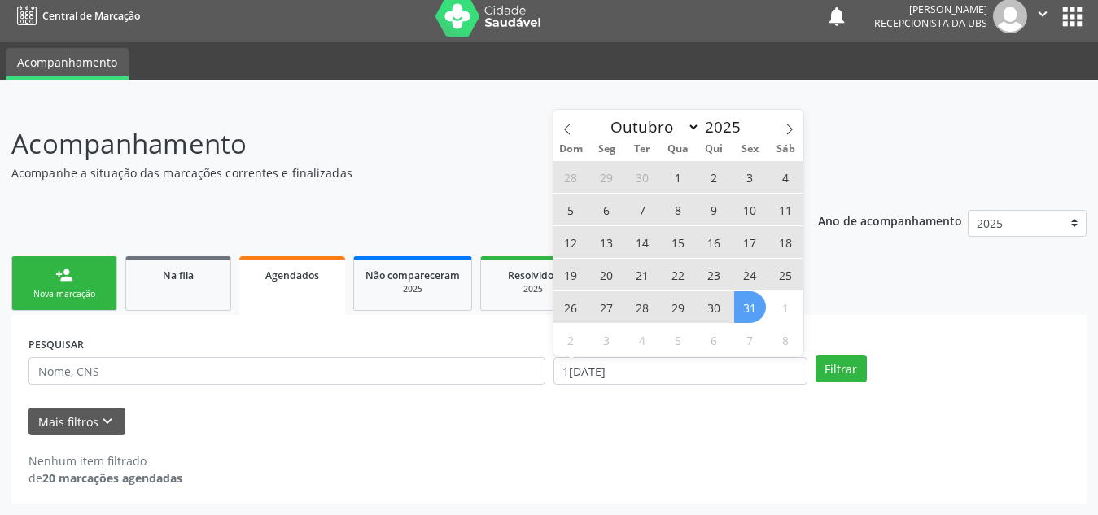
click at [749, 308] on span "31" at bounding box center [750, 307] width 32 height 32
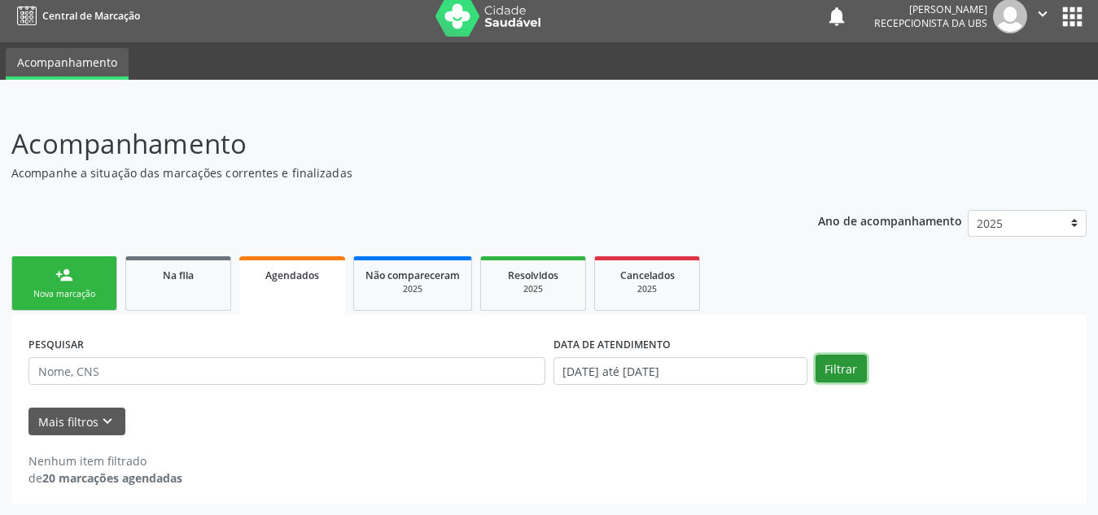
click at [832, 374] on button "Filtrar" at bounding box center [840, 369] width 51 height 28
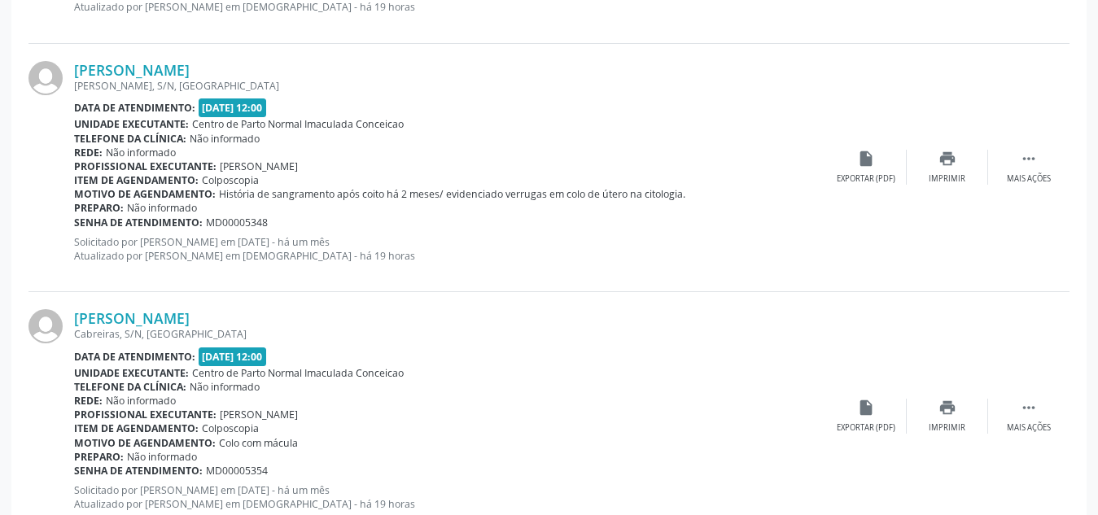
scroll to position [3780, 0]
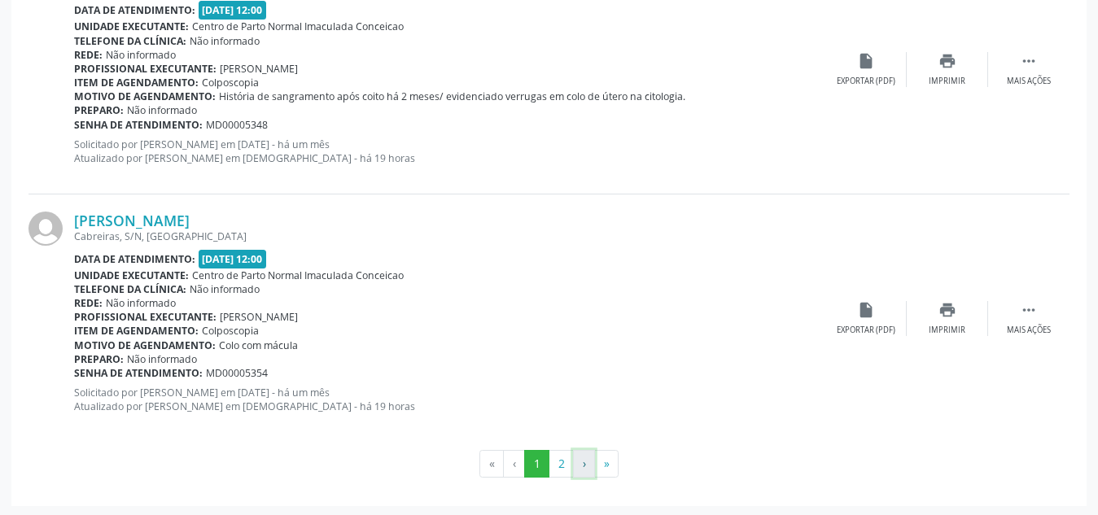
click at [580, 456] on button "›" at bounding box center [584, 464] width 22 height 28
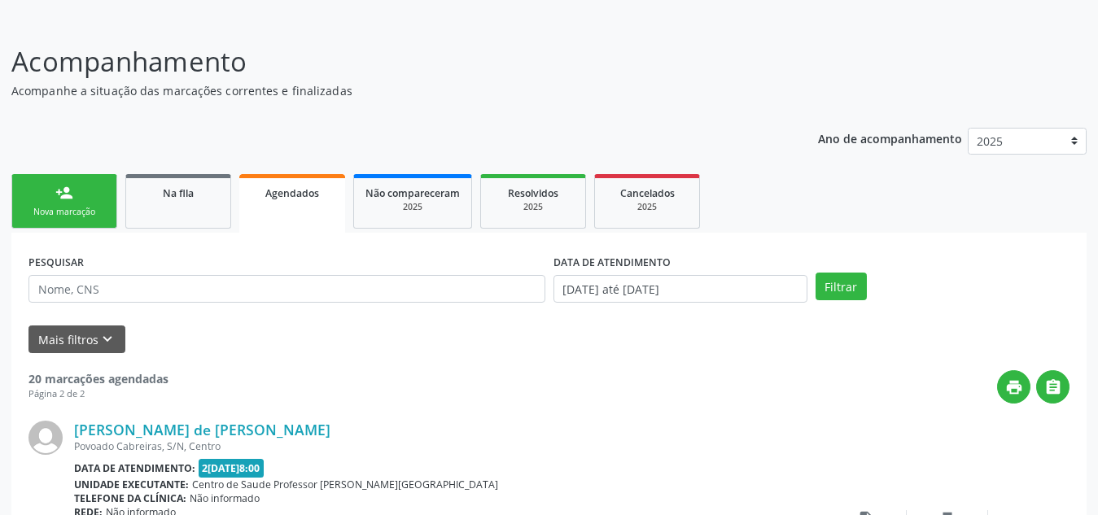
scroll to position [0, 0]
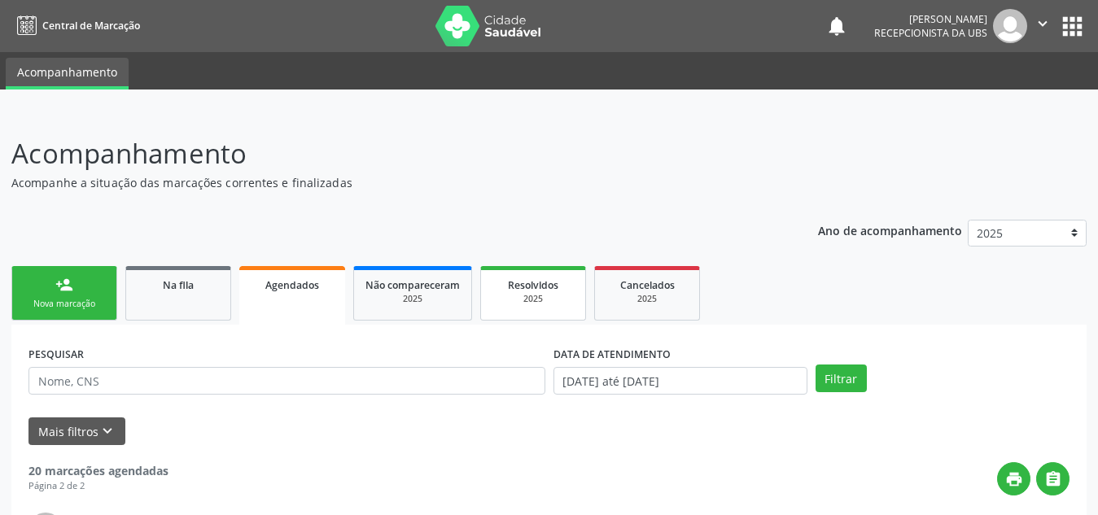
click at [521, 295] on div "2025" at bounding box center [532, 299] width 81 height 12
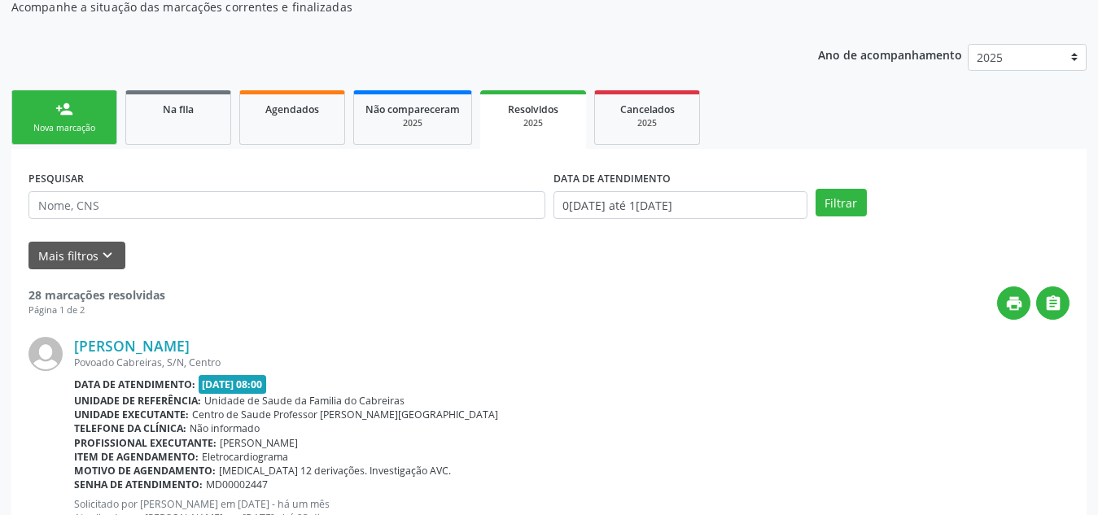
scroll to position [177, 0]
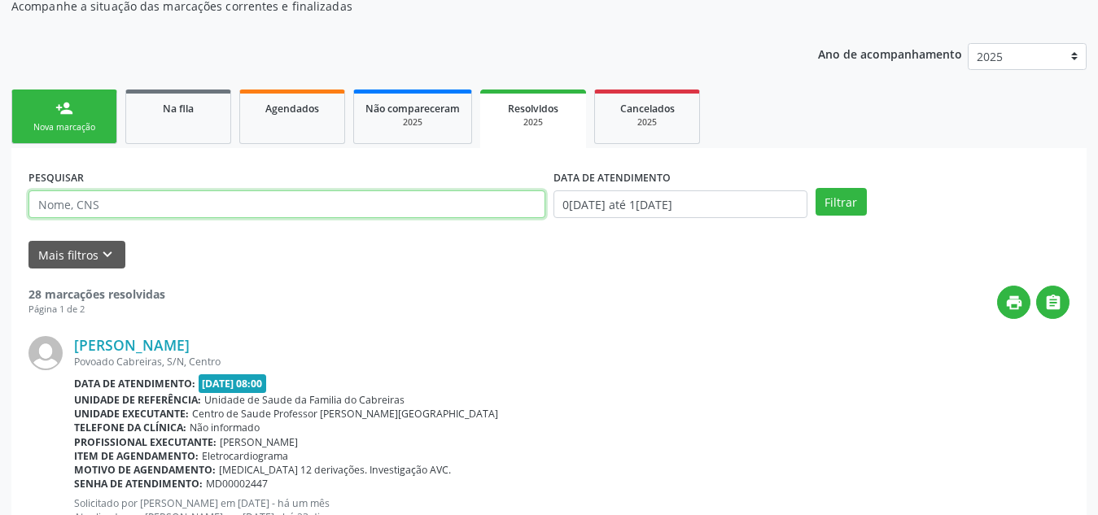
click at [373, 198] on input "text" at bounding box center [286, 204] width 517 height 28
click at [815, 188] on button "Filtrar" at bounding box center [840, 202] width 51 height 28
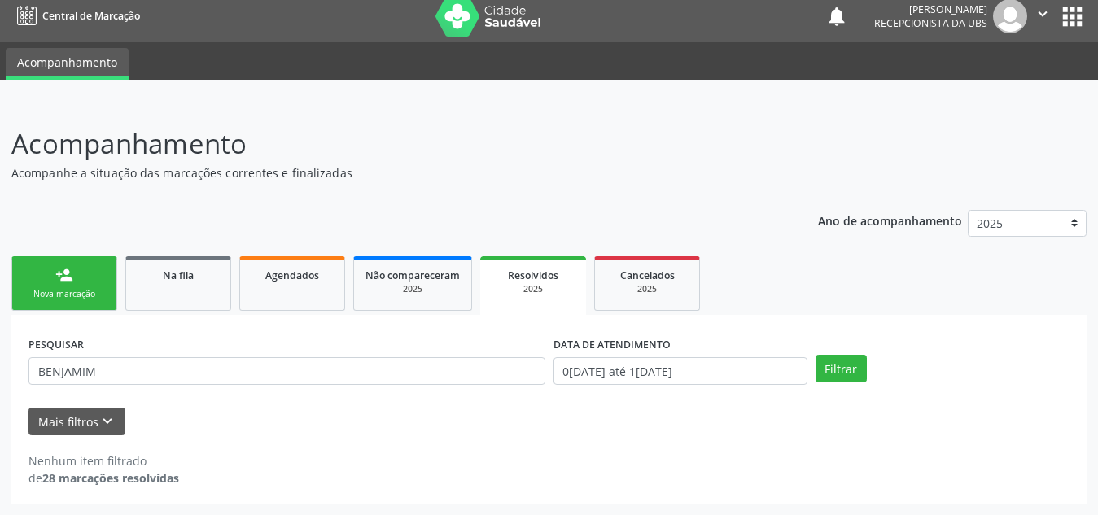
scroll to position [10, 0]
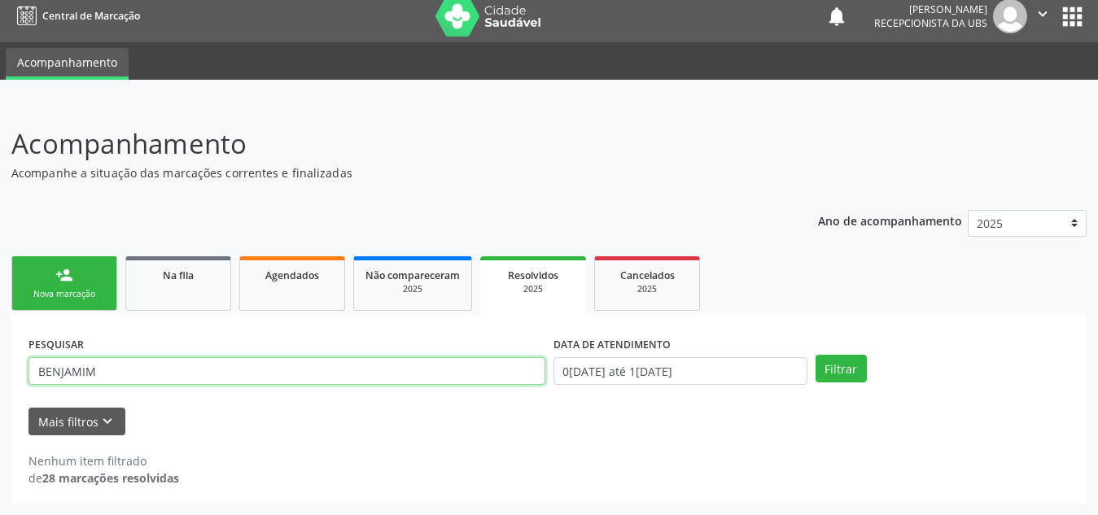
click at [84, 369] on input "BENJAMIM" at bounding box center [286, 371] width 517 height 28
type input "[PERSON_NAME]"
click at [815, 355] on button "Filtrar" at bounding box center [840, 369] width 51 height 28
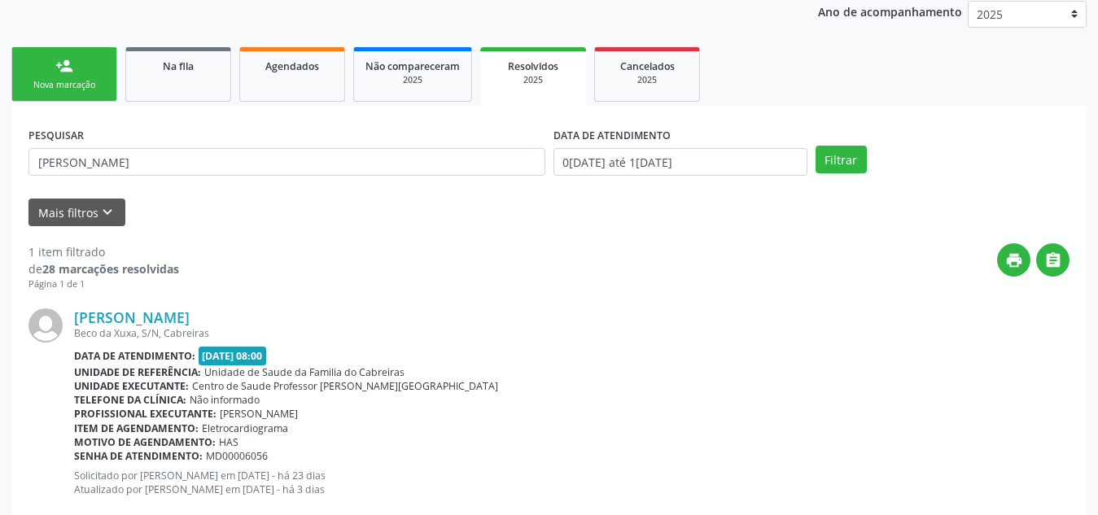
scroll to position [222, 0]
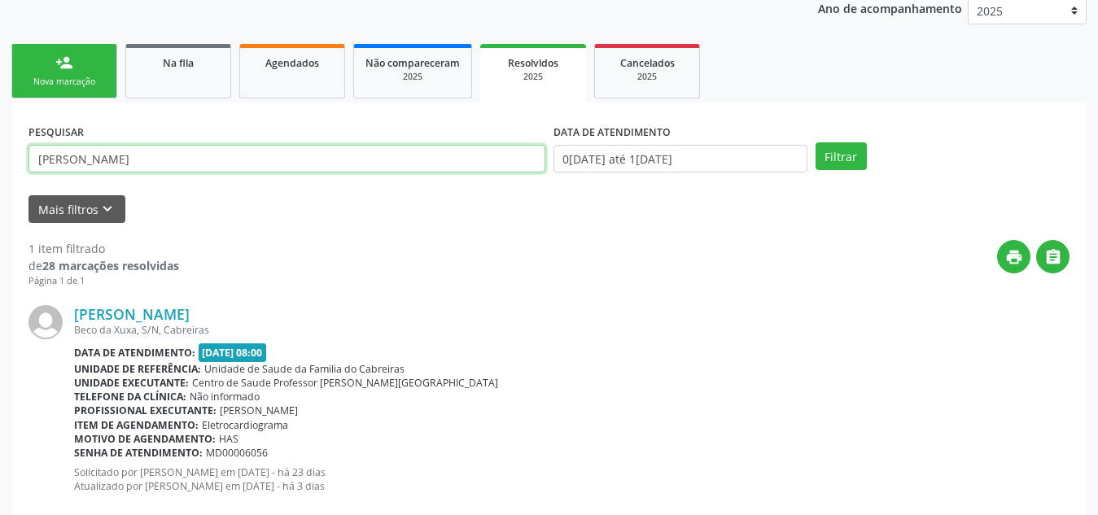
click at [202, 155] on input "[PERSON_NAME]" at bounding box center [286, 159] width 517 height 28
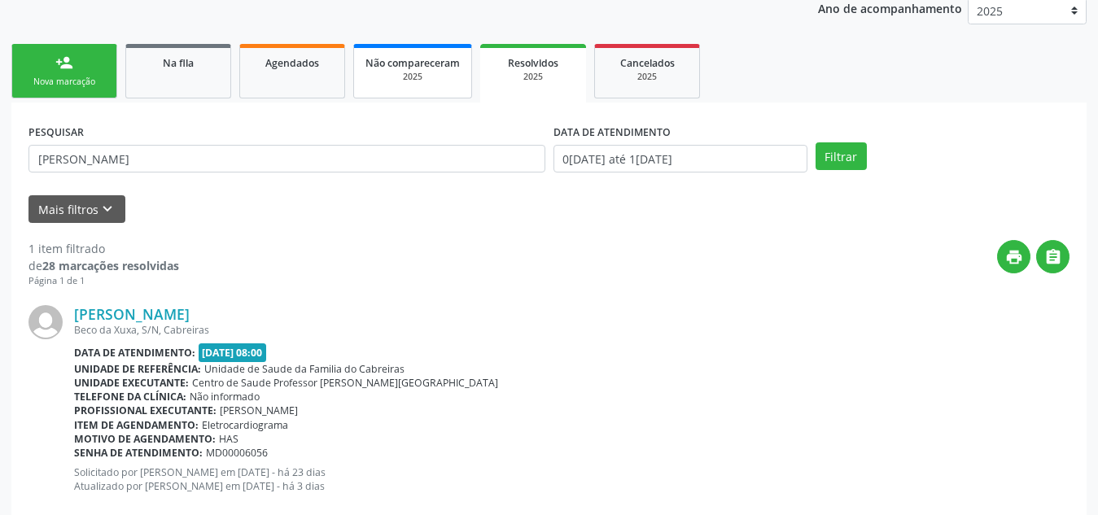
click at [408, 79] on div "2025" at bounding box center [412, 77] width 94 height 12
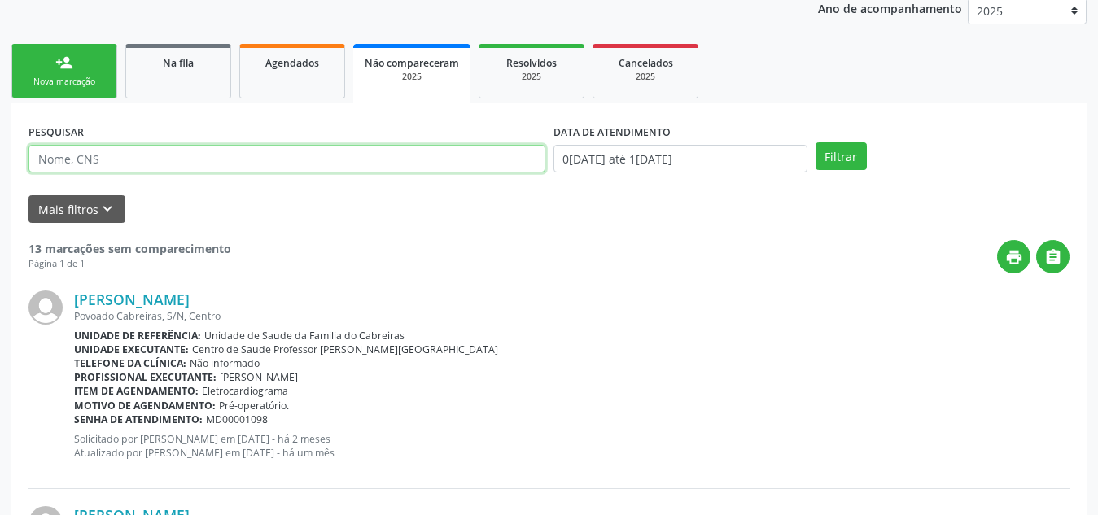
click at [264, 153] on input "text" at bounding box center [286, 159] width 517 height 28
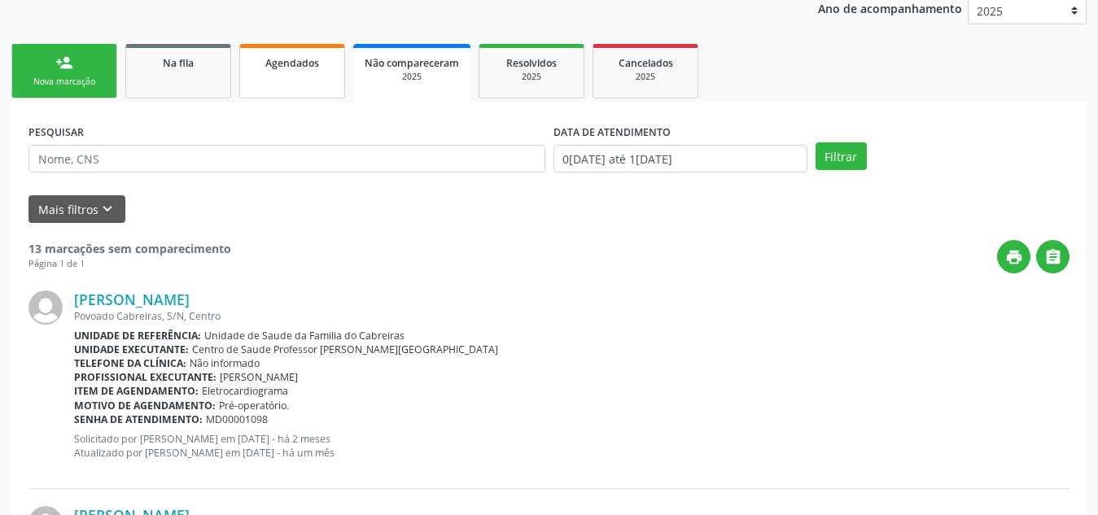
click at [308, 64] on span "Agendados" at bounding box center [292, 63] width 54 height 14
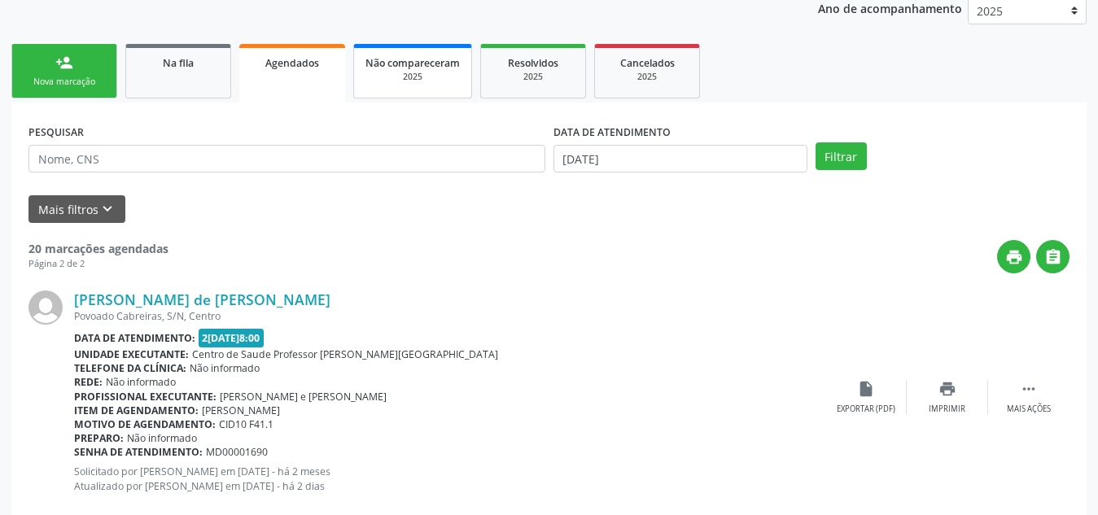
click at [421, 69] on span "Não compareceram" at bounding box center [412, 63] width 94 height 14
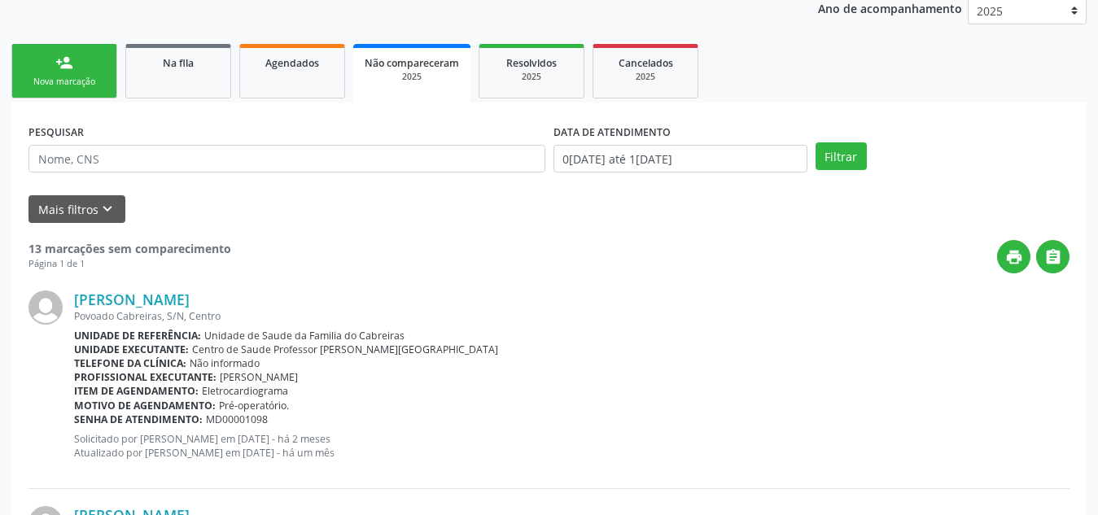
scroll to position [45, 0]
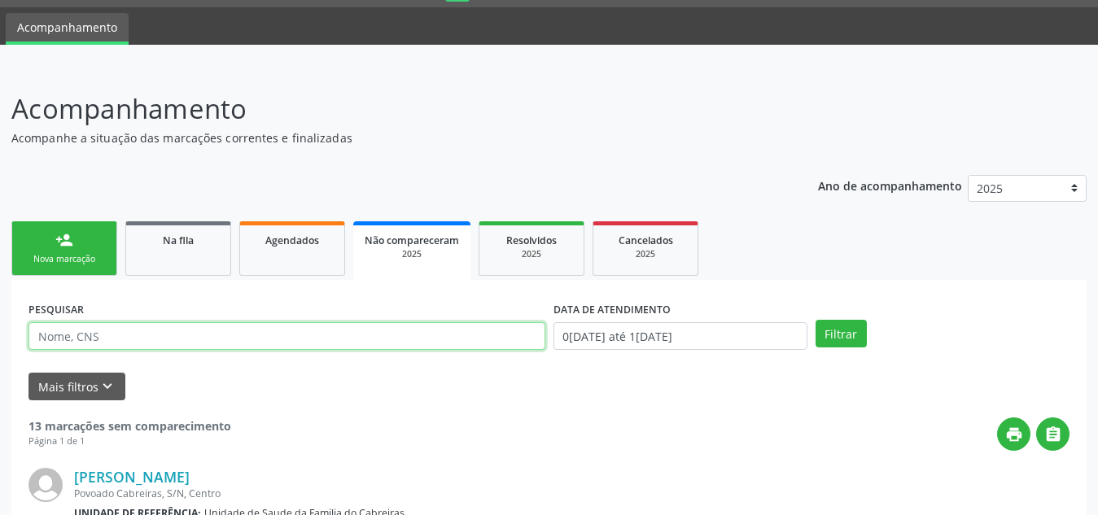
click at [304, 348] on input "text" at bounding box center [286, 336] width 517 height 28
type input "[PERSON_NAME]"
click at [815, 320] on button "Filtrar" at bounding box center [840, 334] width 51 height 28
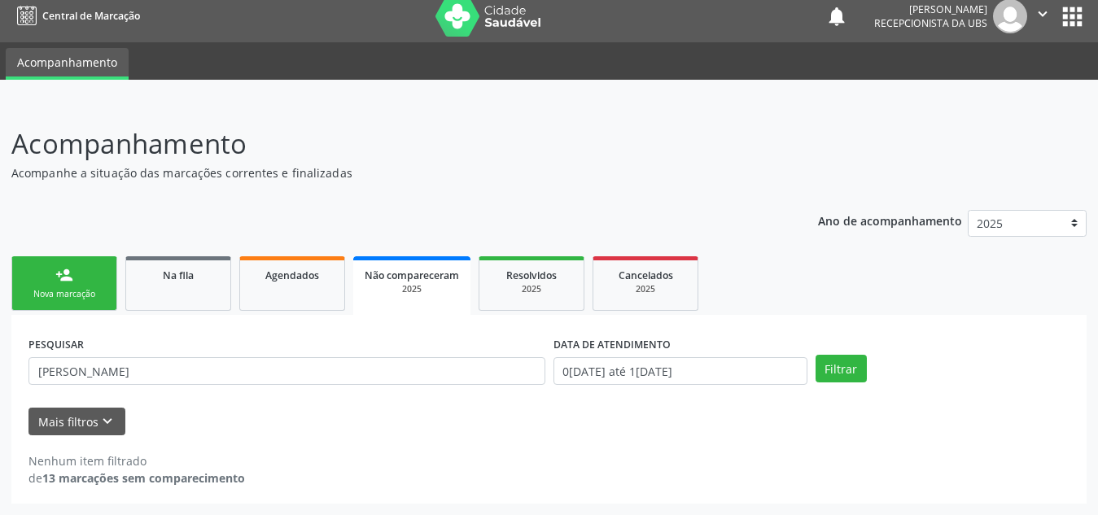
scroll to position [10, 0]
click at [203, 279] on div "Na fila" at bounding box center [177, 274] width 81 height 17
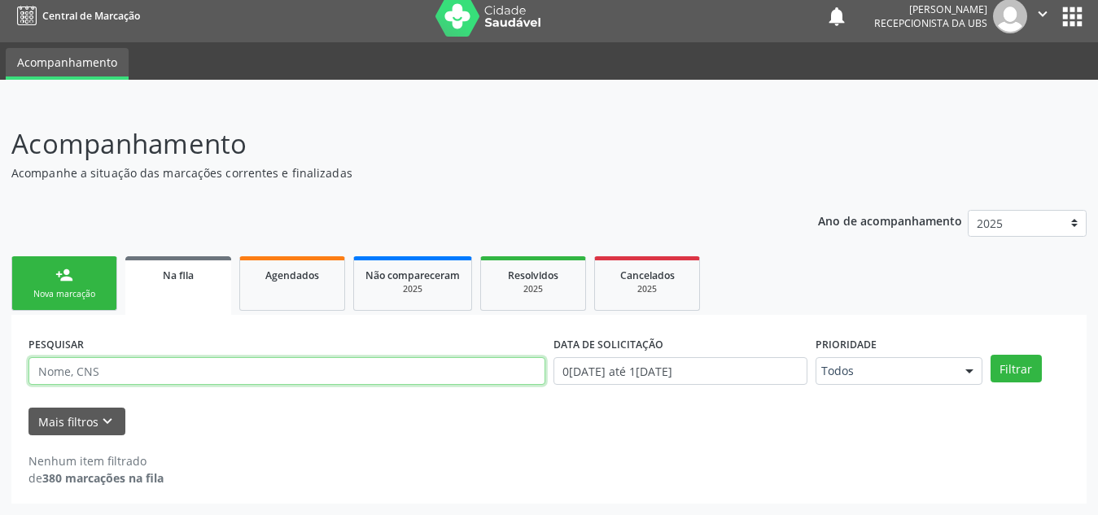
click at [123, 377] on input "text" at bounding box center [286, 371] width 517 height 28
type input "708403261268065"
click at [990, 355] on button "Filtrar" at bounding box center [1015, 369] width 51 height 28
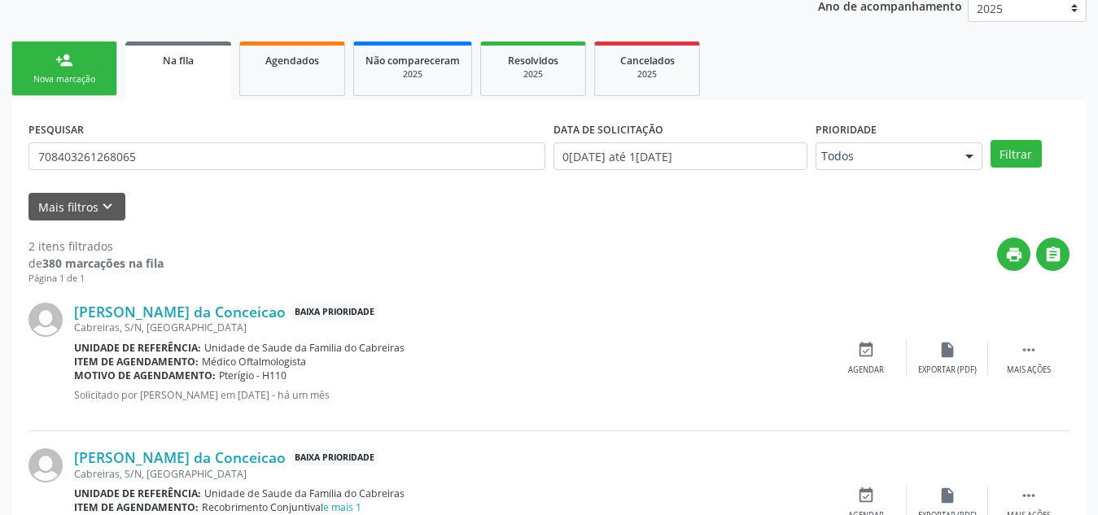
scroll to position [222, 0]
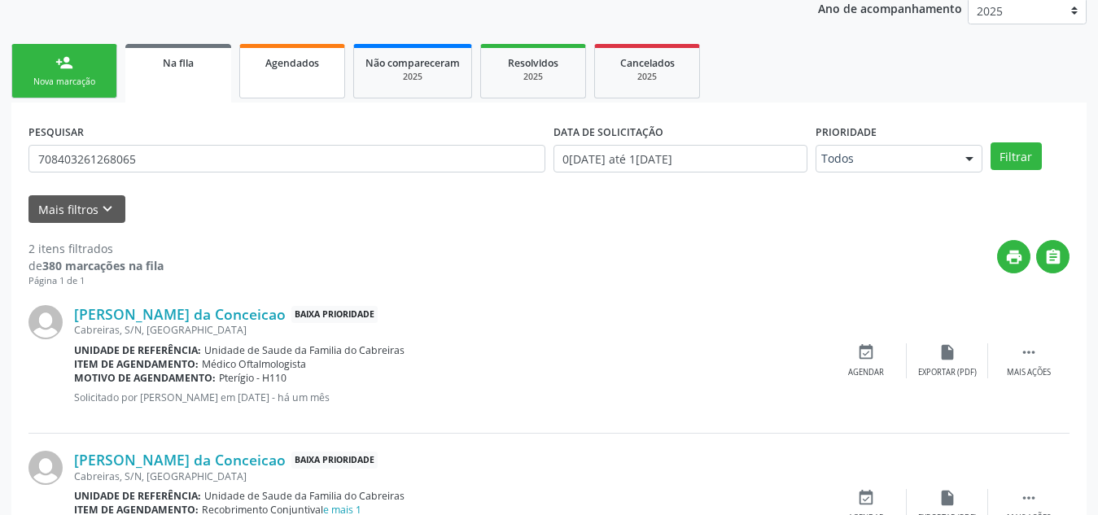
click at [308, 73] on link "Agendados" at bounding box center [292, 71] width 106 height 55
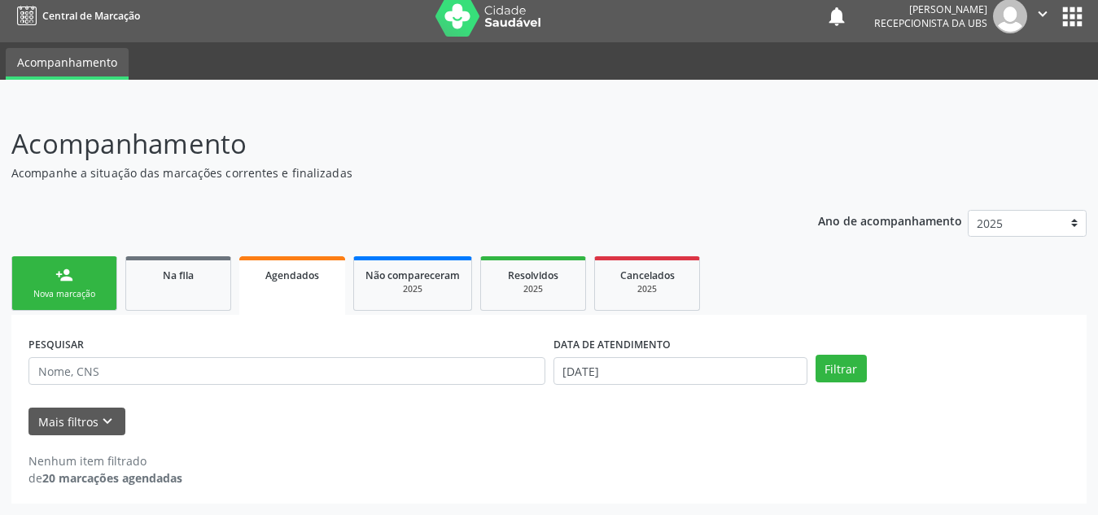
scroll to position [10, 0]
